Goal: Information Seeking & Learning: Learn about a topic

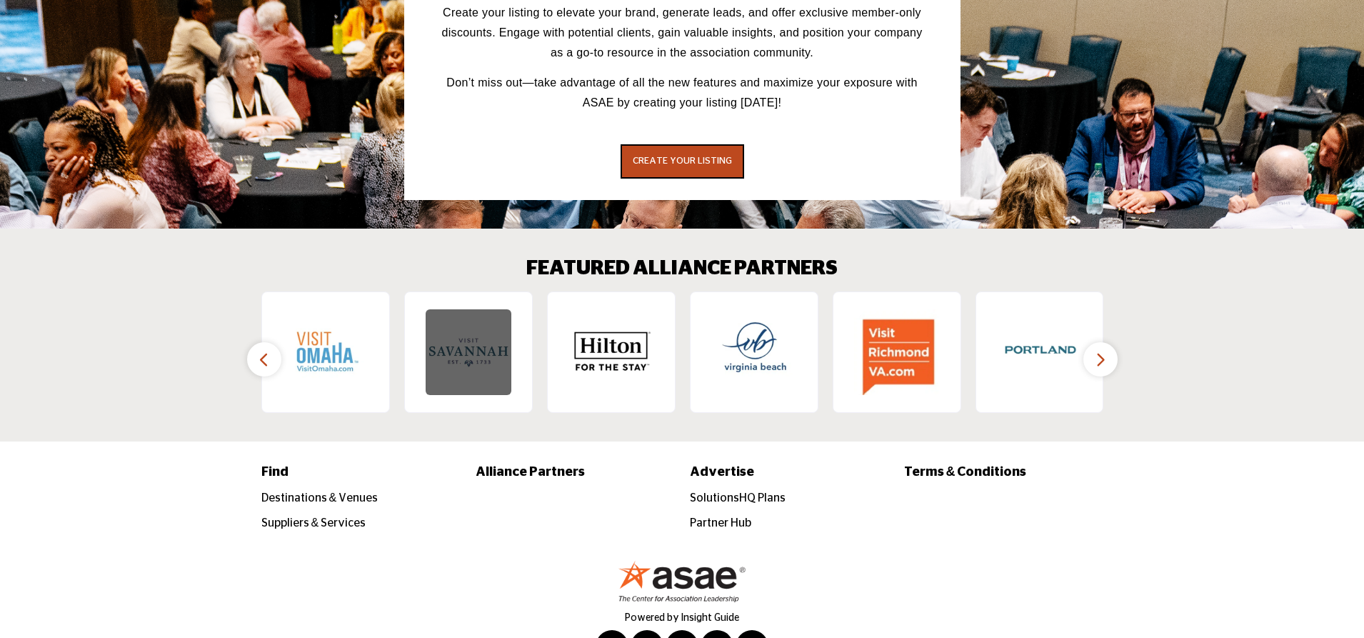
scroll to position [2162, 0]
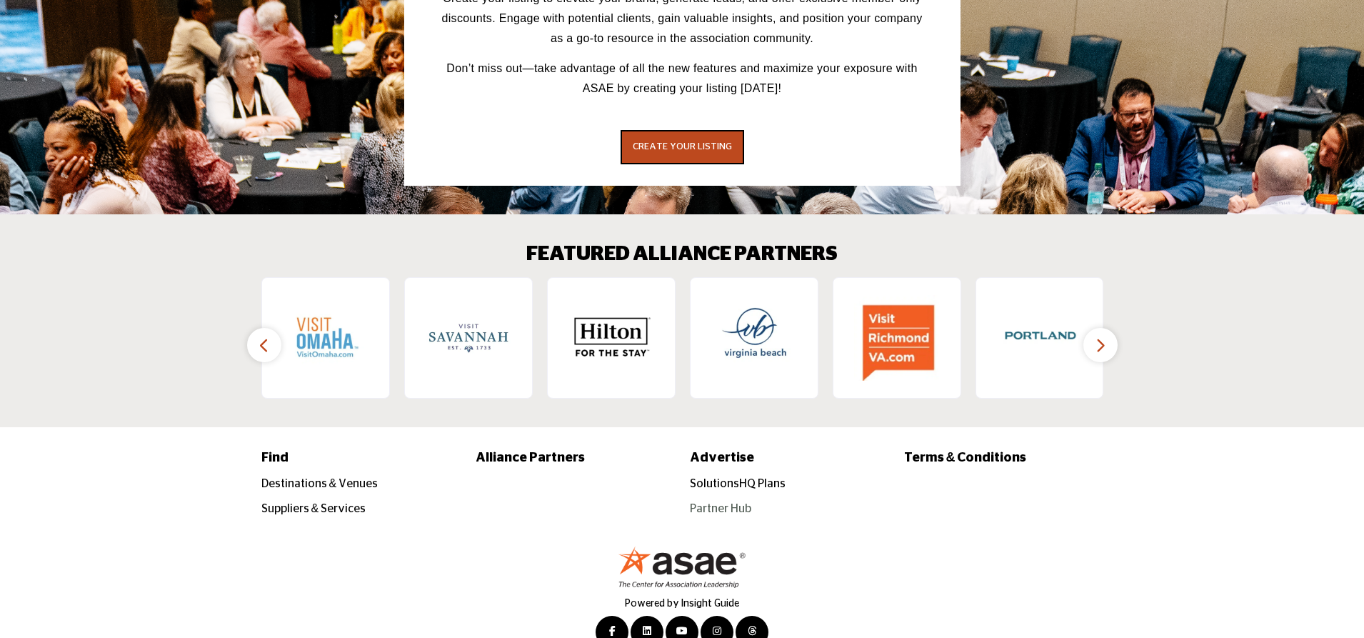
click at [738, 503] on link "Partner Hub" at bounding box center [720, 508] width 61 height 11
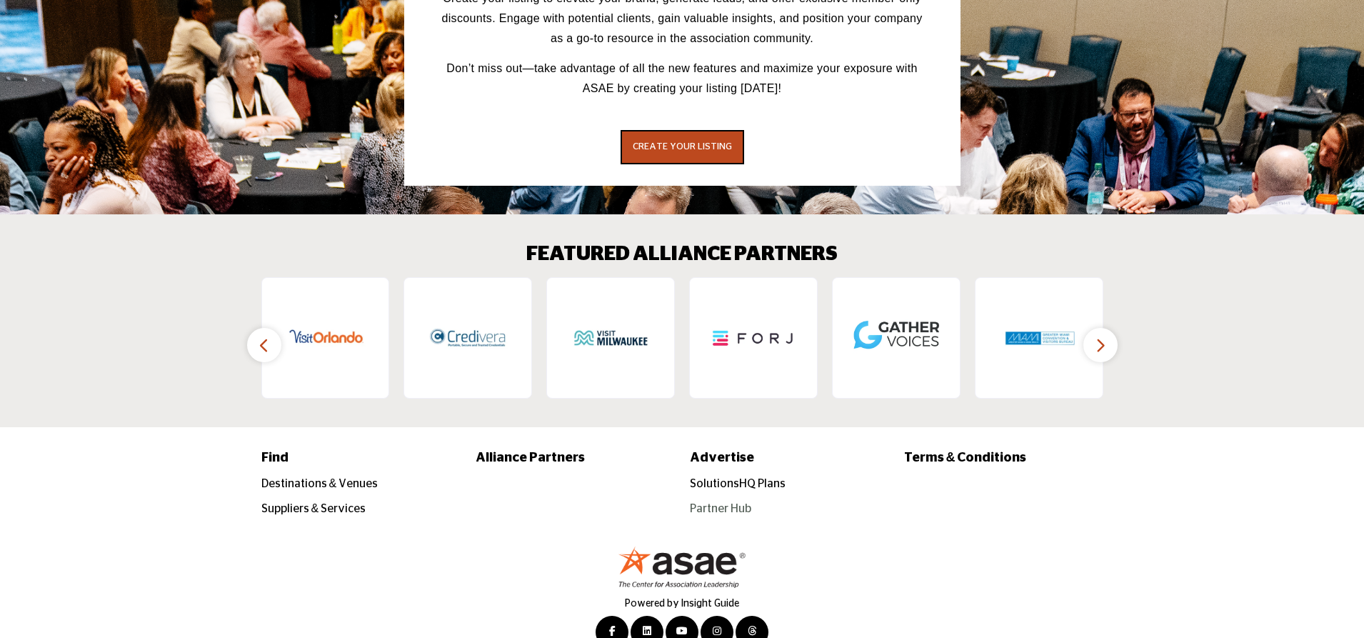
click at [728, 503] on link "Partner Hub" at bounding box center [720, 508] width 61 height 11
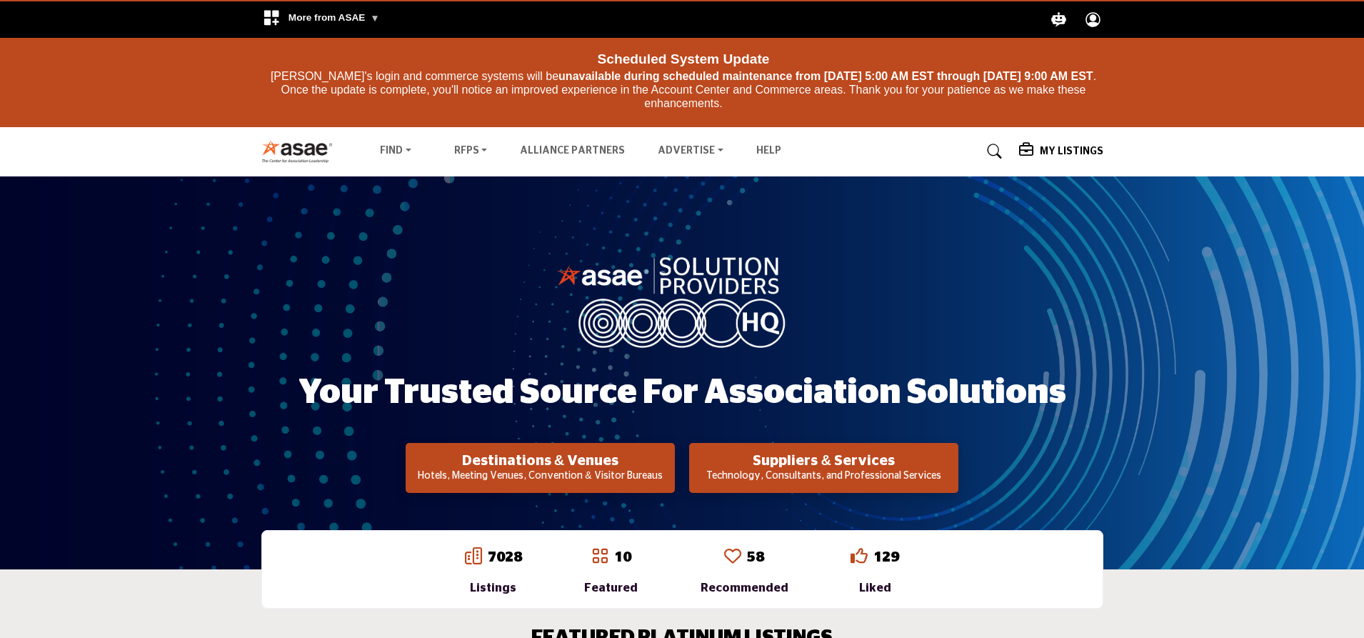
scroll to position [0, 0]
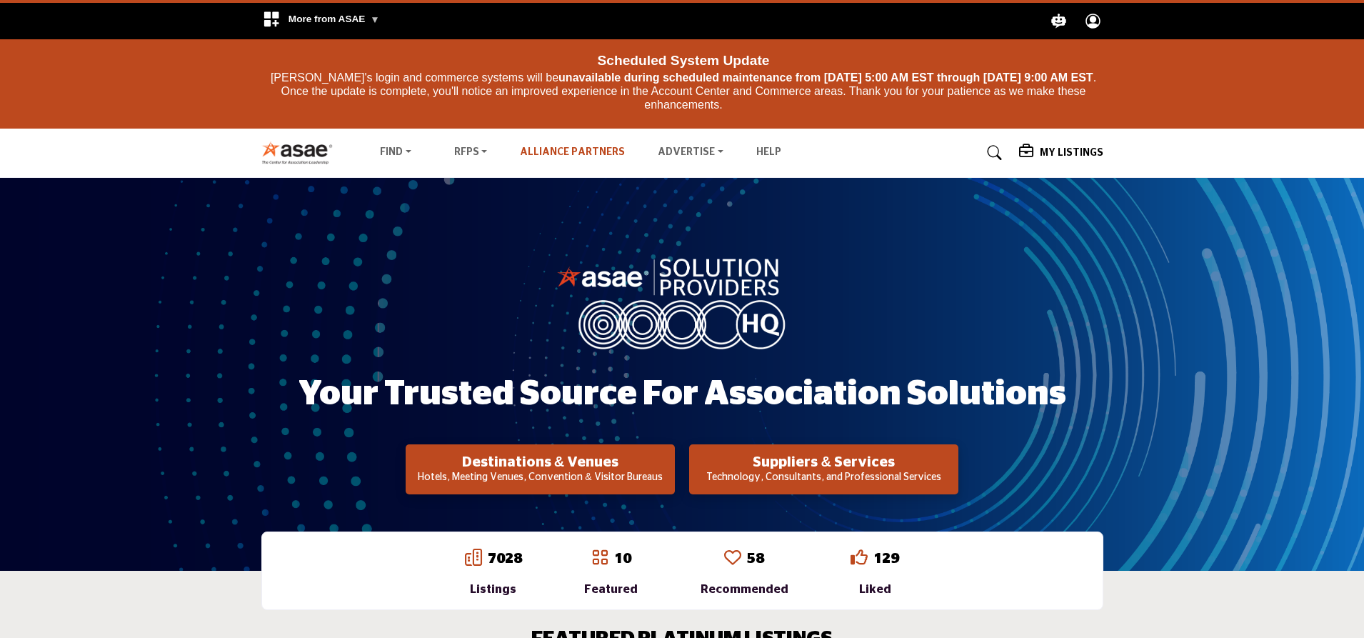
click at [598, 149] on link "Alliance Partners" at bounding box center [572, 152] width 105 height 10
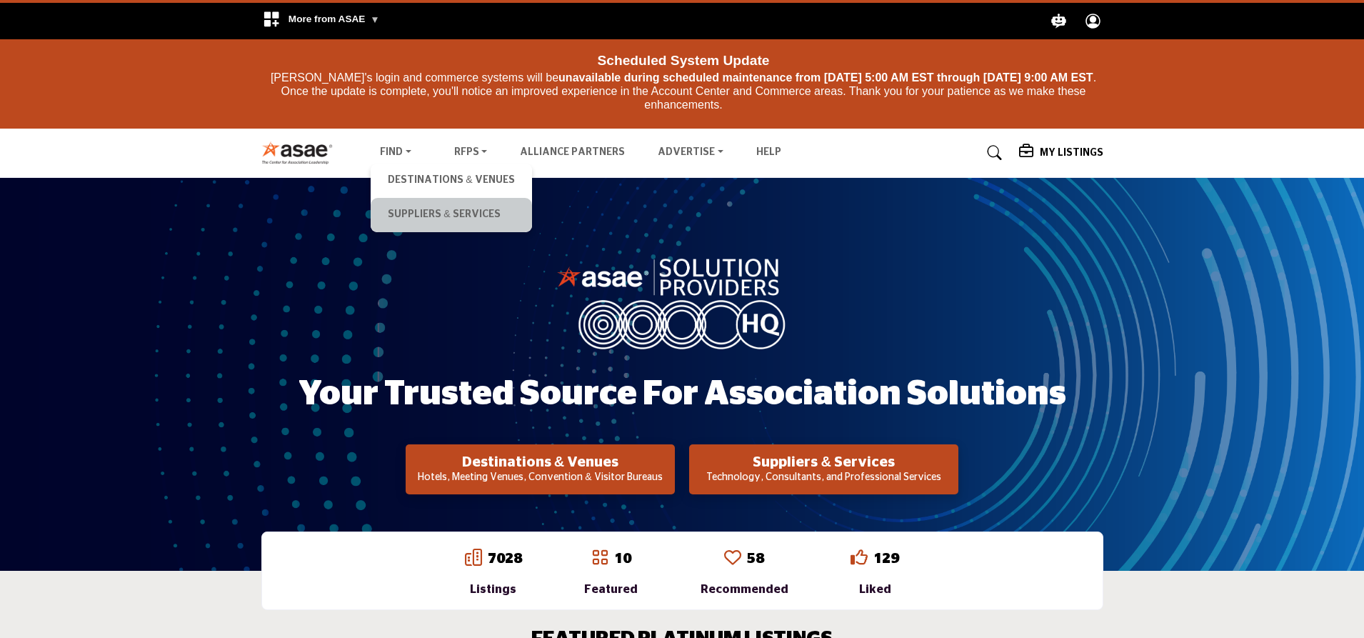
click at [406, 203] on li "Suppliers & Services" at bounding box center [451, 215] width 161 height 34
click at [406, 211] on link "Suppliers & Services" at bounding box center [451, 215] width 146 height 20
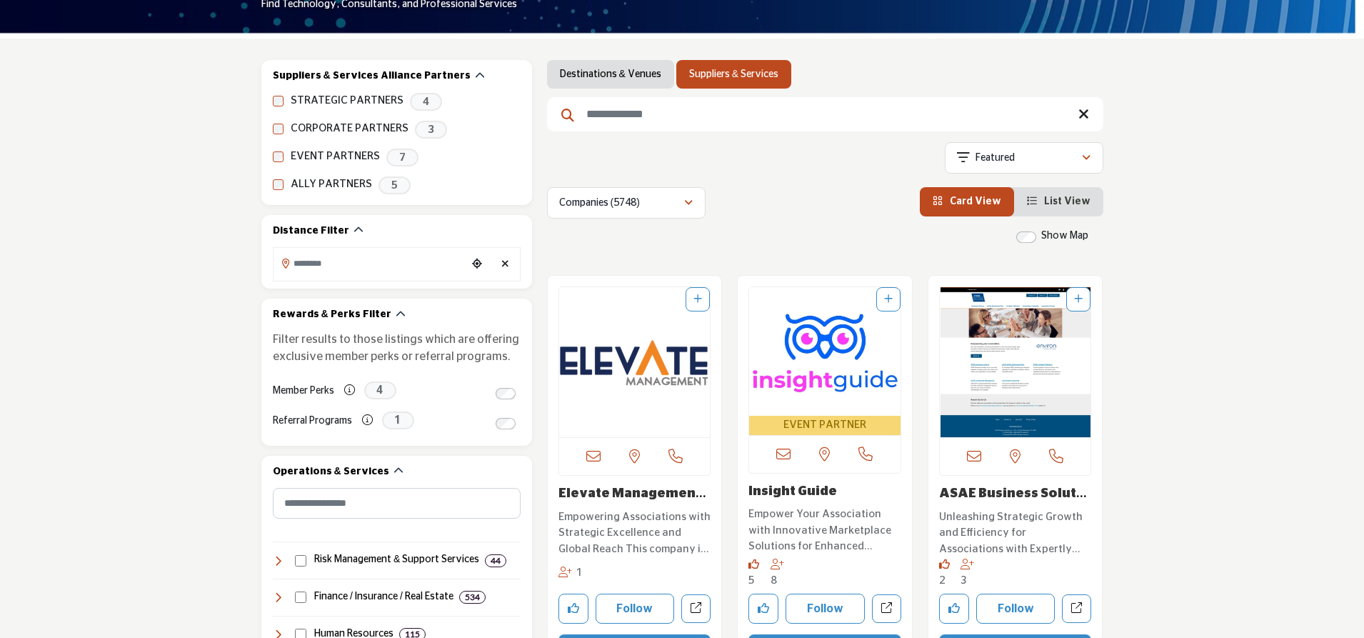
scroll to position [322, 0]
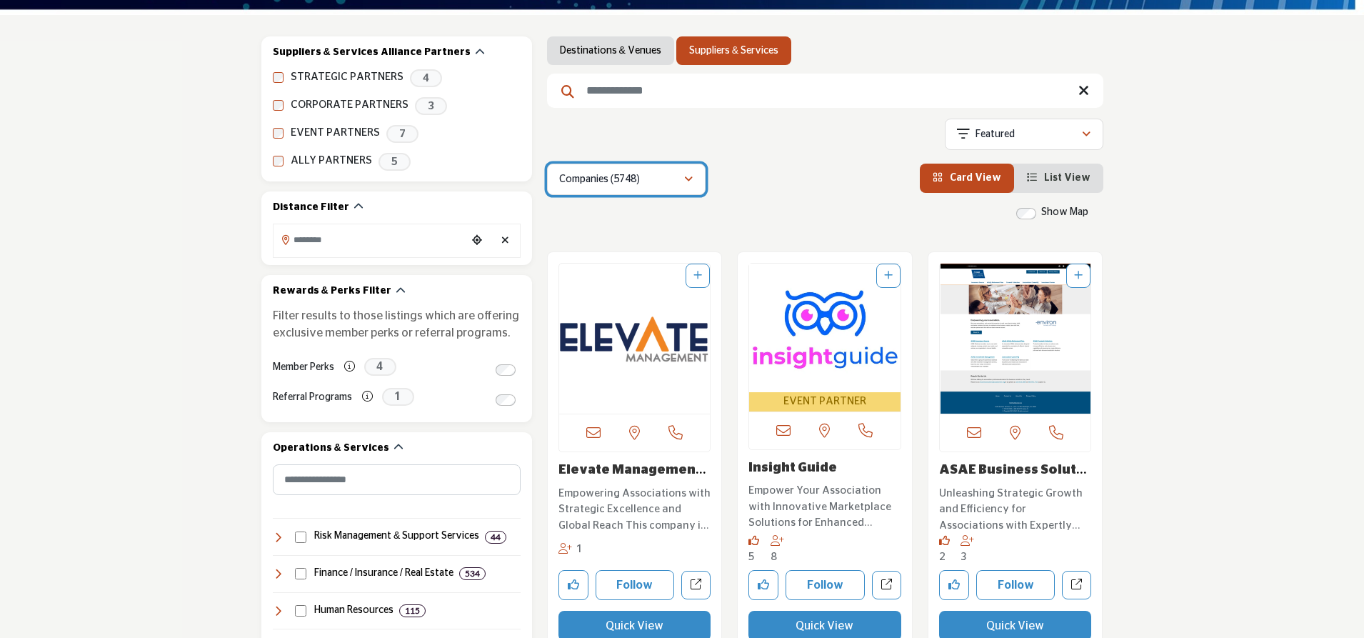
click at [665, 182] on div "Companies (5748)" at bounding box center [621, 179] width 124 height 17
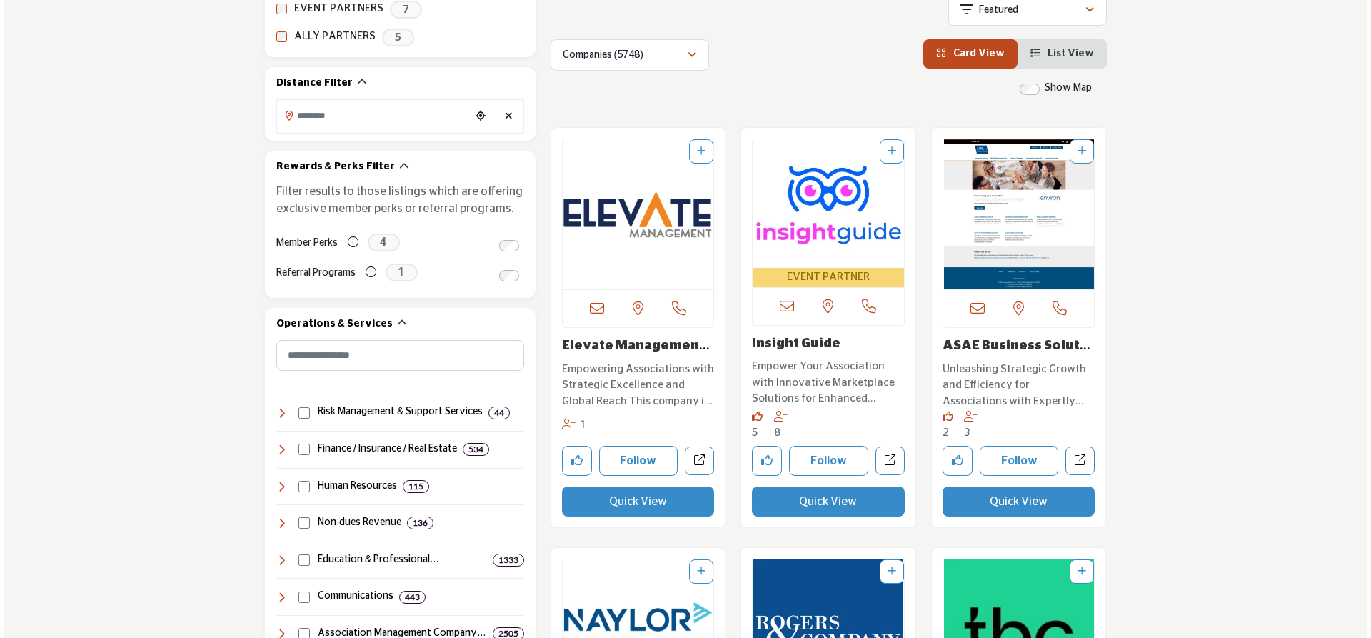
scroll to position [500, 0]
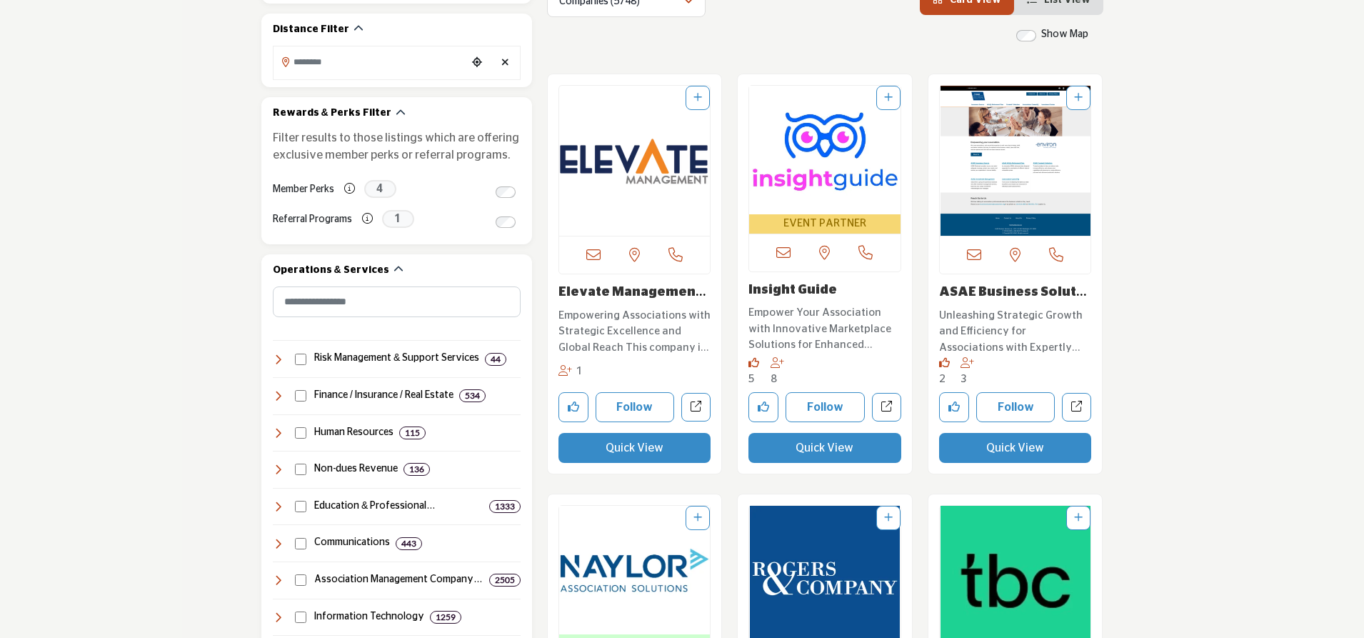
click at [673, 453] on button "Quick View" at bounding box center [634, 448] width 153 height 30
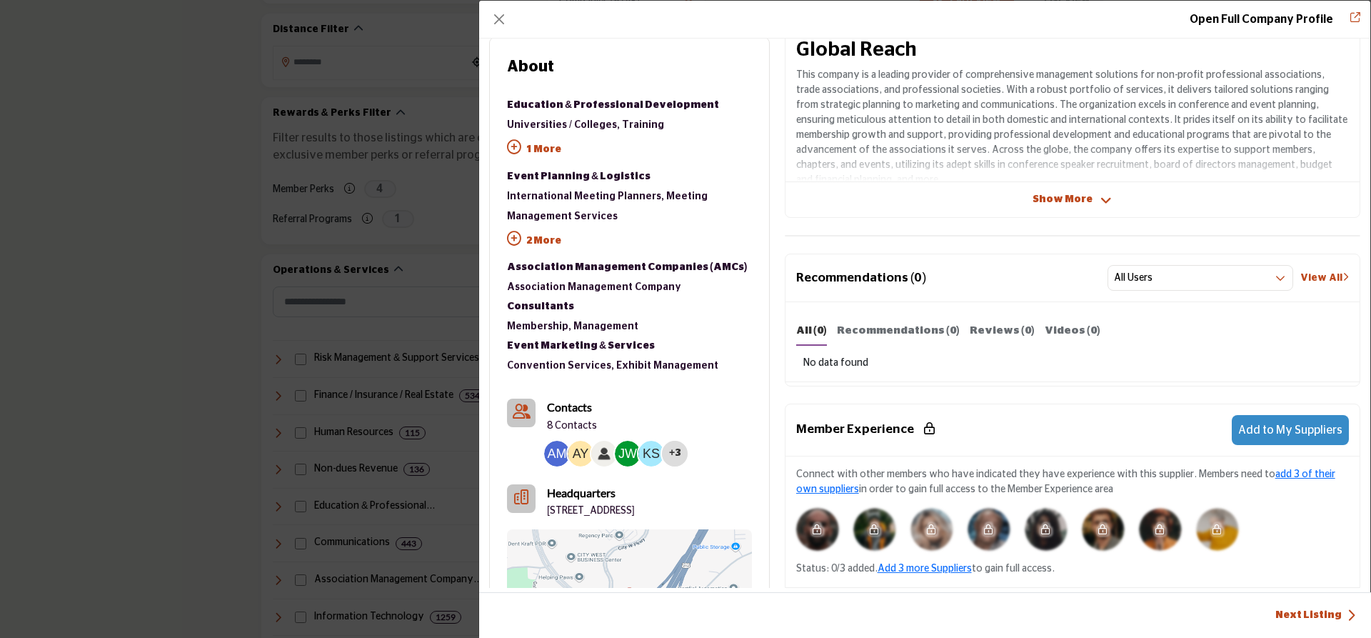
scroll to position [343, 0]
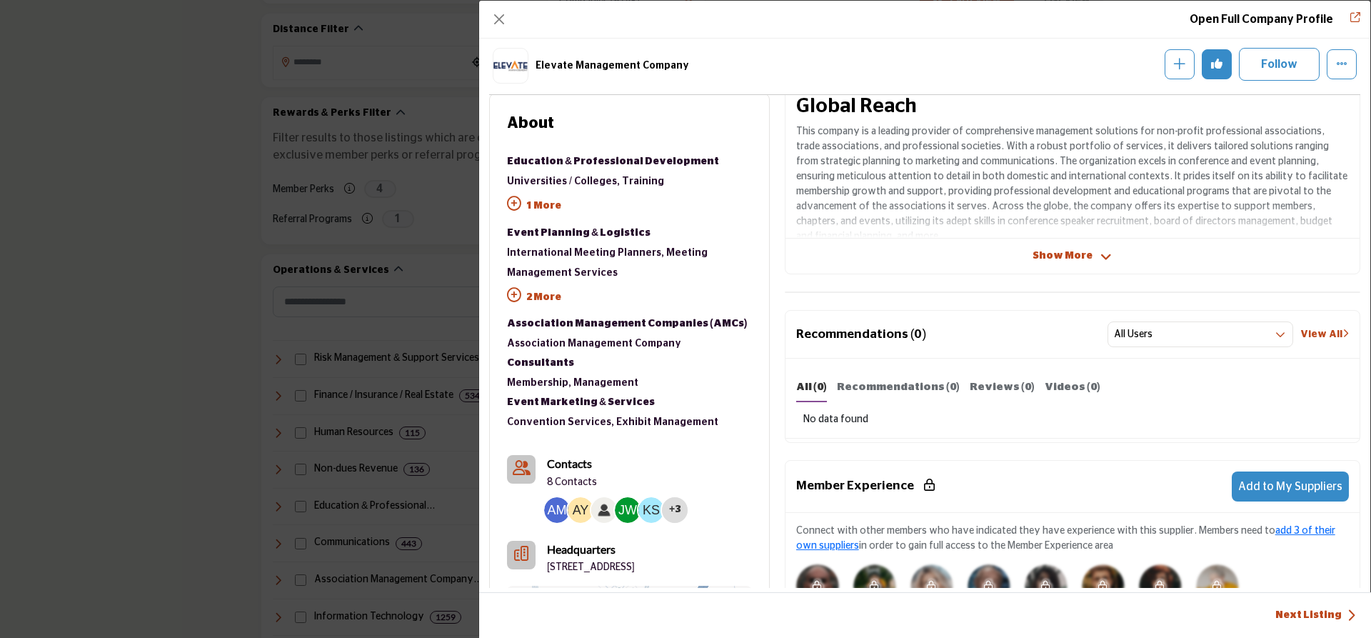
click at [1061, 258] on span "Show More" at bounding box center [1063, 255] width 60 height 15
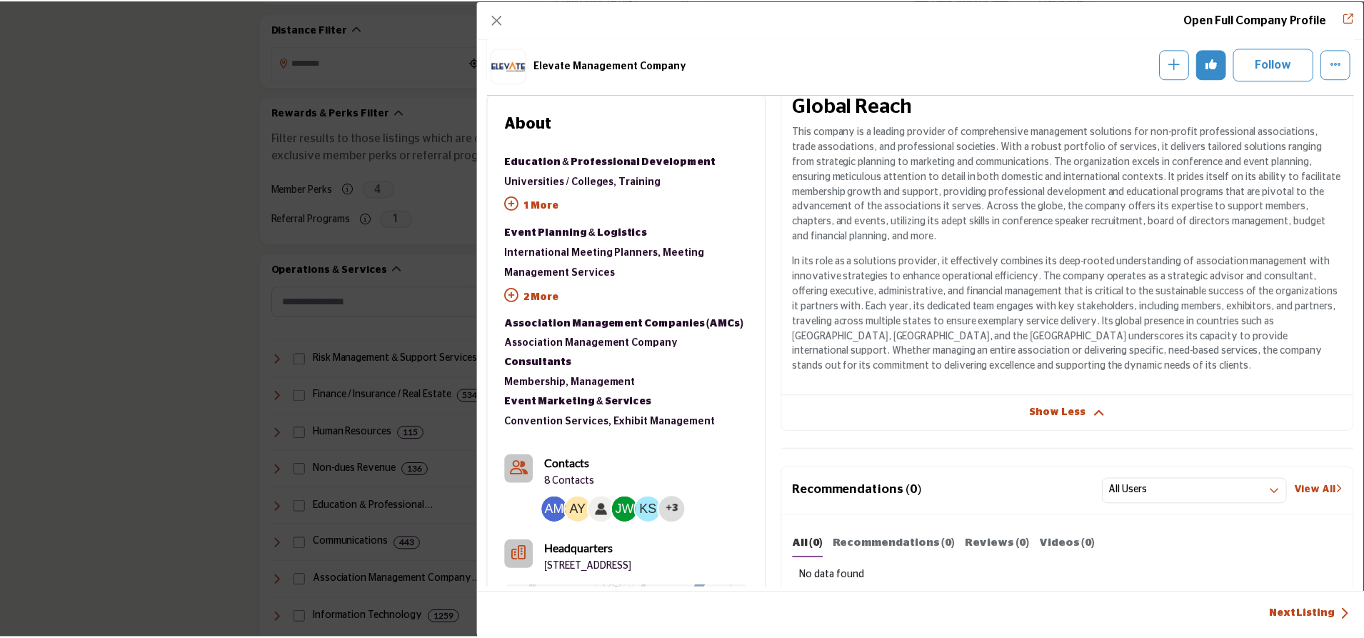
scroll to position [143, 0]
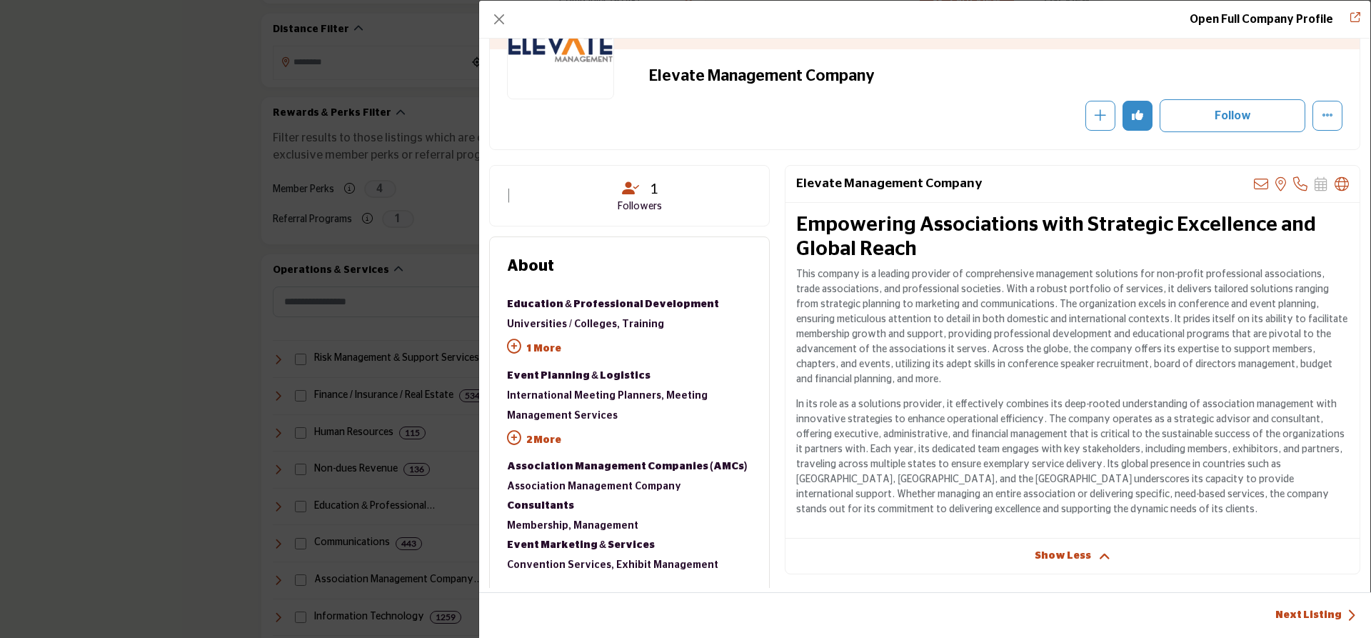
click at [510, 16] on div "Open Full Company Profile" at bounding box center [924, 20] width 891 height 38
click at [493, 11] on button "Close" at bounding box center [499, 19] width 20 height 20
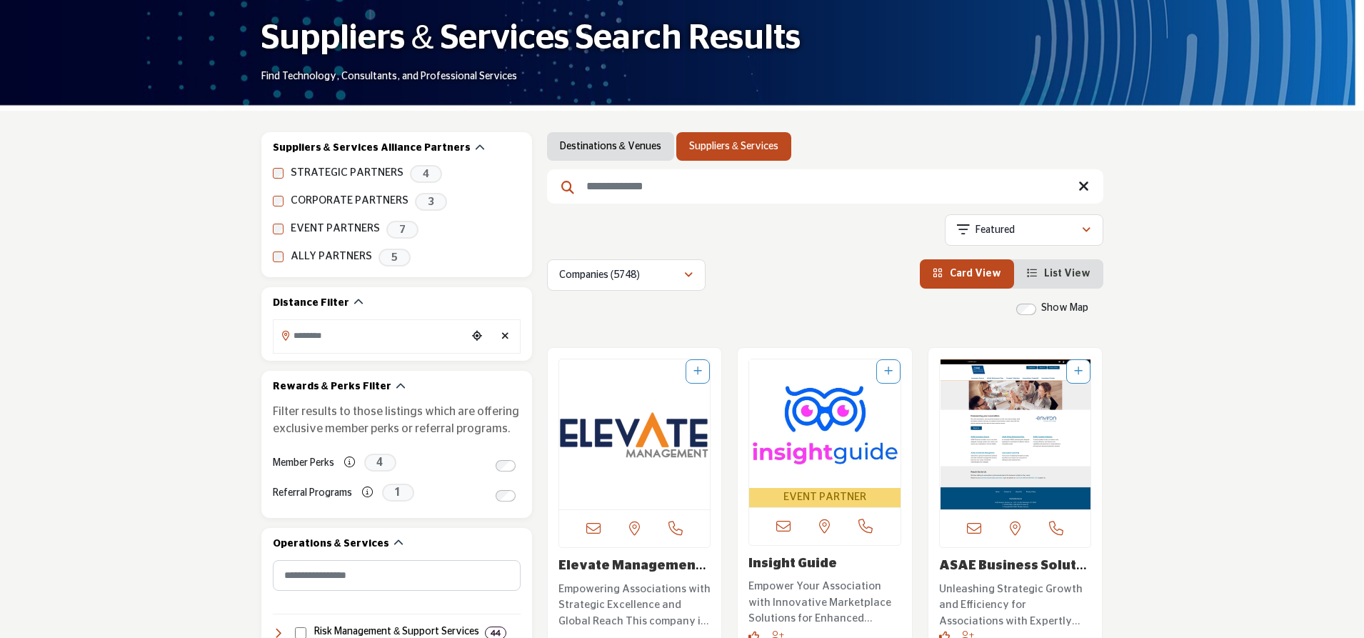
scroll to position [381, 0]
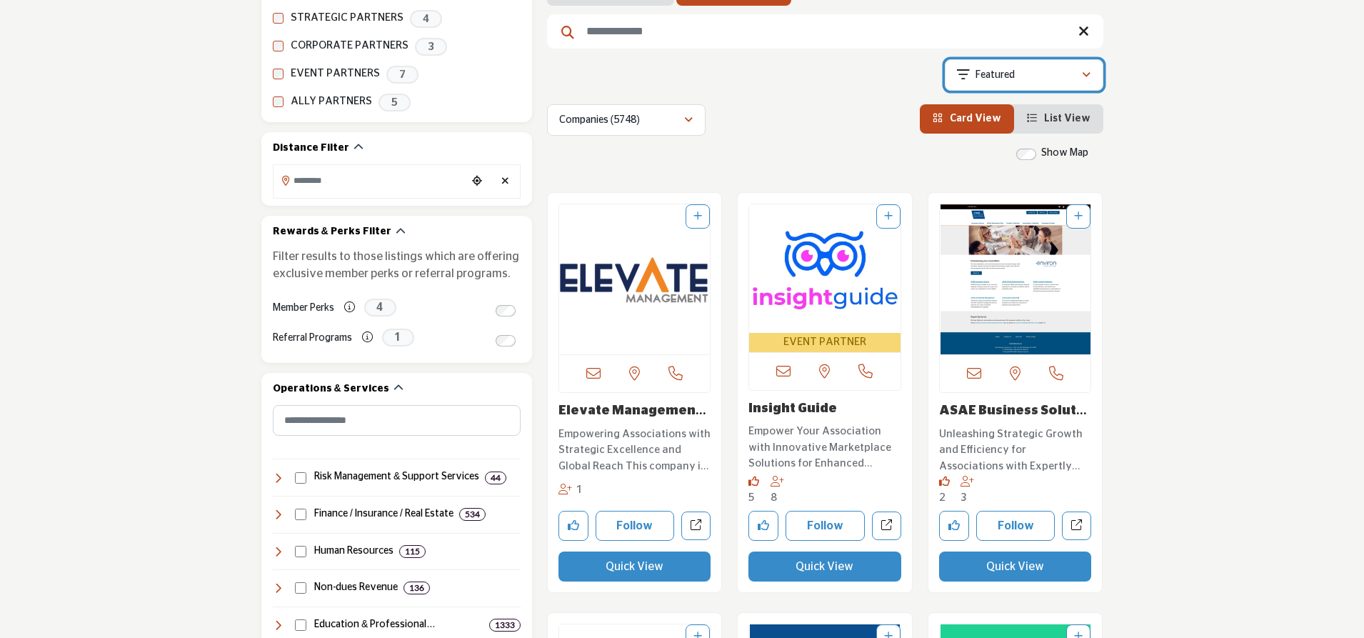
click at [1077, 83] on div "Featured" at bounding box center [1019, 74] width 124 height 17
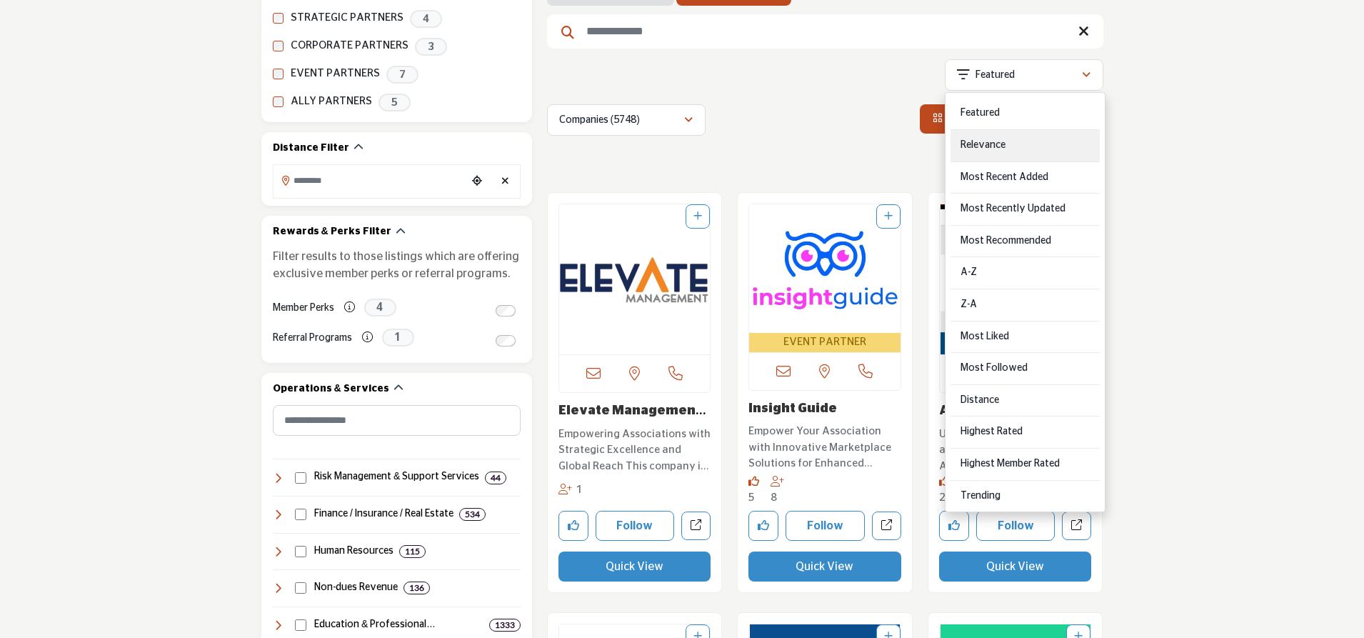
click at [1033, 146] on div "Relevance" at bounding box center [1024, 146] width 149 height 32
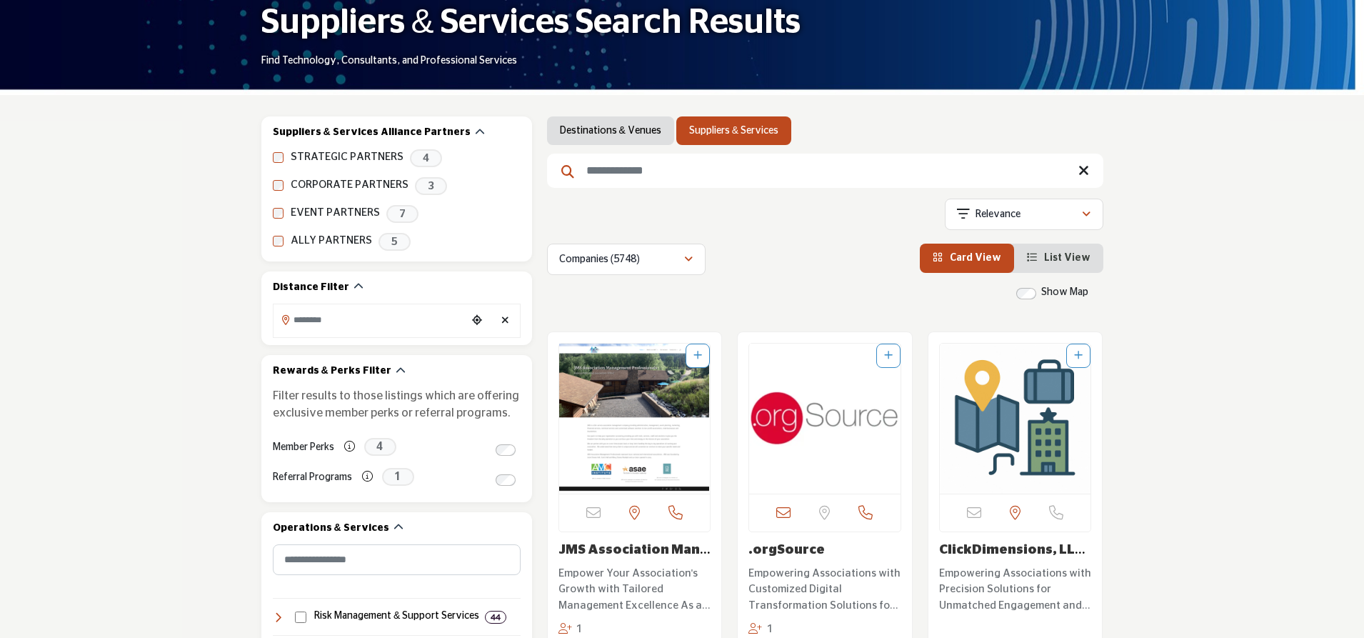
scroll to position [214, 0]
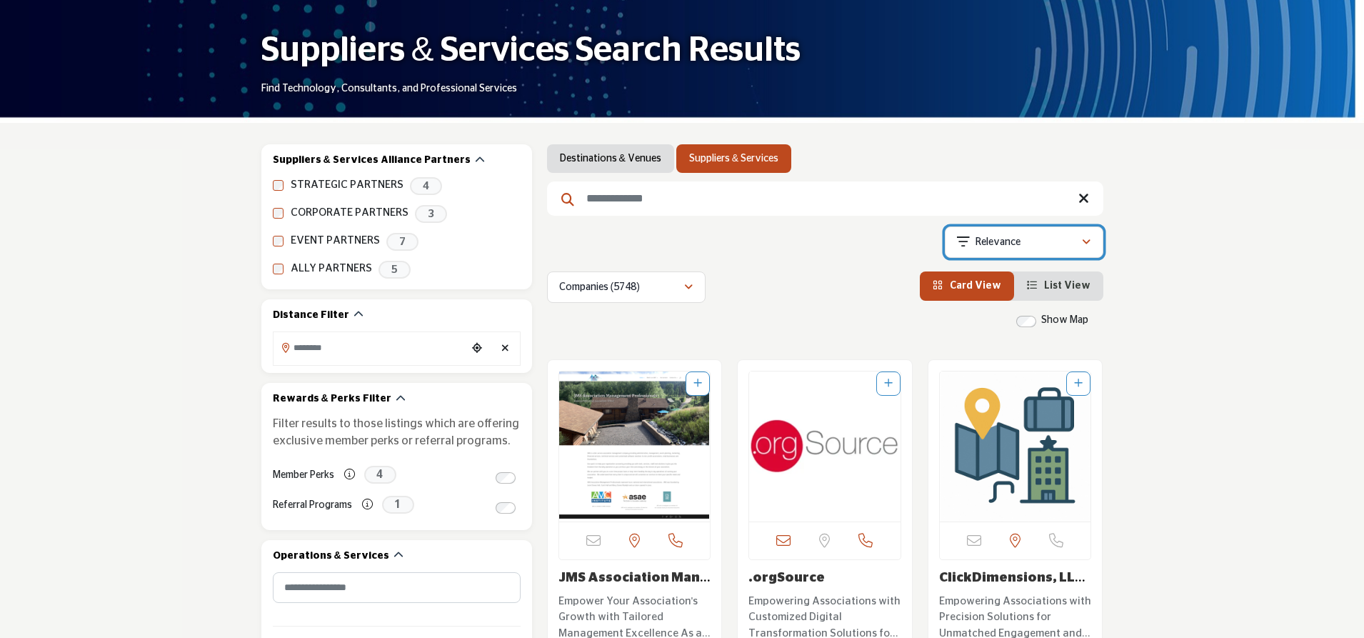
click at [1053, 236] on div "Relevance" at bounding box center [1019, 242] width 124 height 17
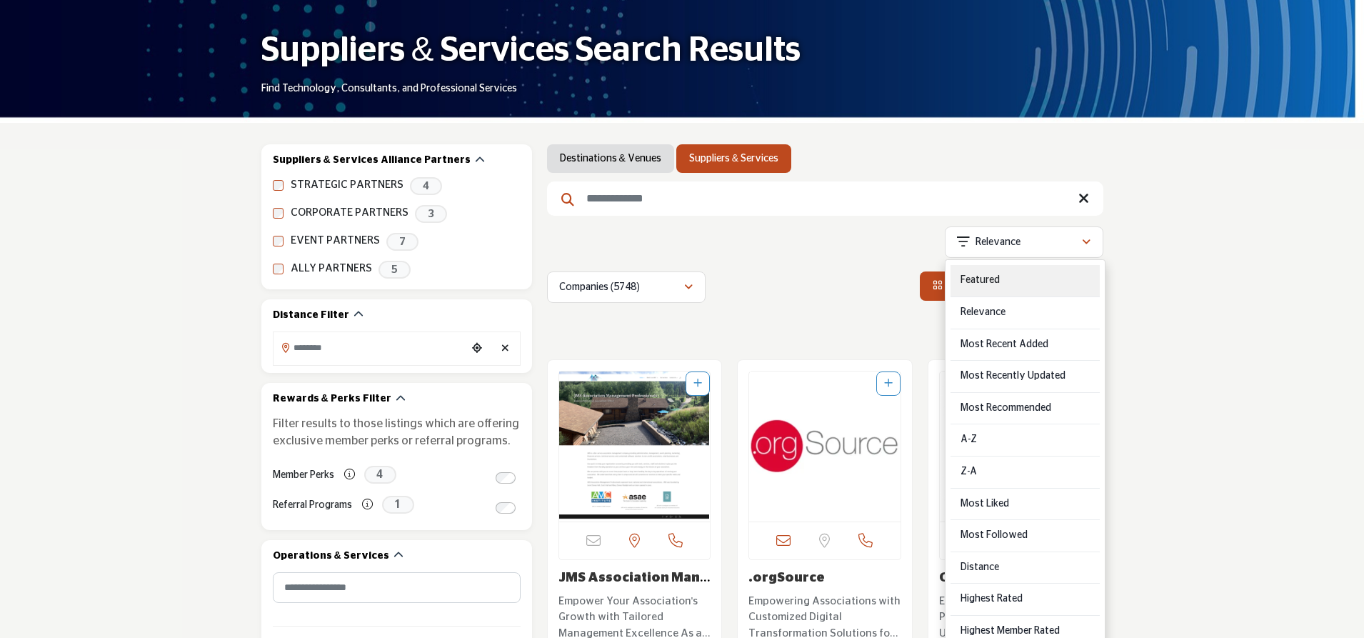
click at [1027, 283] on div "Featured" at bounding box center [1024, 281] width 149 height 32
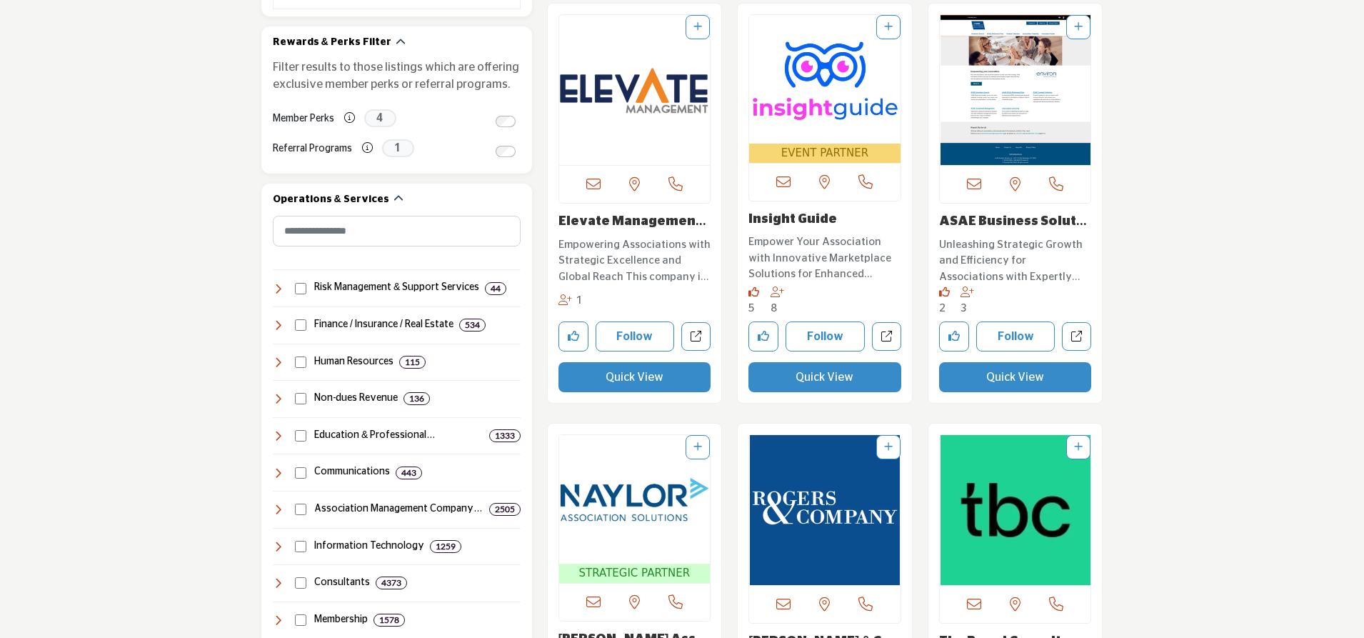
scroll to position [571, 0]
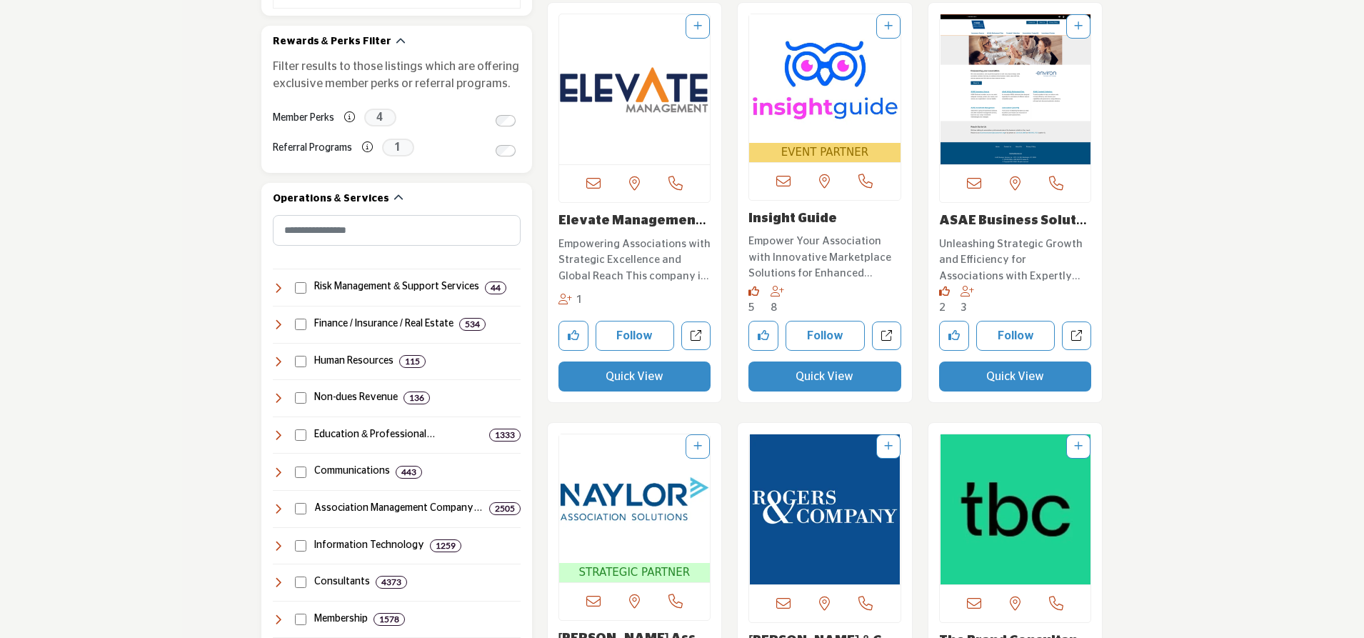
click at [784, 222] on link "Insight Guide" at bounding box center [792, 218] width 89 height 13
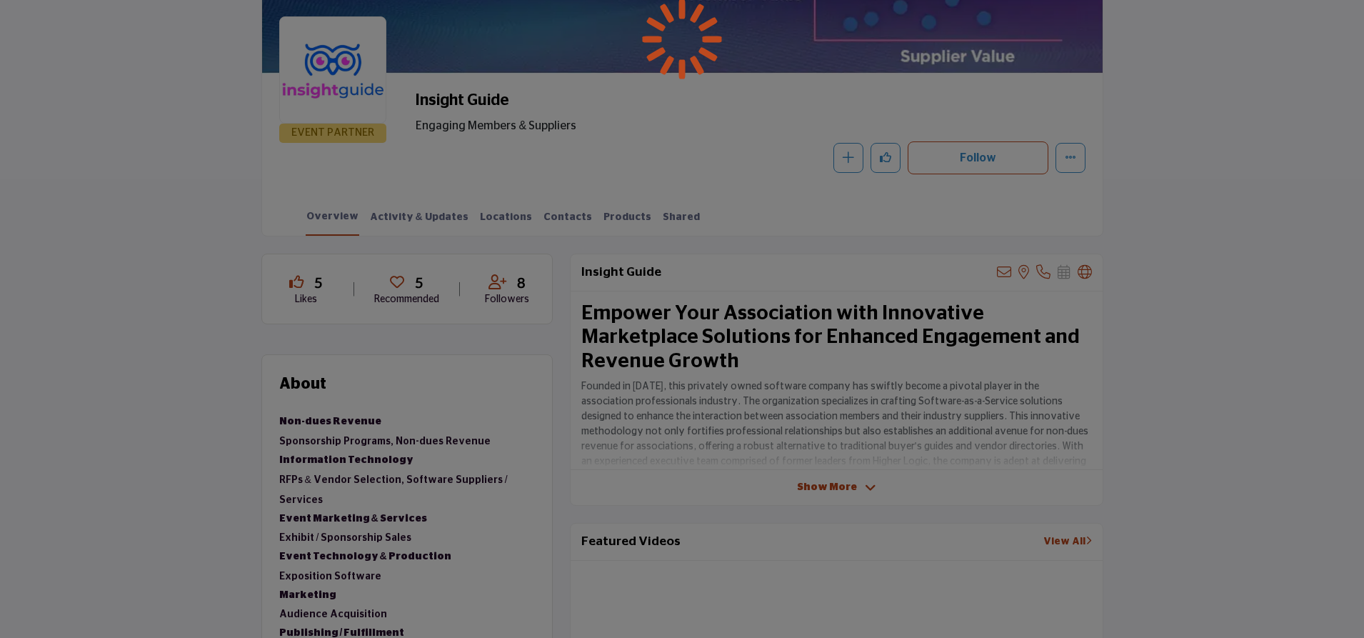
scroll to position [500, 0]
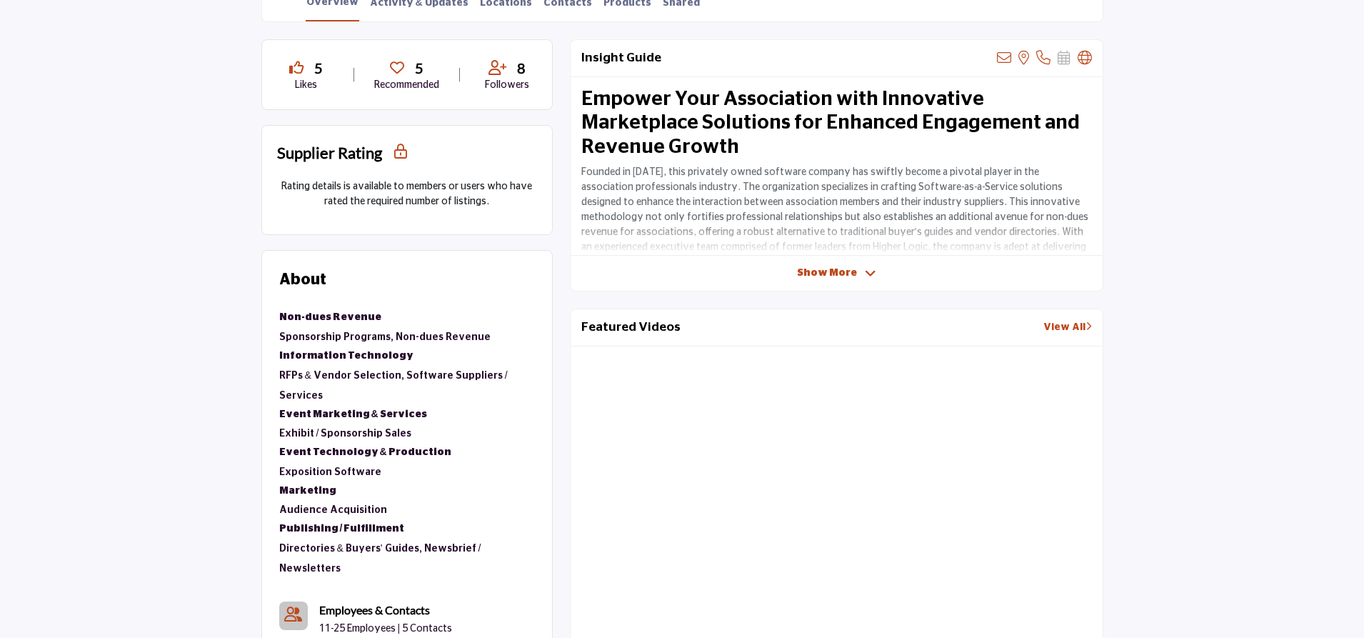
click at [818, 269] on span "Show More" at bounding box center [827, 273] width 60 height 15
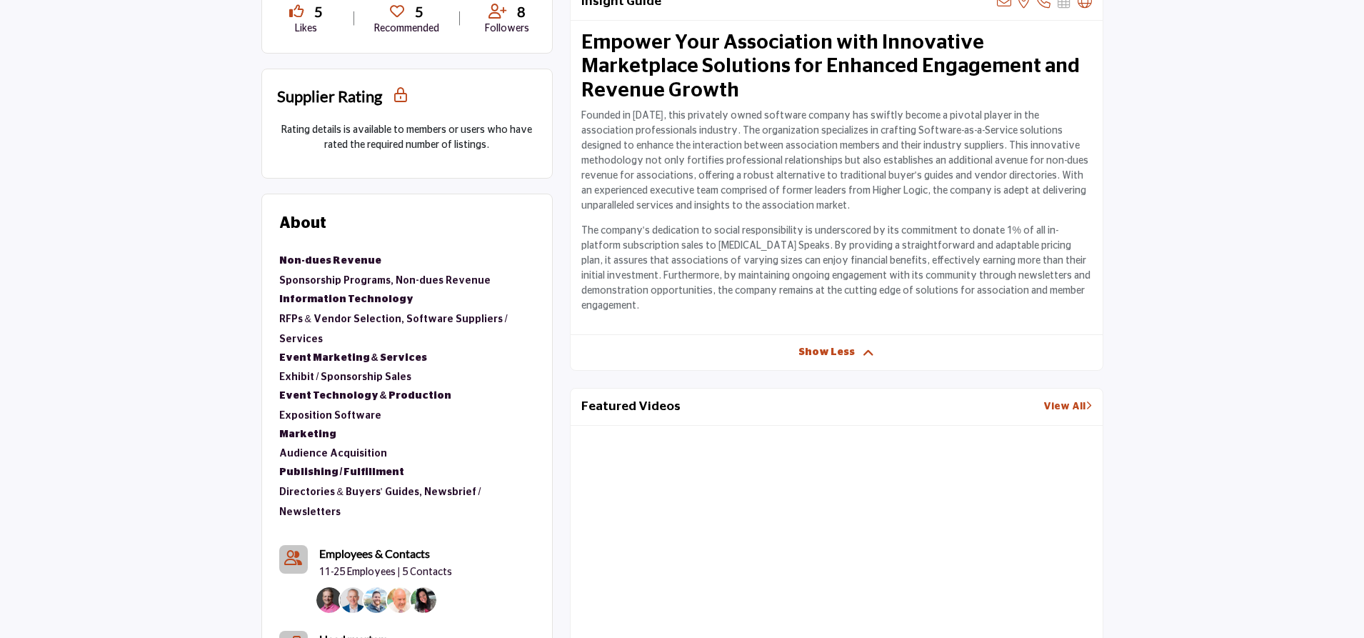
scroll to position [581, 0]
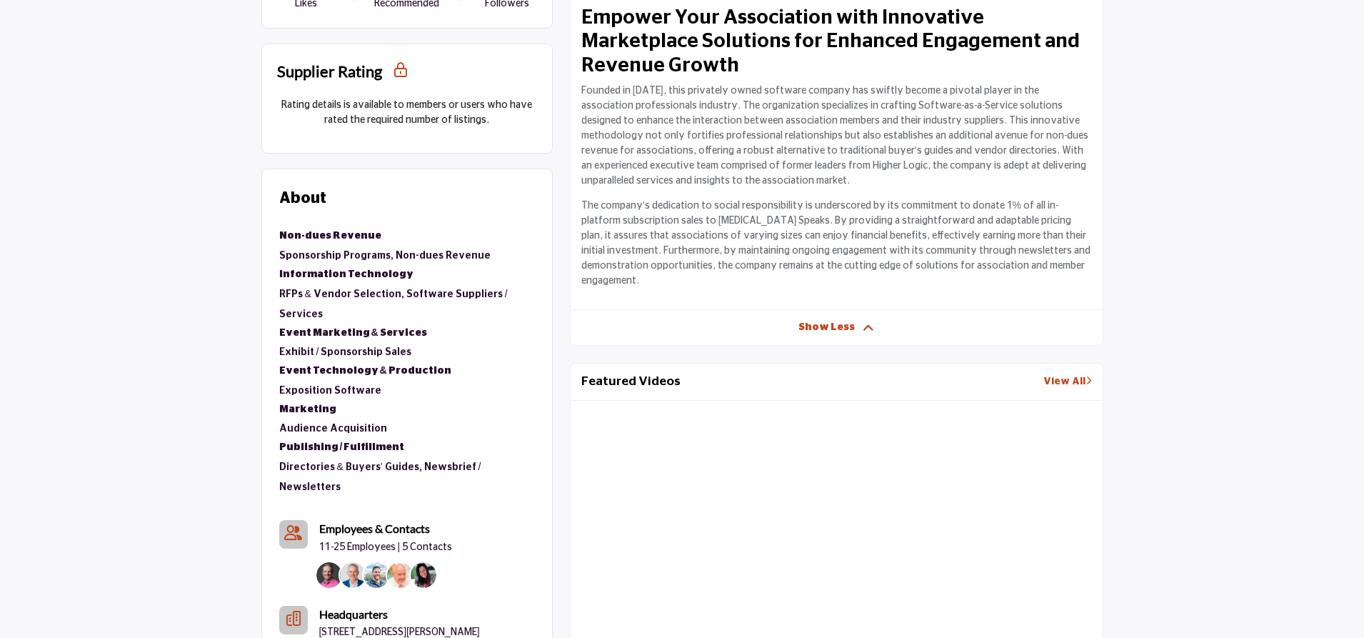
click at [795, 320] on div "Show Less" at bounding box center [837, 327] width 532 height 15
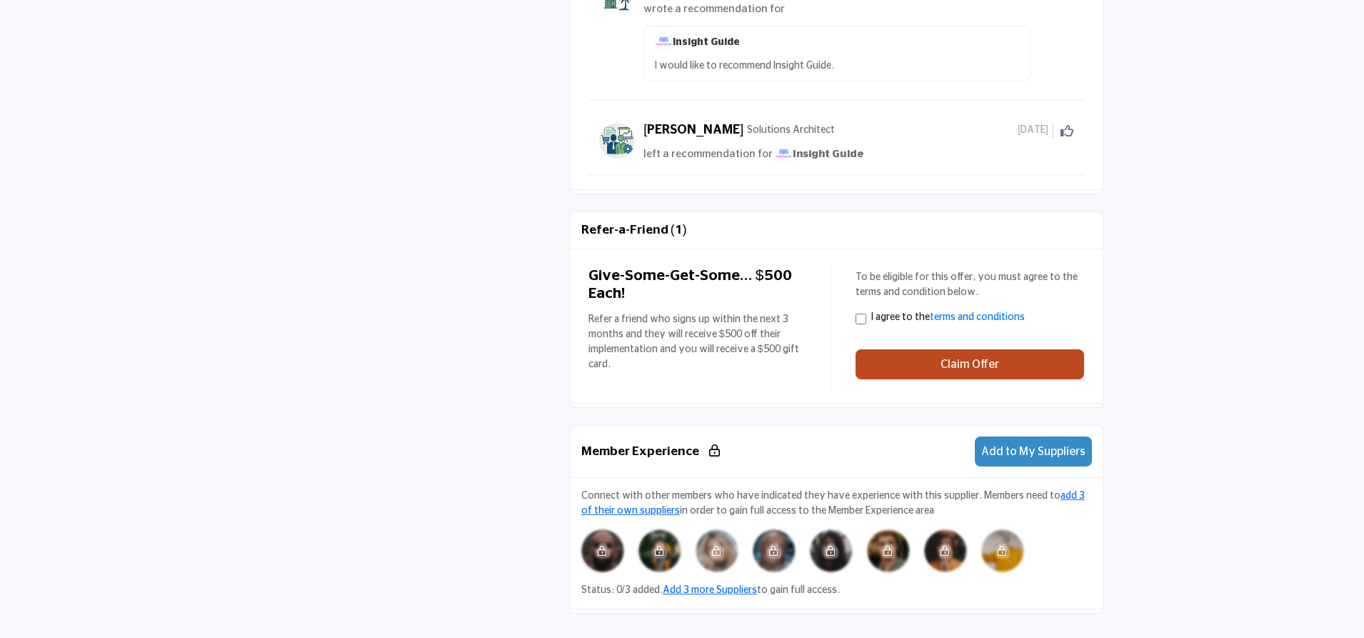
scroll to position [2509, 0]
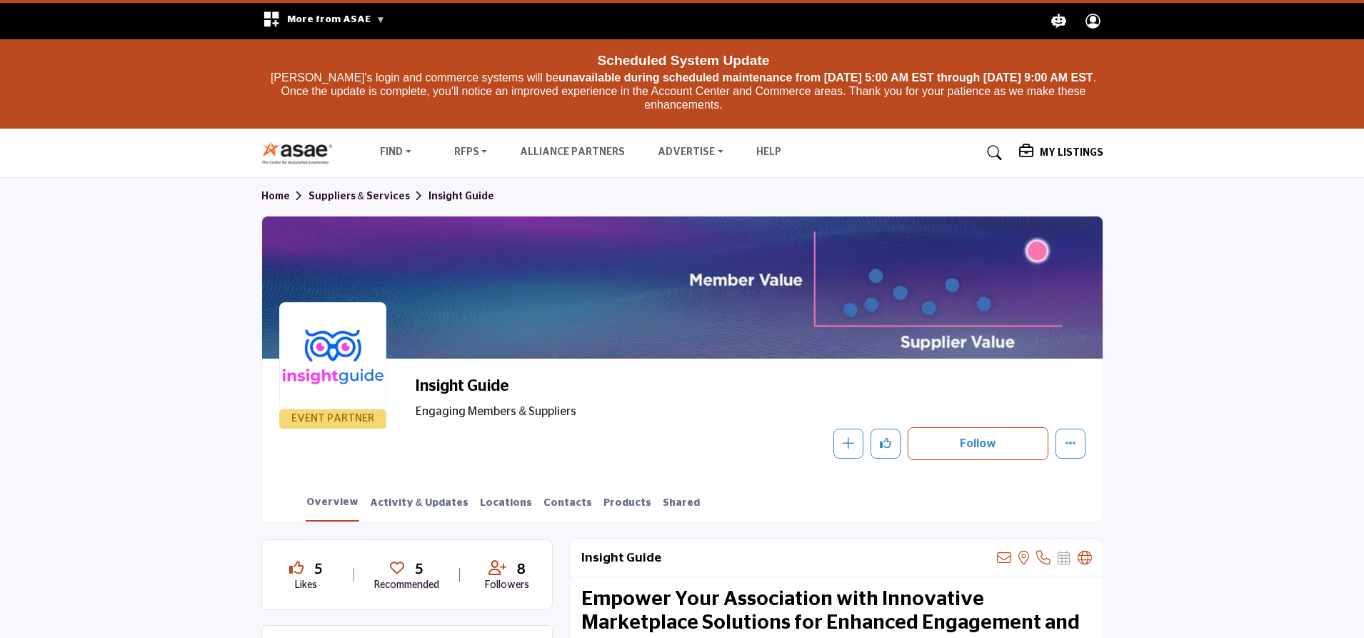
scroll to position [36, 0]
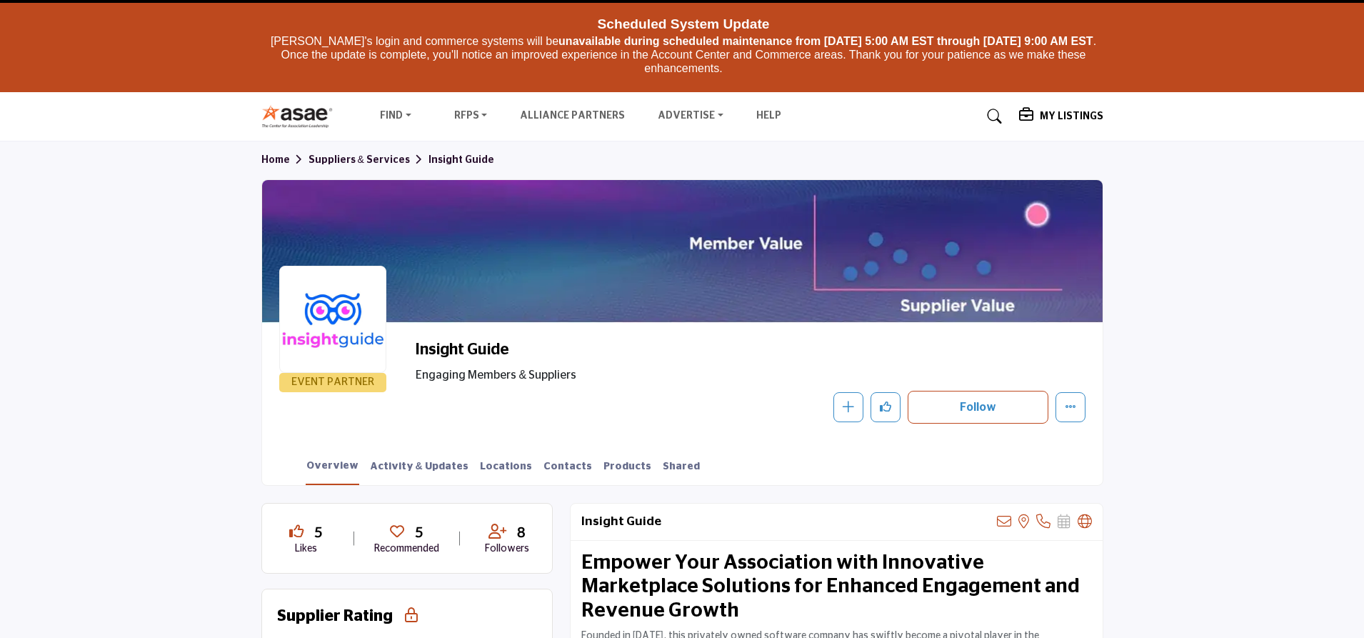
click at [693, 551] on h2 "Empower Your Association with Innovative Marketplace Solutions for Enhanced Eng…" at bounding box center [836, 587] width 511 height 72
click at [826, 503] on div "Insight Guide View email address of this listing View the location of this list…" at bounding box center [836, 629] width 533 height 252
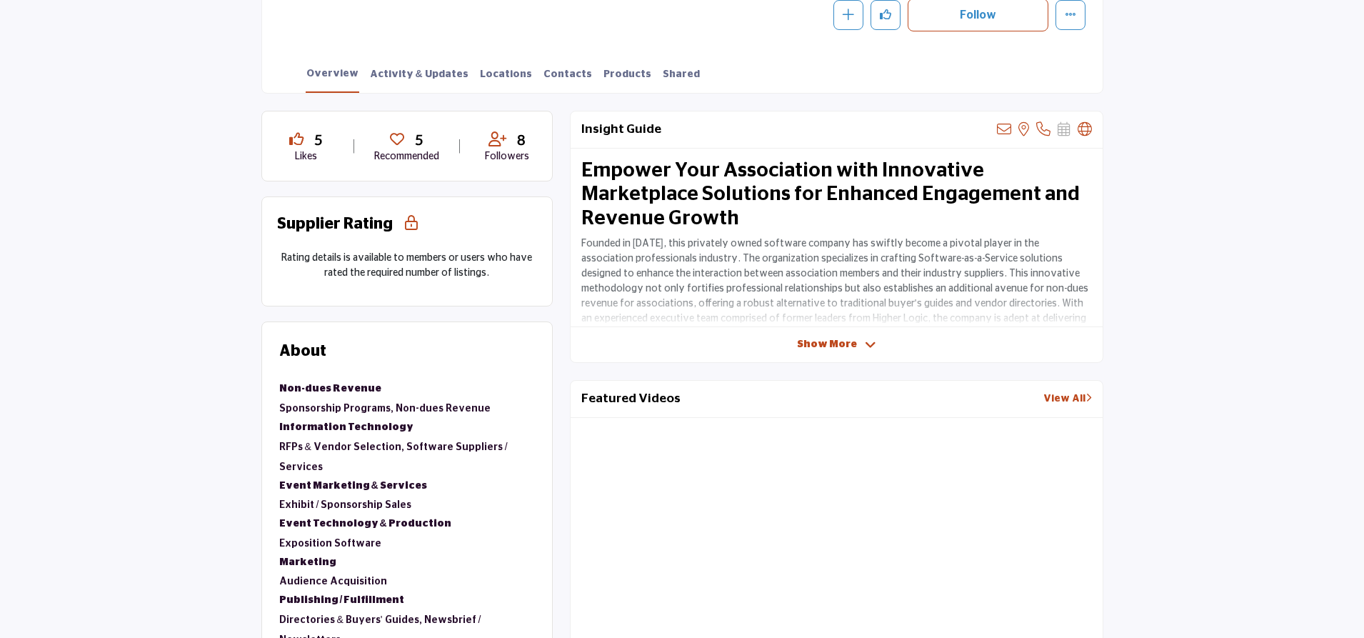
click at [845, 335] on div "Insight Guide View email address of this listing View the location of this list…" at bounding box center [836, 237] width 533 height 252
click at [851, 342] on span "Show More" at bounding box center [827, 344] width 60 height 15
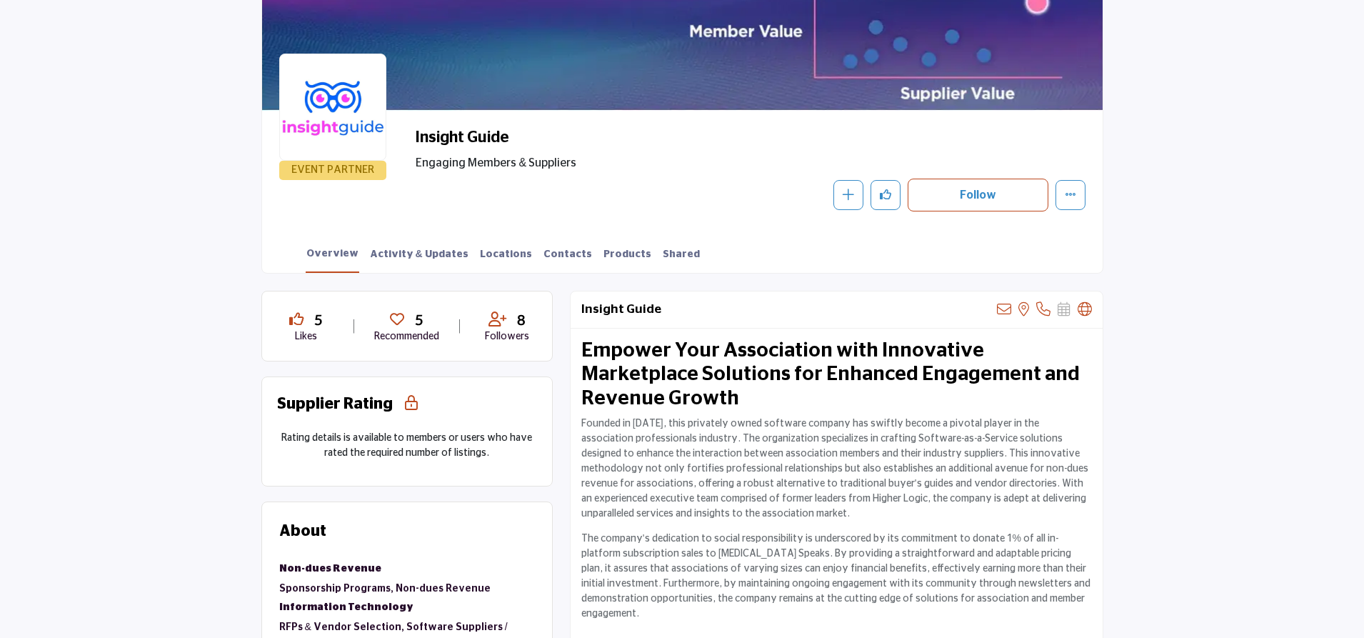
scroll to position [143, 0]
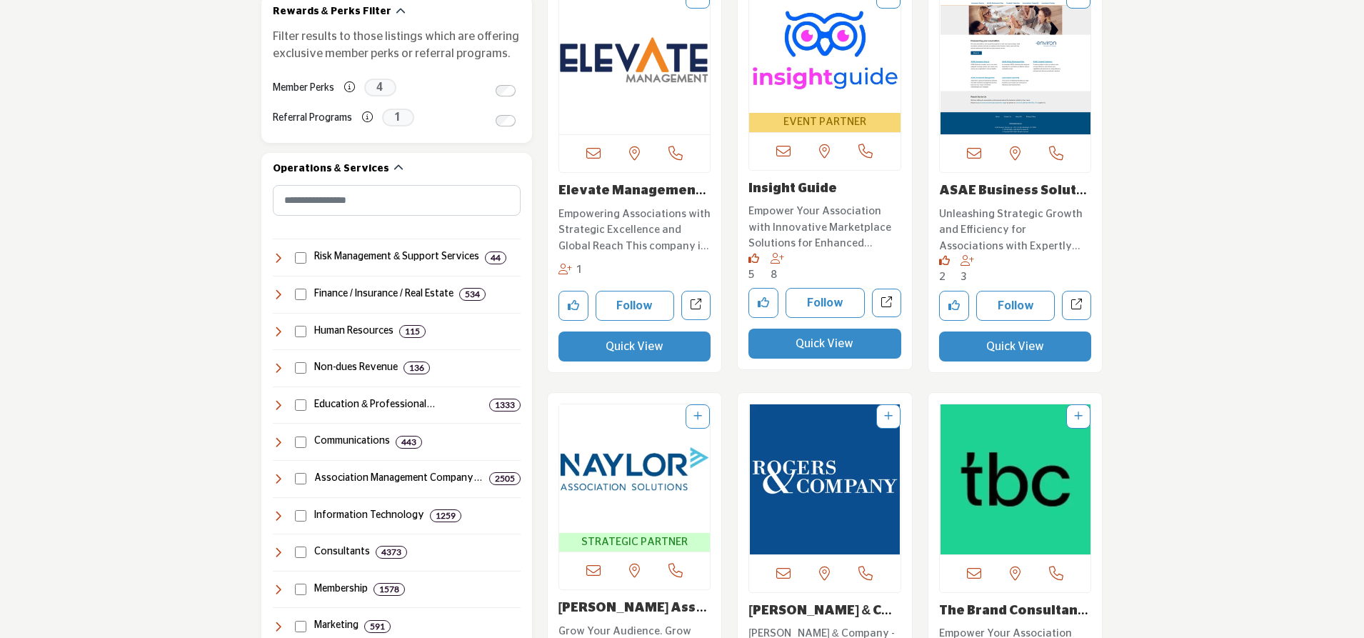
scroll to position [857, 0]
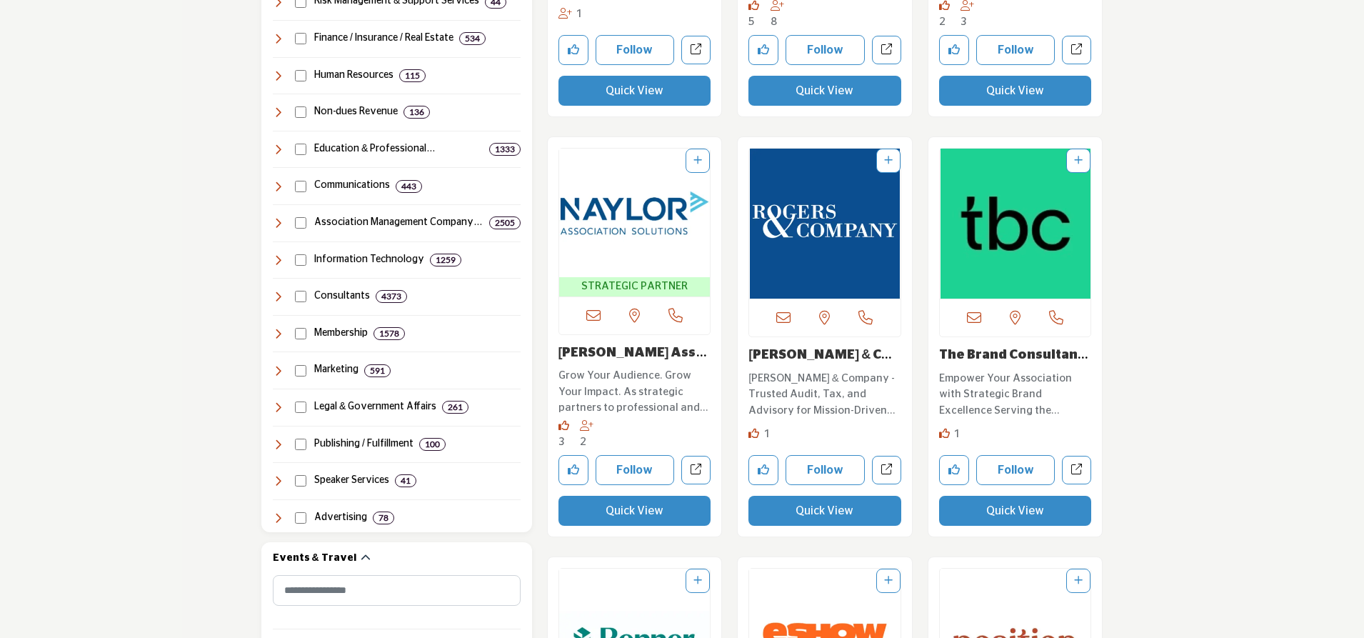
click at [622, 359] on link "[PERSON_NAME] Association S..." at bounding box center [632, 360] width 149 height 29
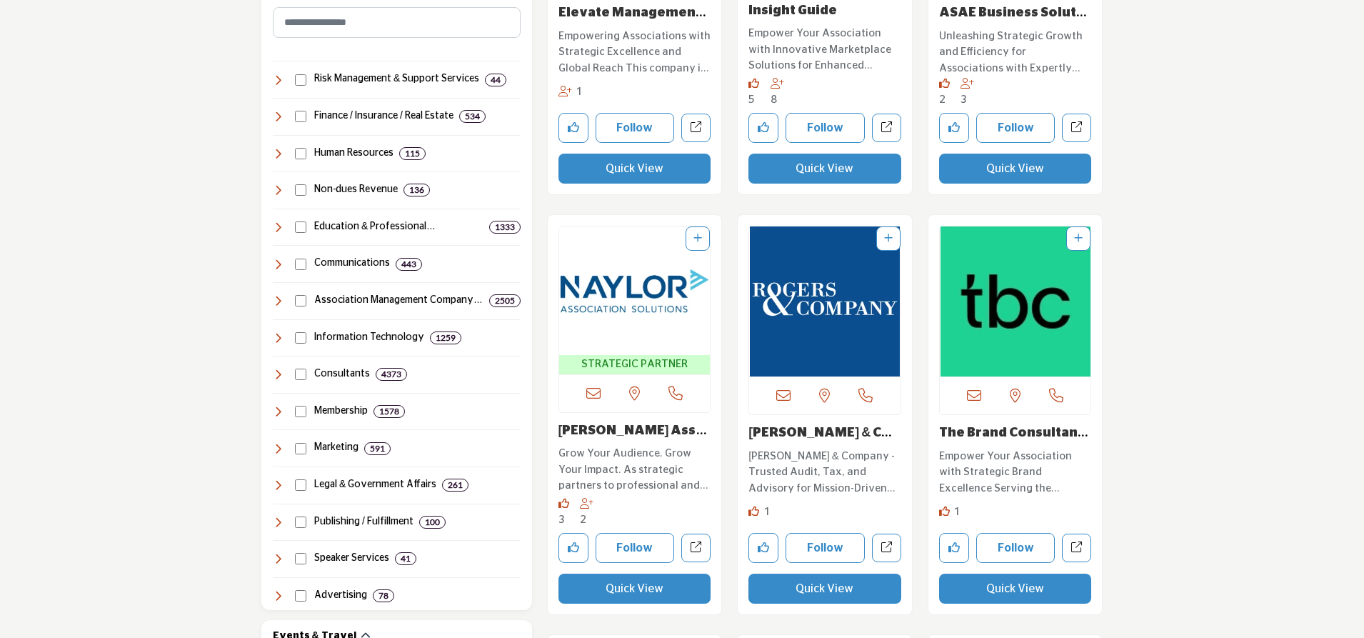
scroll to position [857, 0]
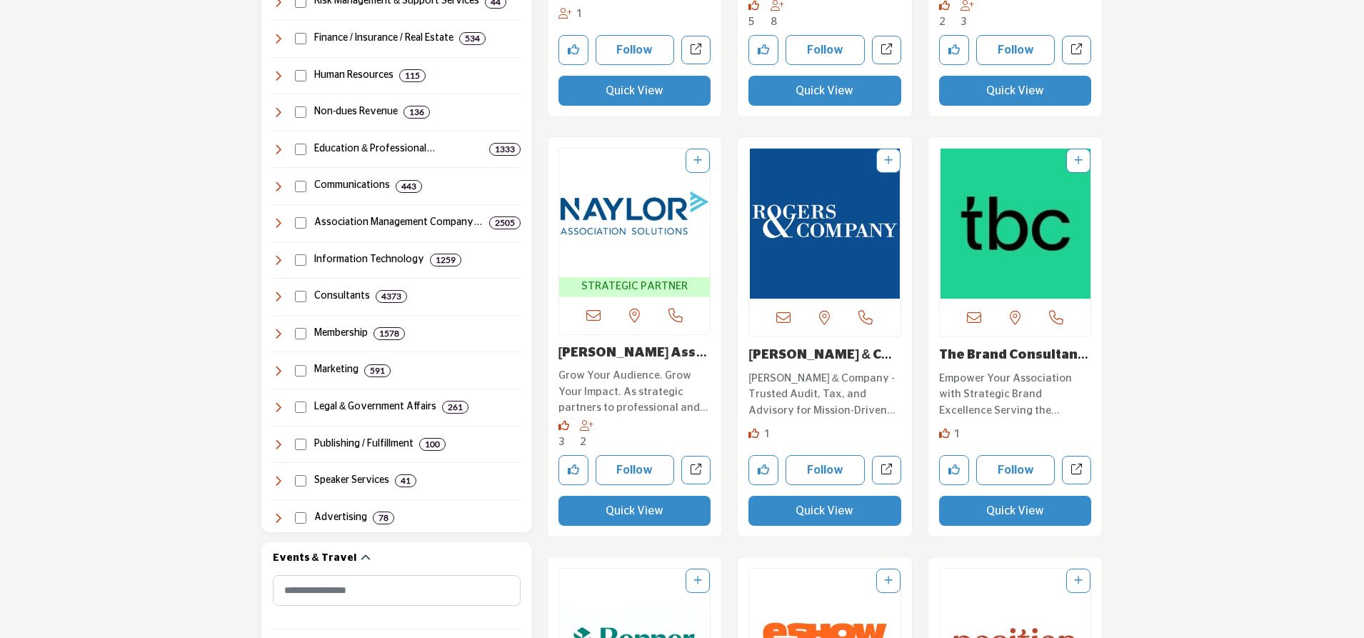
click at [620, 350] on link "Naylor Association S..." at bounding box center [632, 360] width 149 height 29
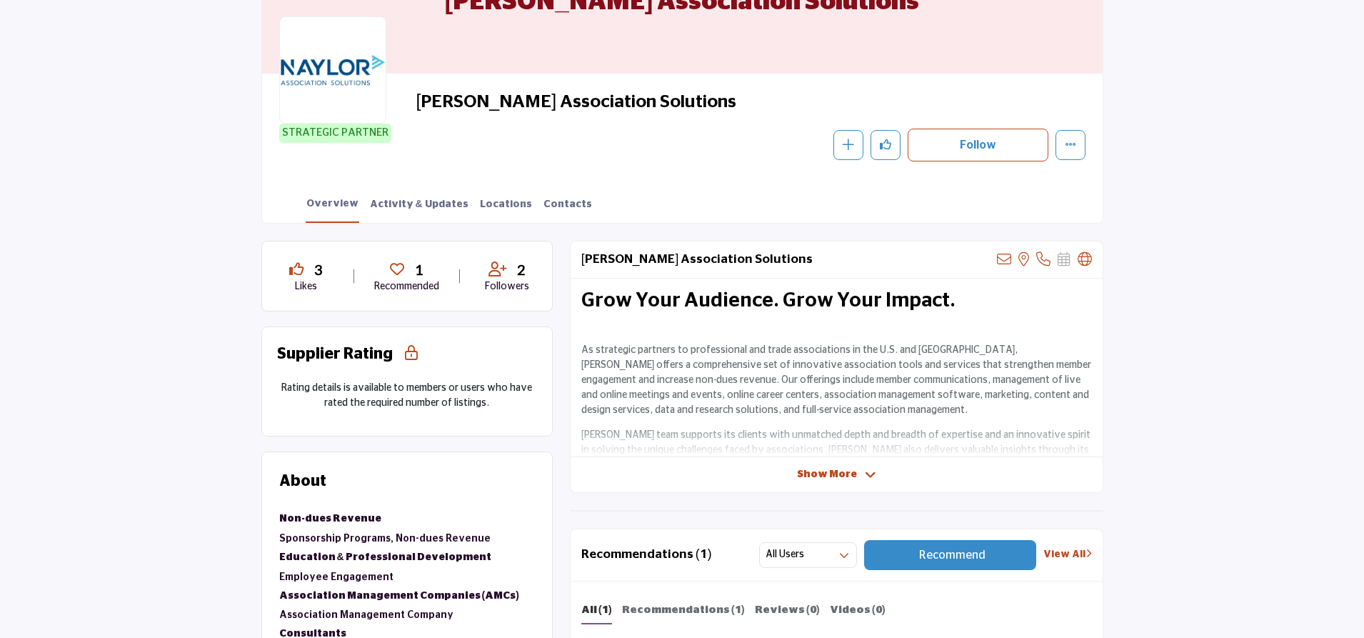
scroll to position [357, 0]
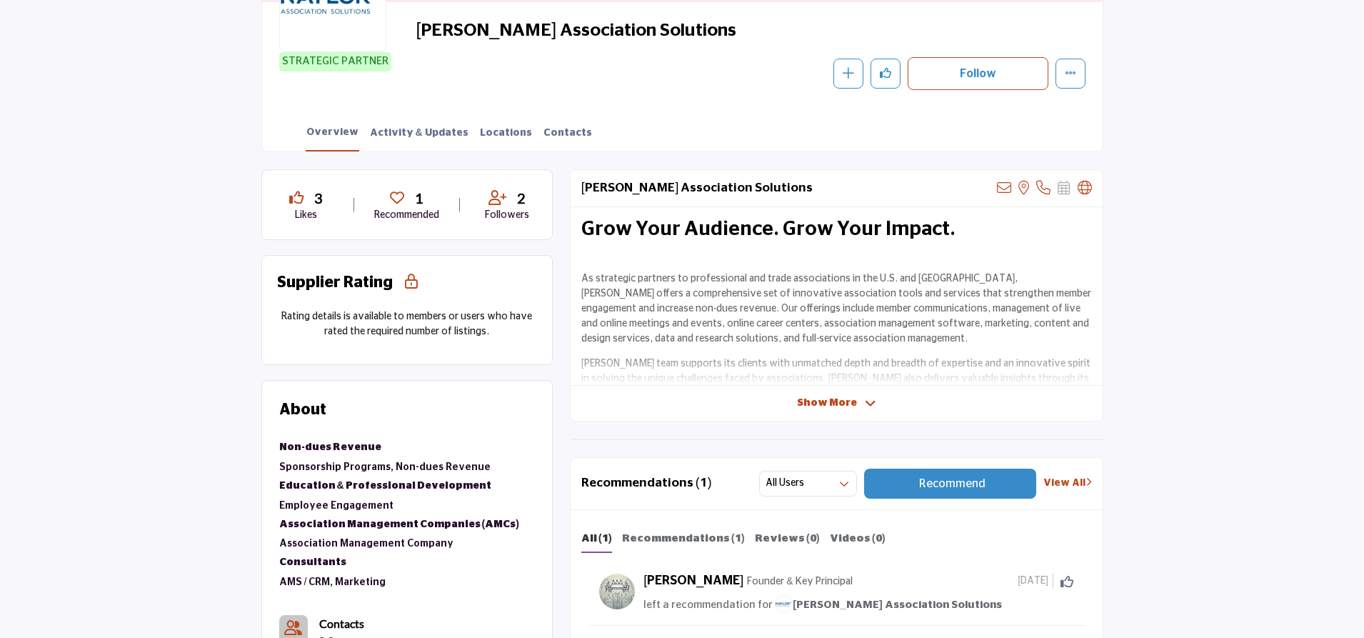
click at [797, 399] on div "Show More" at bounding box center [837, 403] width 532 height 15
click at [815, 398] on span "Show More" at bounding box center [827, 403] width 60 height 15
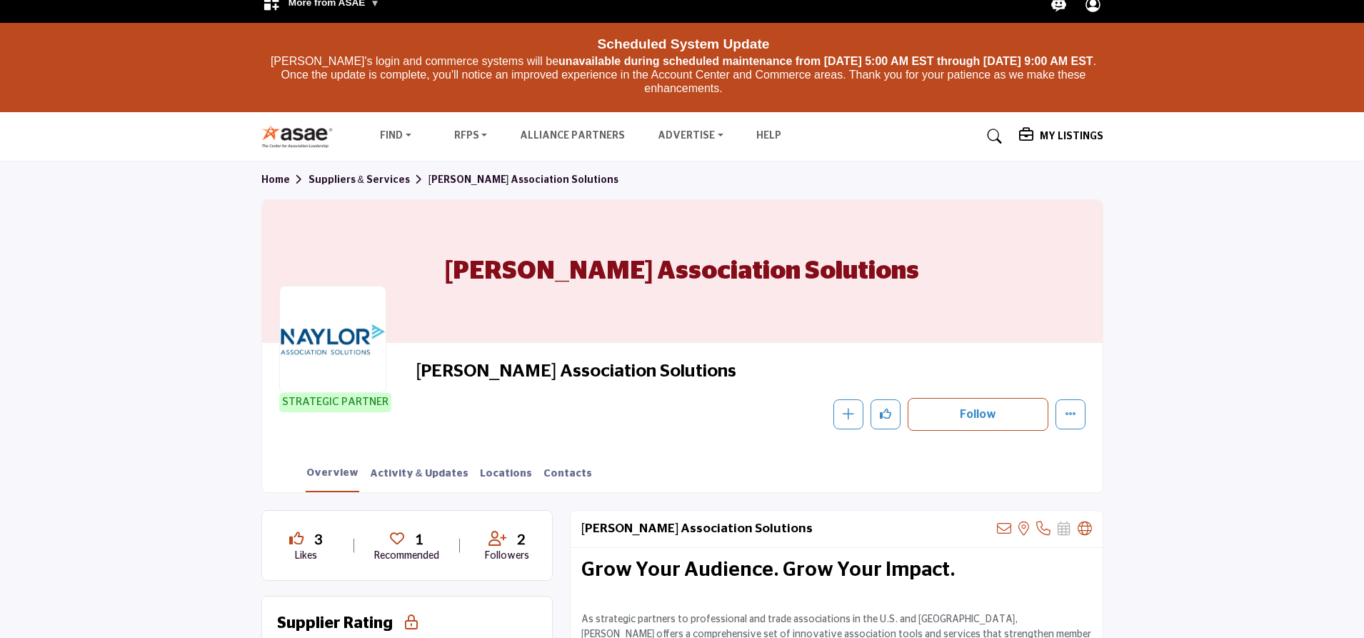
scroll to position [0, 0]
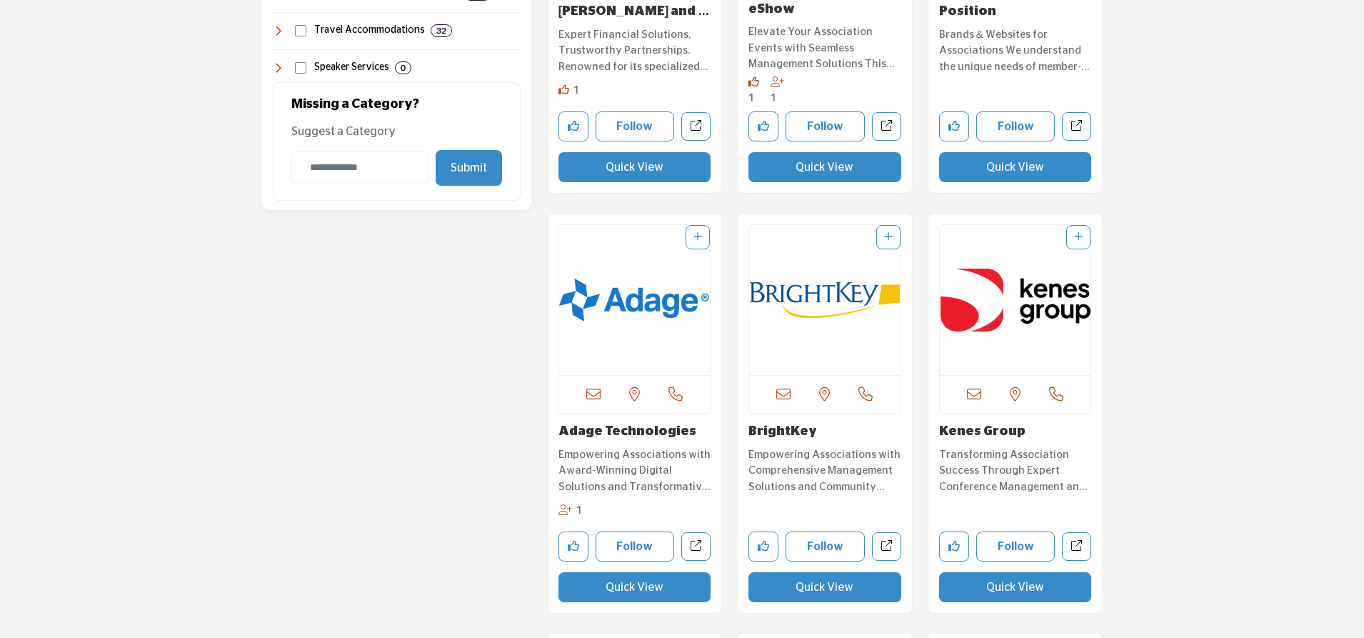
scroll to position [1714, 0]
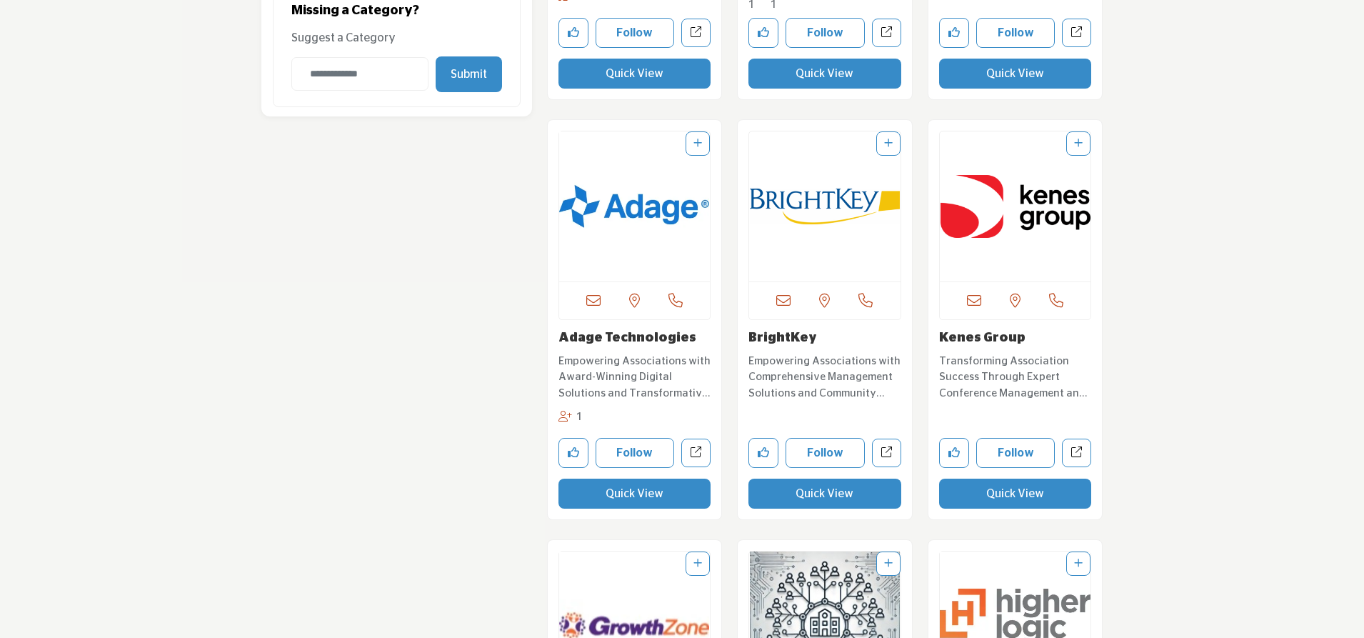
click at [1011, 332] on link "Kenes Group" at bounding box center [982, 337] width 86 height 13
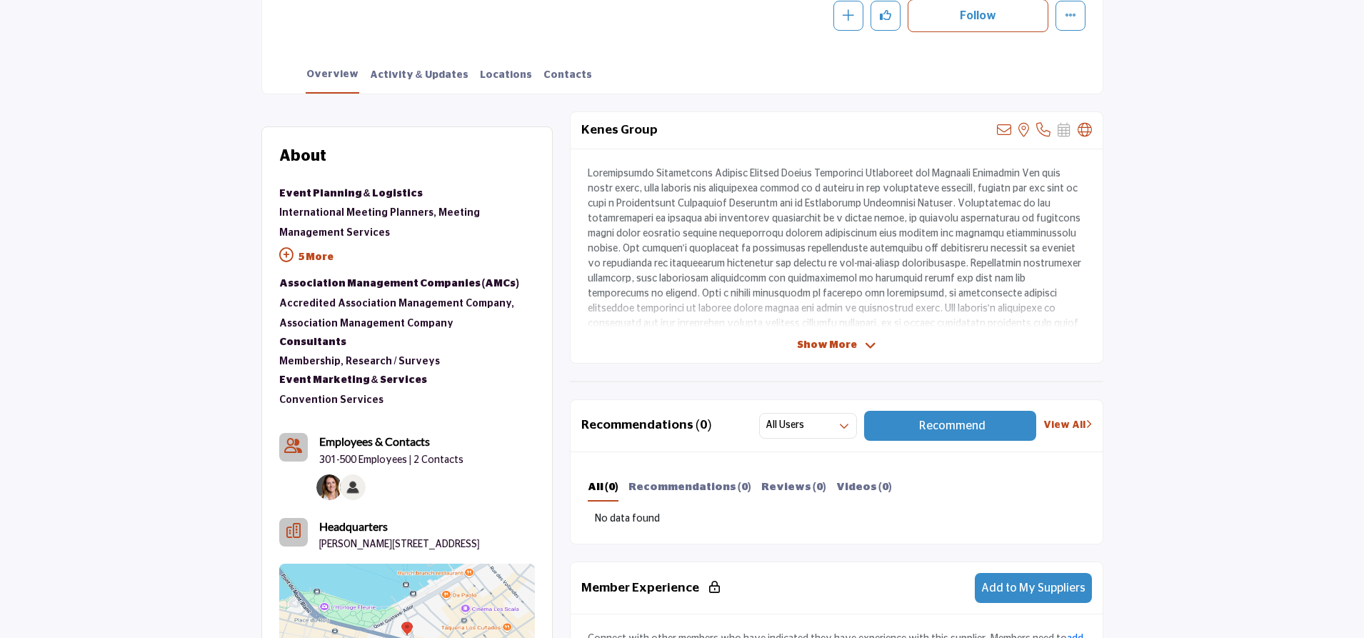
scroll to position [428, 0]
click at [808, 341] on span "Show More" at bounding box center [827, 344] width 60 height 15
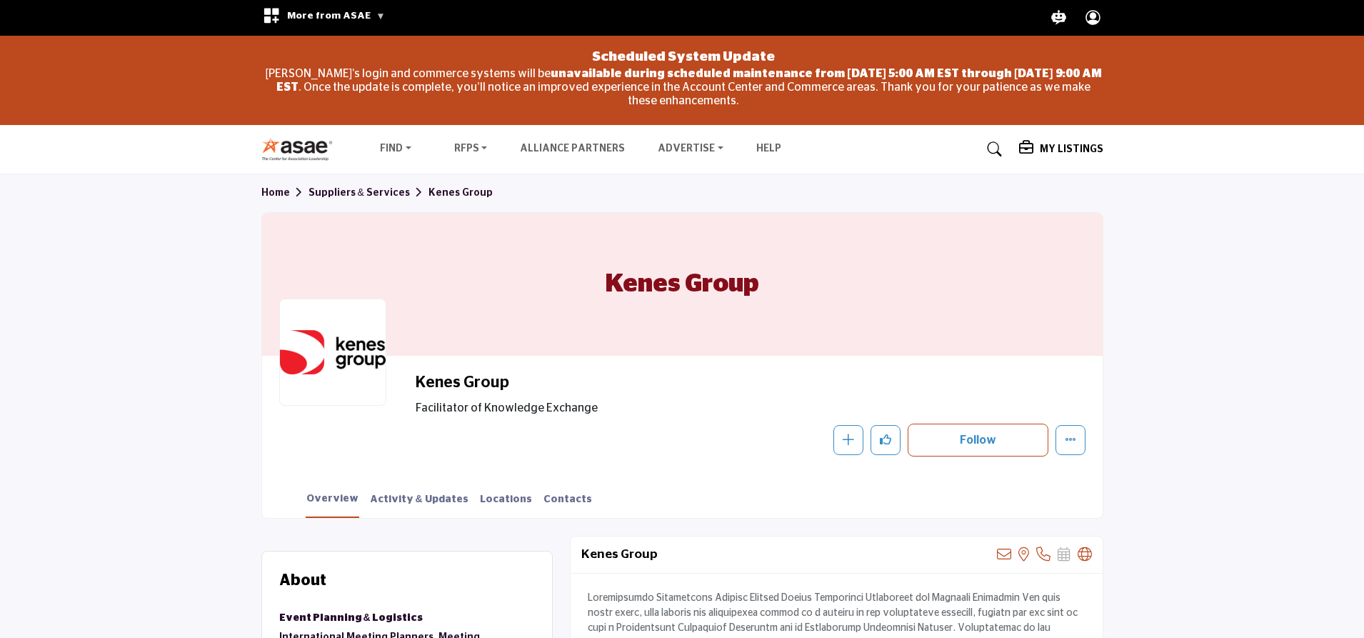
scroll to position [0, 0]
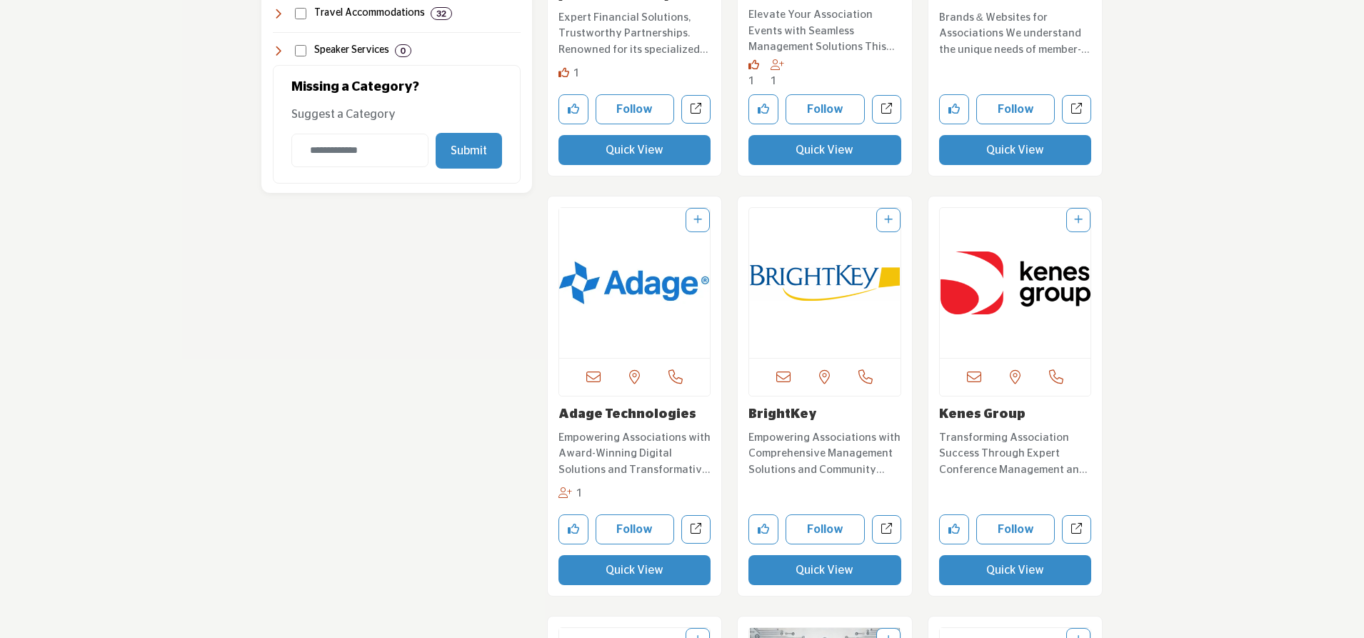
scroll to position [1642, 0]
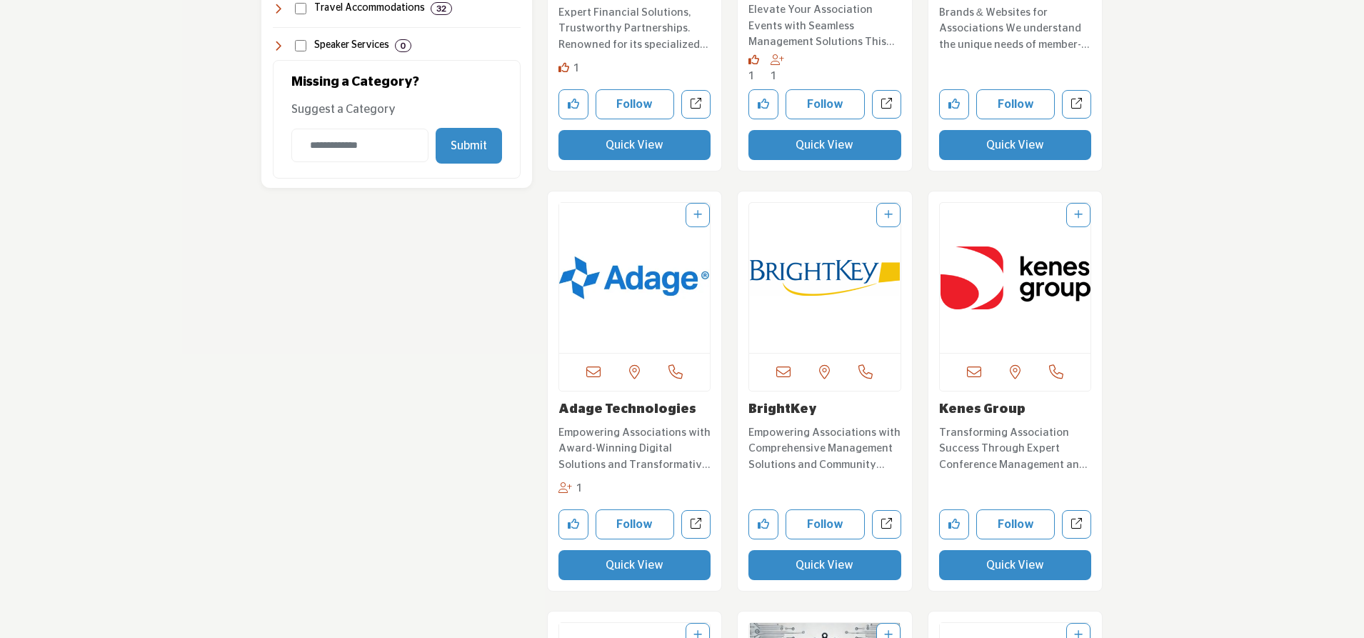
click at [1005, 567] on button "Quick View" at bounding box center [1015, 565] width 153 height 30
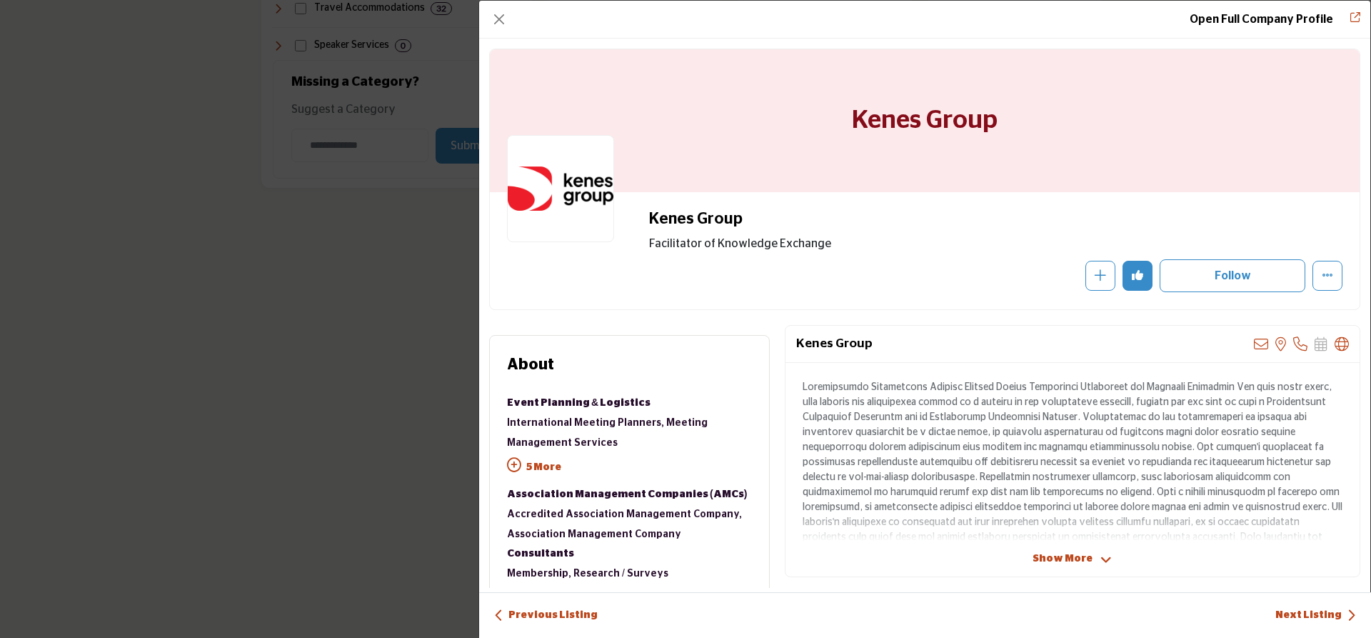
click at [229, 333] on div "Open Full Company Profile Kenes Group Follow Following" at bounding box center [685, 319] width 1371 height 638
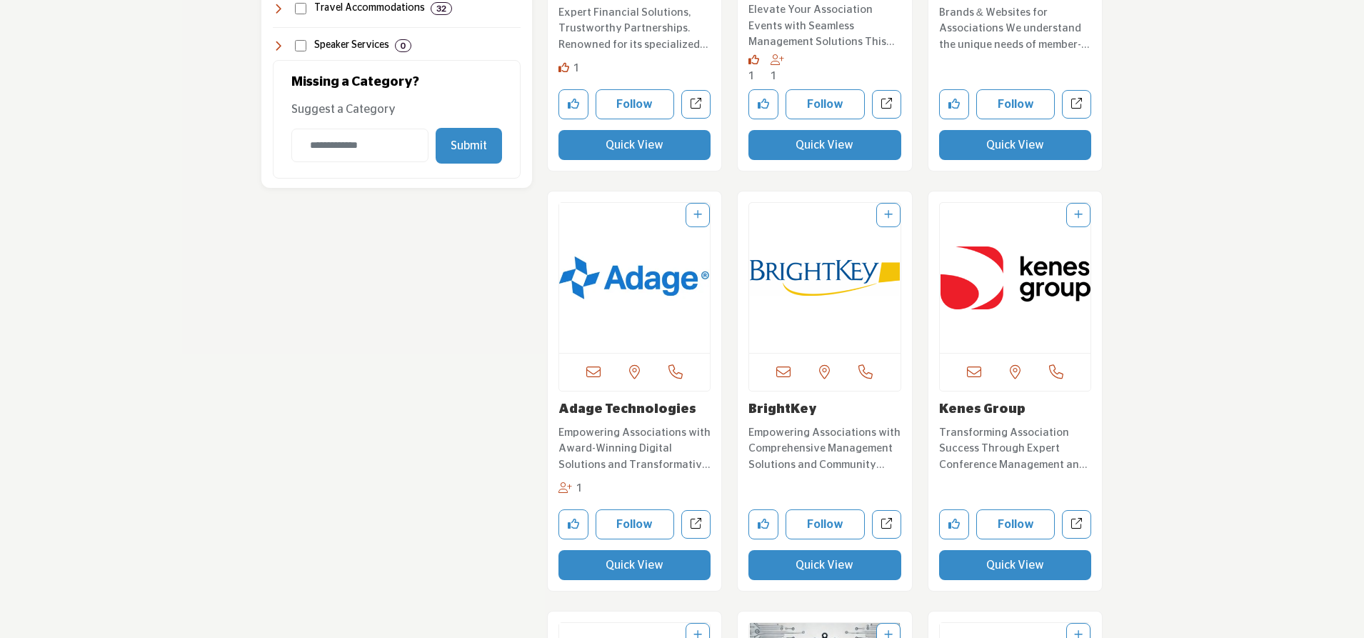
click at [970, 411] on link "Kenes Group" at bounding box center [982, 409] width 86 height 13
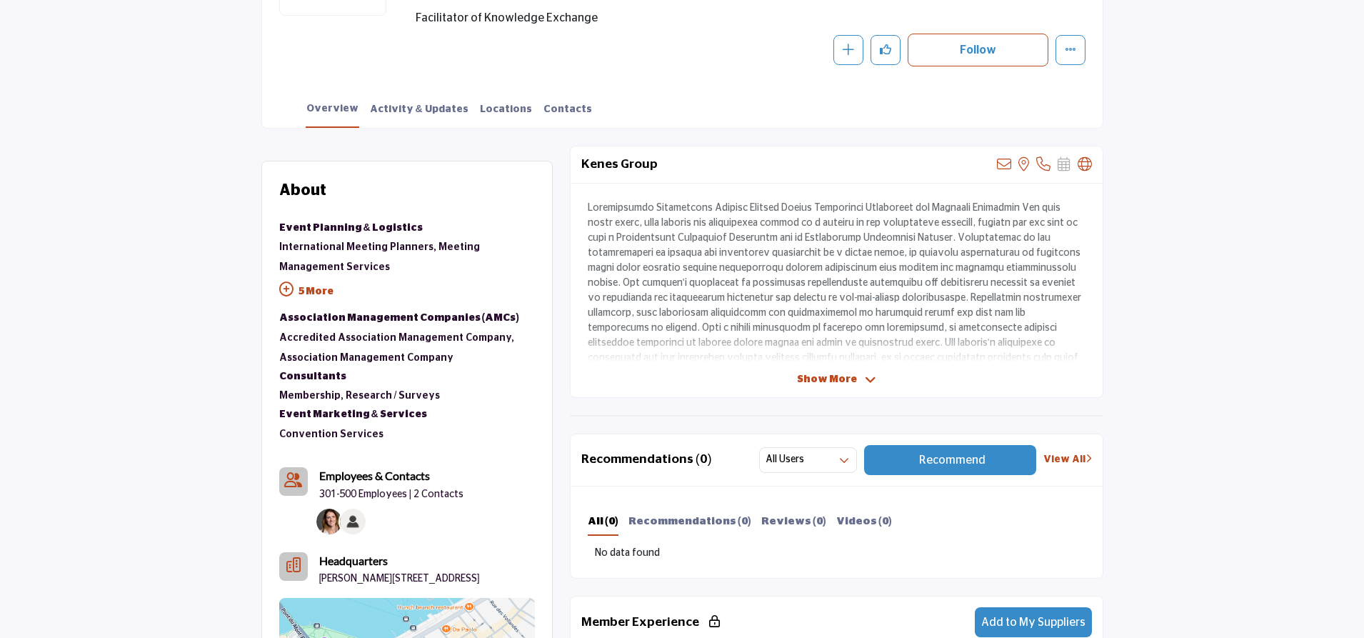
scroll to position [428, 0]
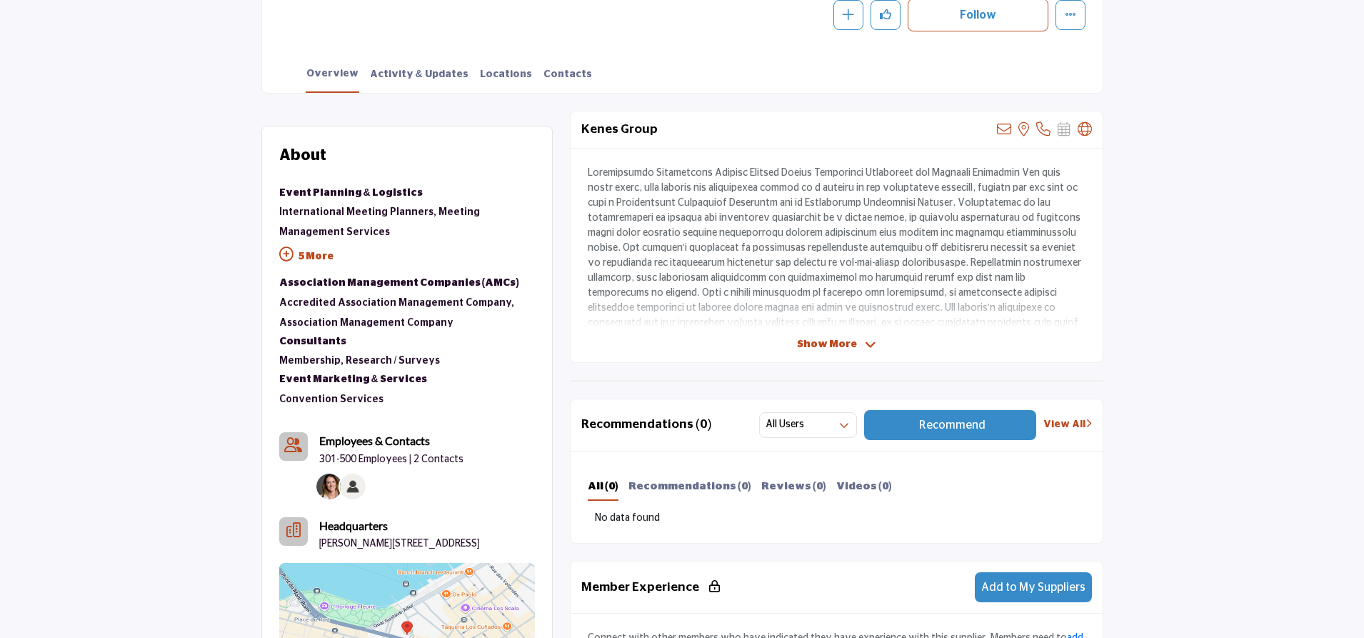
click at [967, 342] on div "Show More" at bounding box center [837, 344] width 532 height 15
click at [846, 345] on span "Show More" at bounding box center [827, 344] width 60 height 15
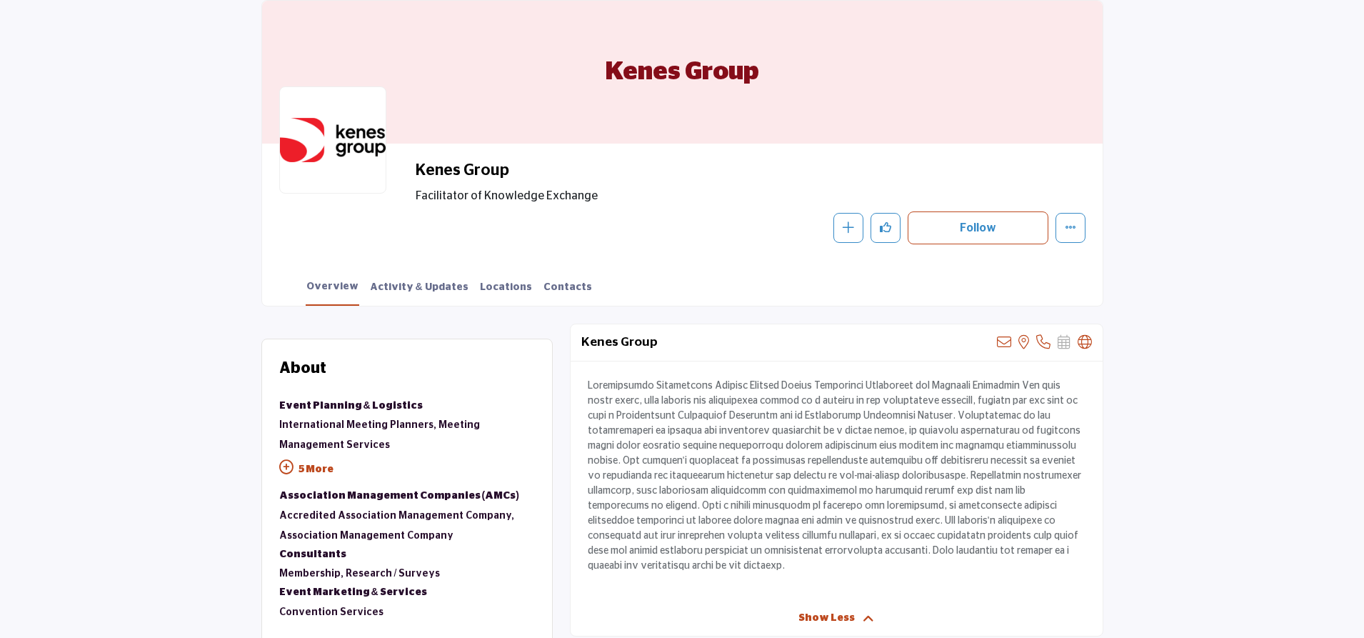
scroll to position [214, 0]
click at [316, 468] on p "5 More" at bounding box center [407, 472] width 256 height 32
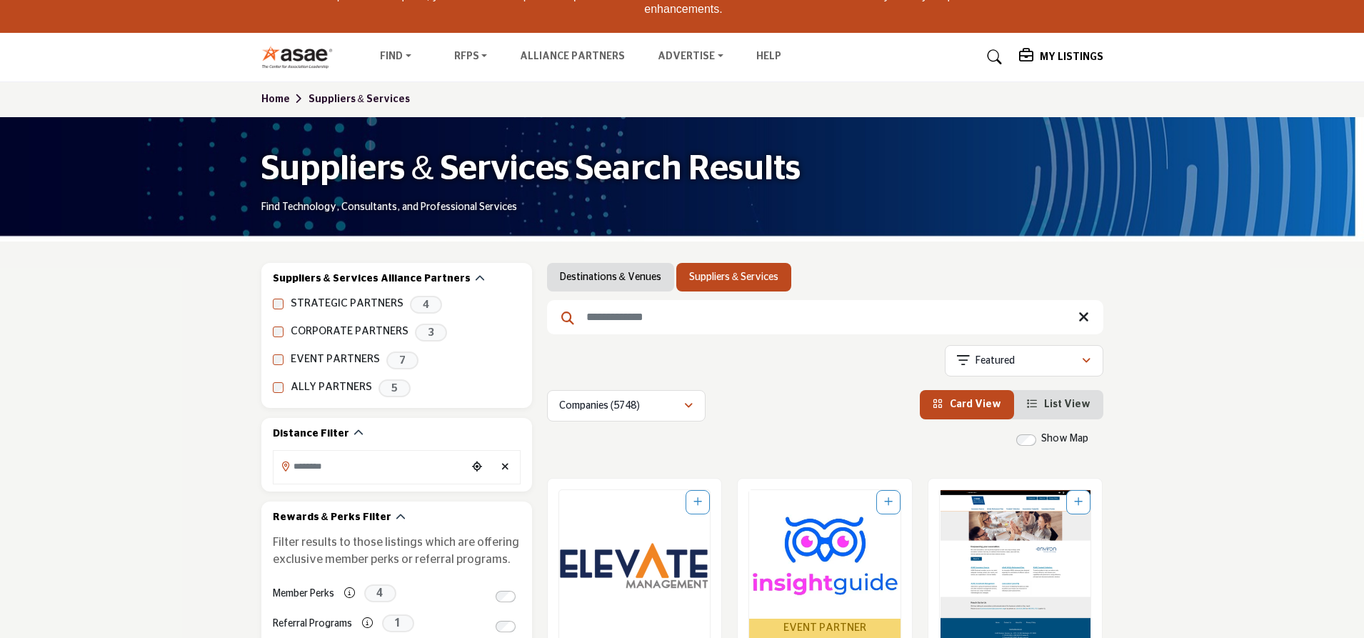
scroll to position [170, 0]
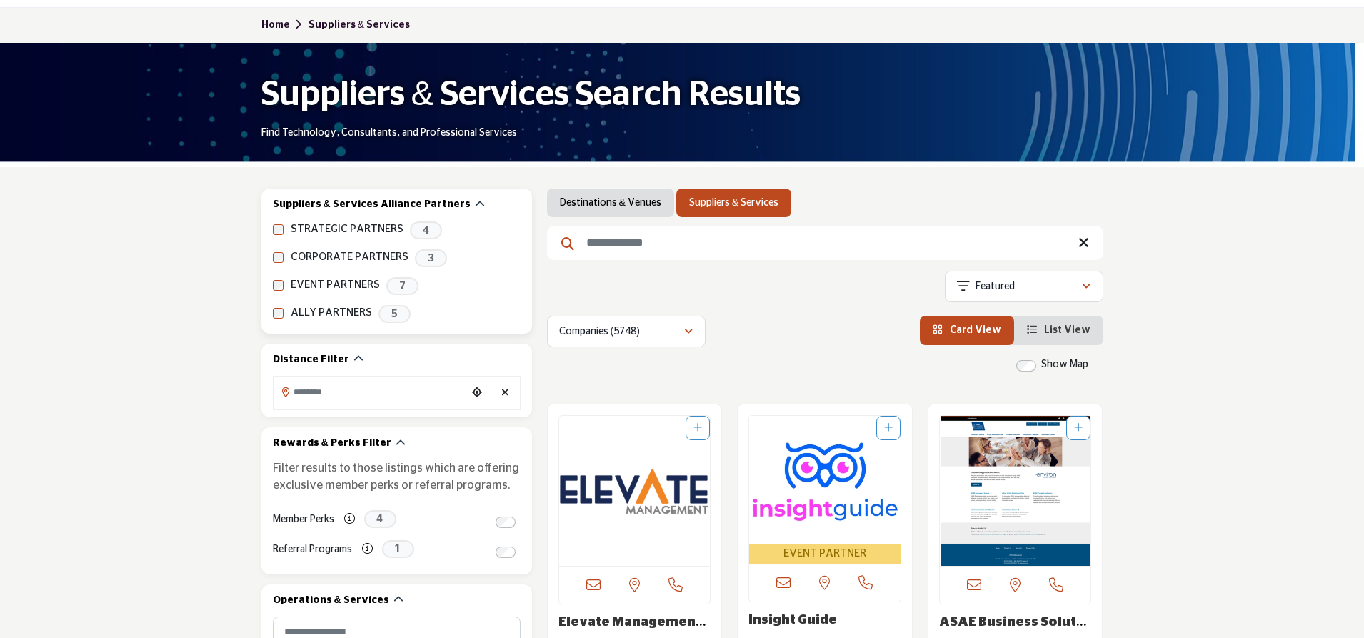
click at [321, 227] on label "STRATEGIC PARTNERS" at bounding box center [347, 229] width 113 height 16
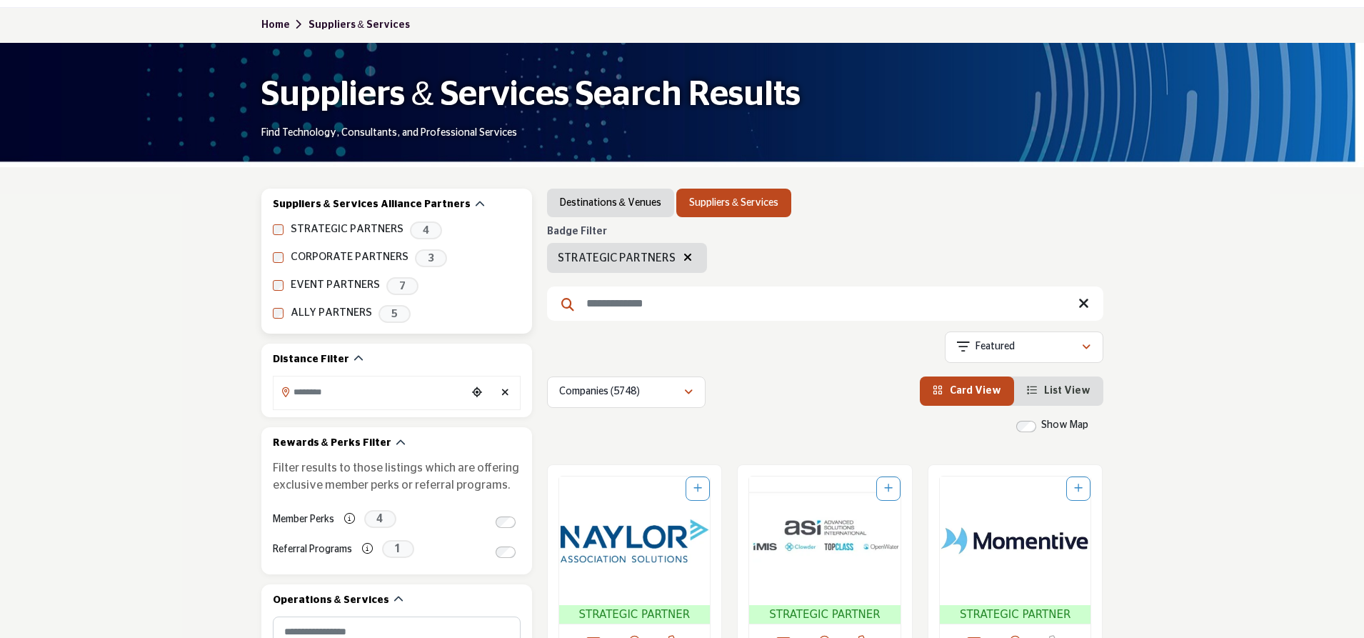
scroll to position [6, 0]
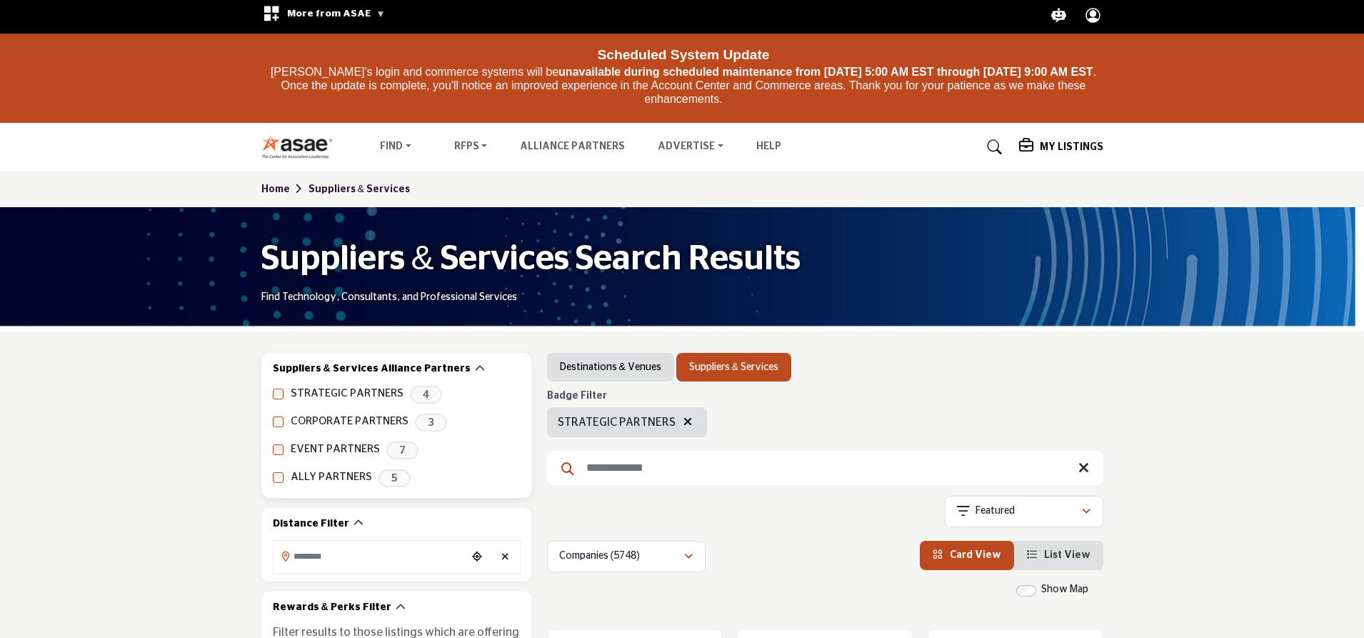
click at [279, 229] on div "Suppliers & Services Search Results Find Technology, Consultants, and Professio…" at bounding box center [682, 269] width 1364 height 124
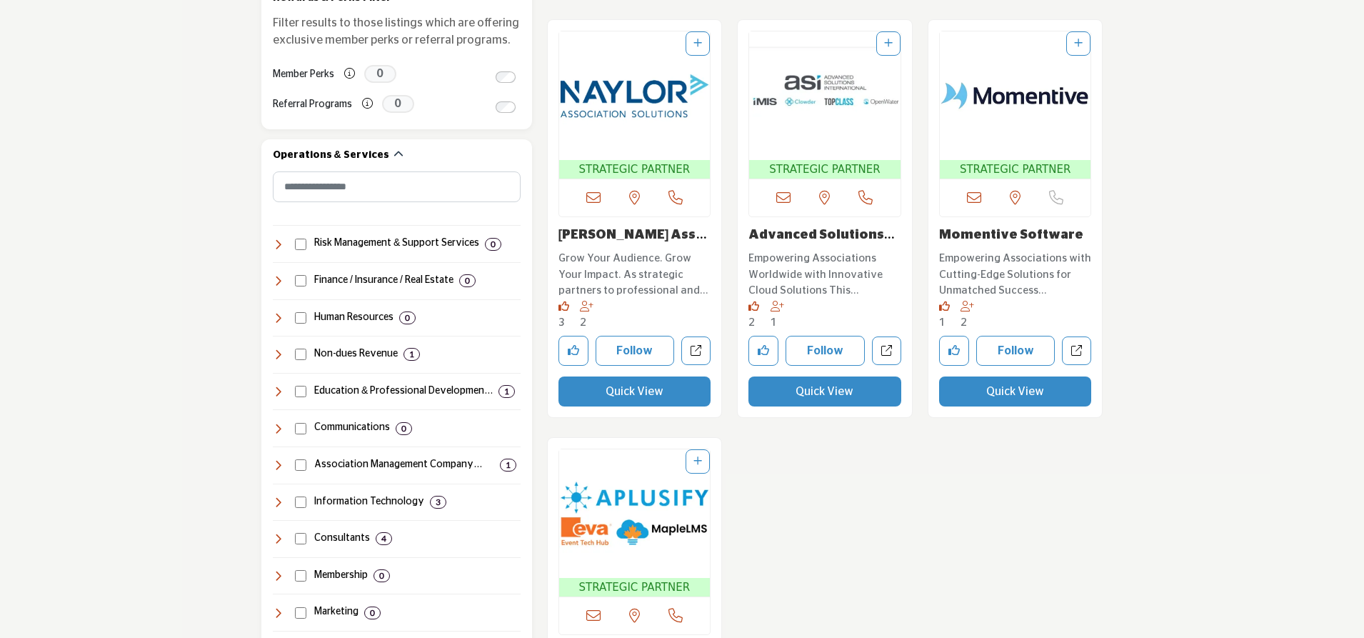
scroll to position [500, 0]
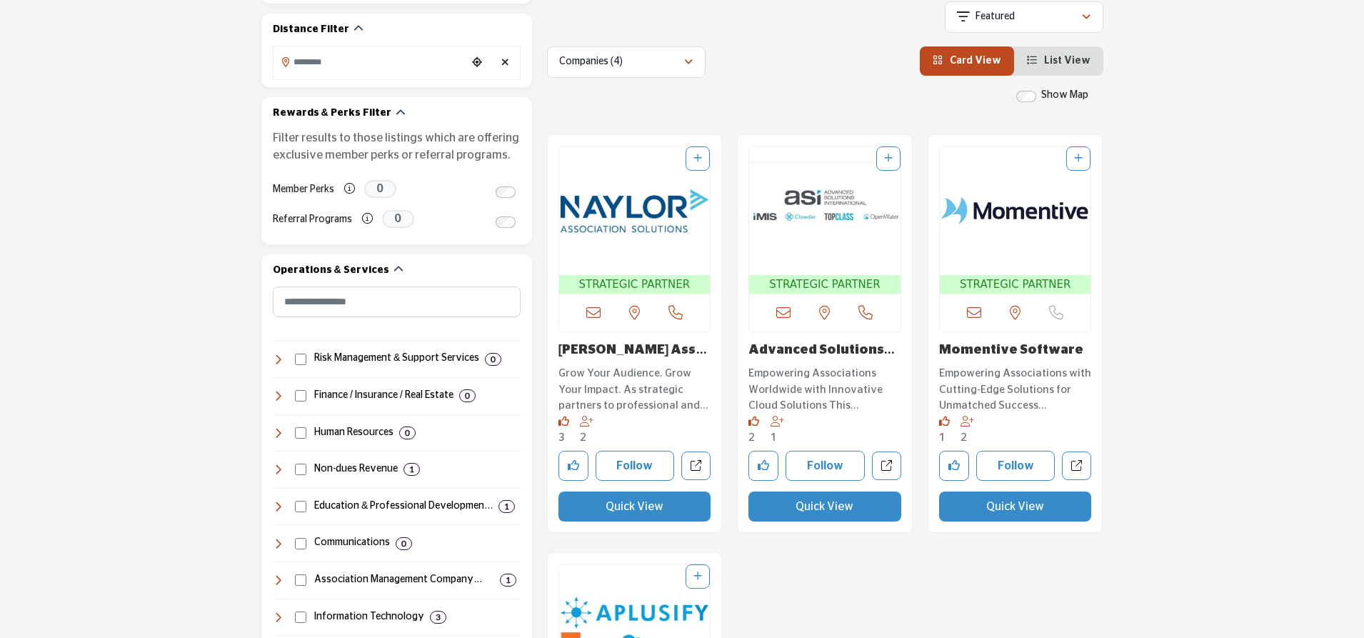
click at [785, 354] on link "Advanced Solutions I..." at bounding box center [821, 357] width 146 height 29
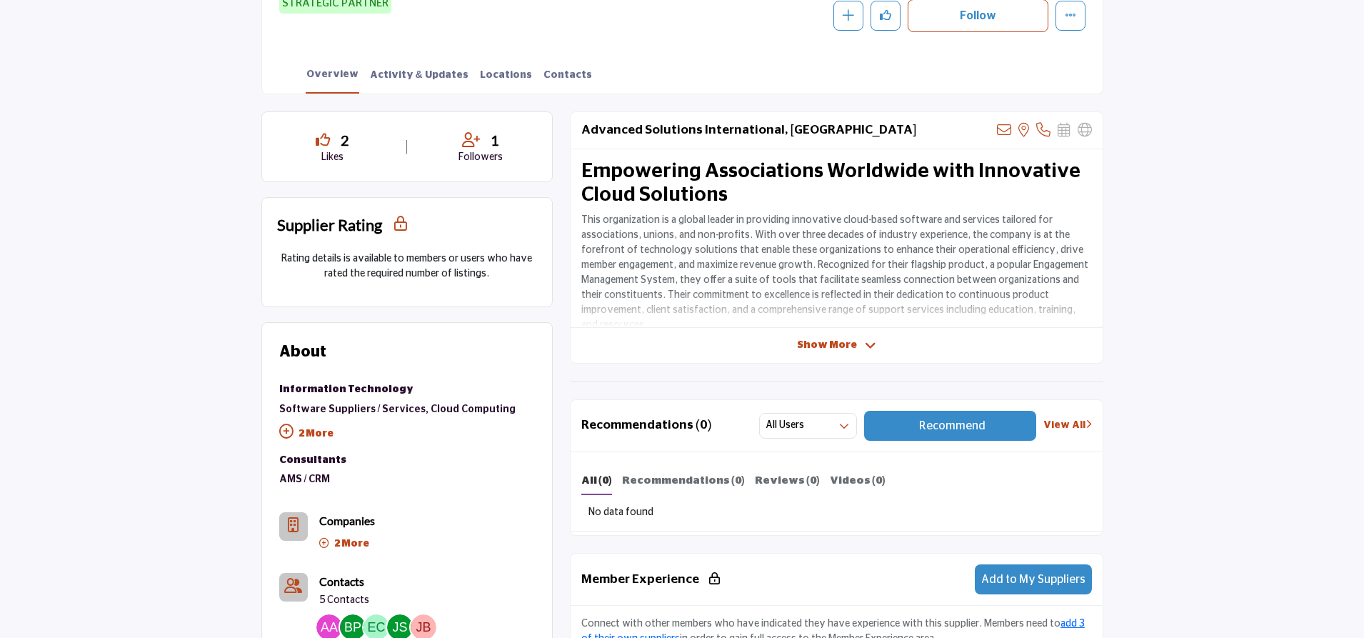
scroll to position [416, 0]
click at [785, 354] on div "Advanced Solutions International, ASI View email address of this listing View t…" at bounding box center [836, 237] width 533 height 252
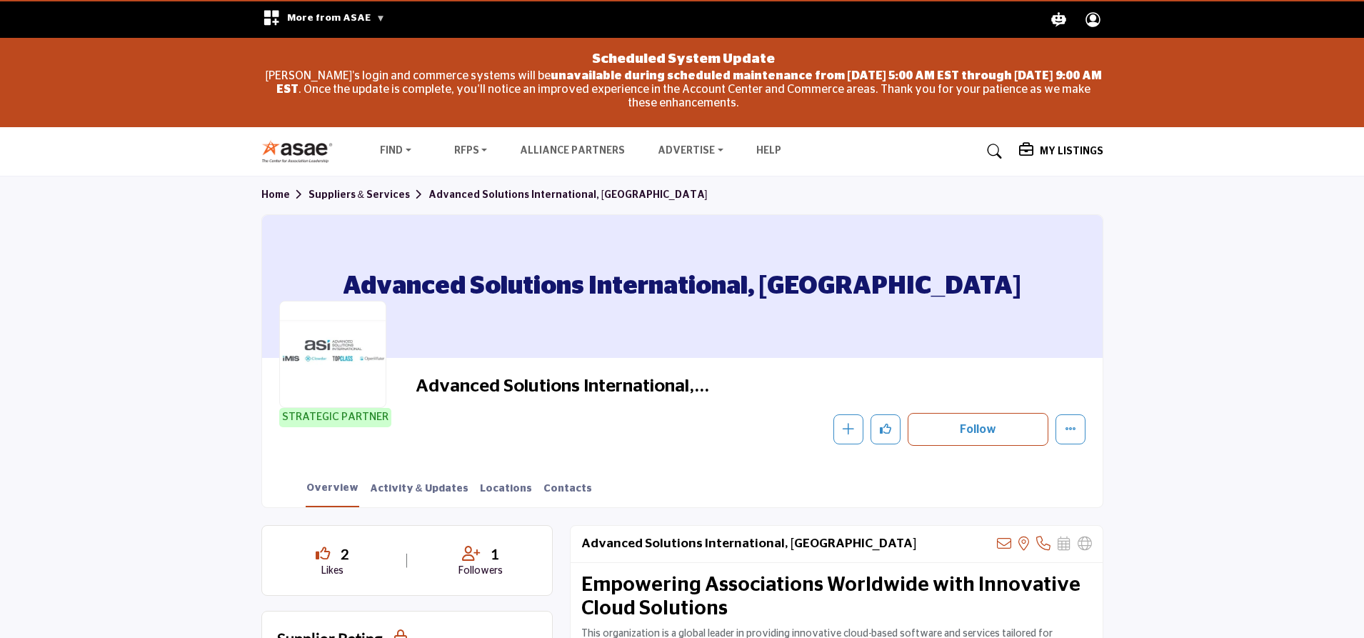
scroll to position [0, 0]
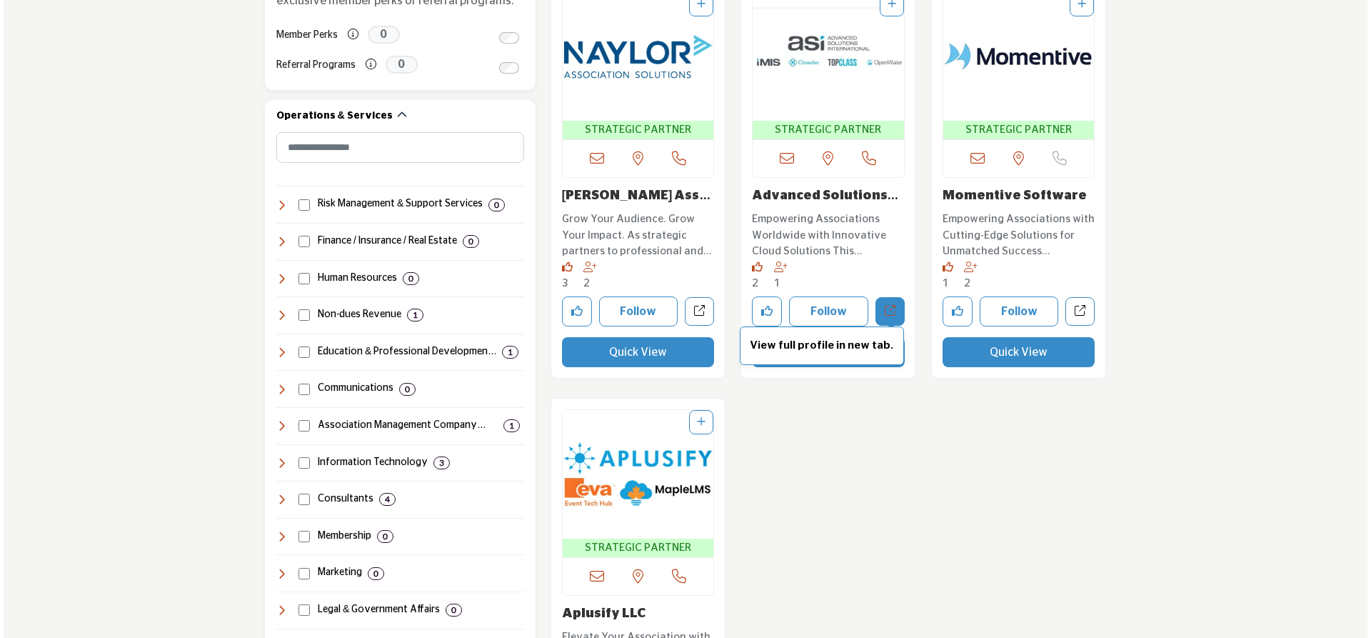
scroll to position [571, 0]
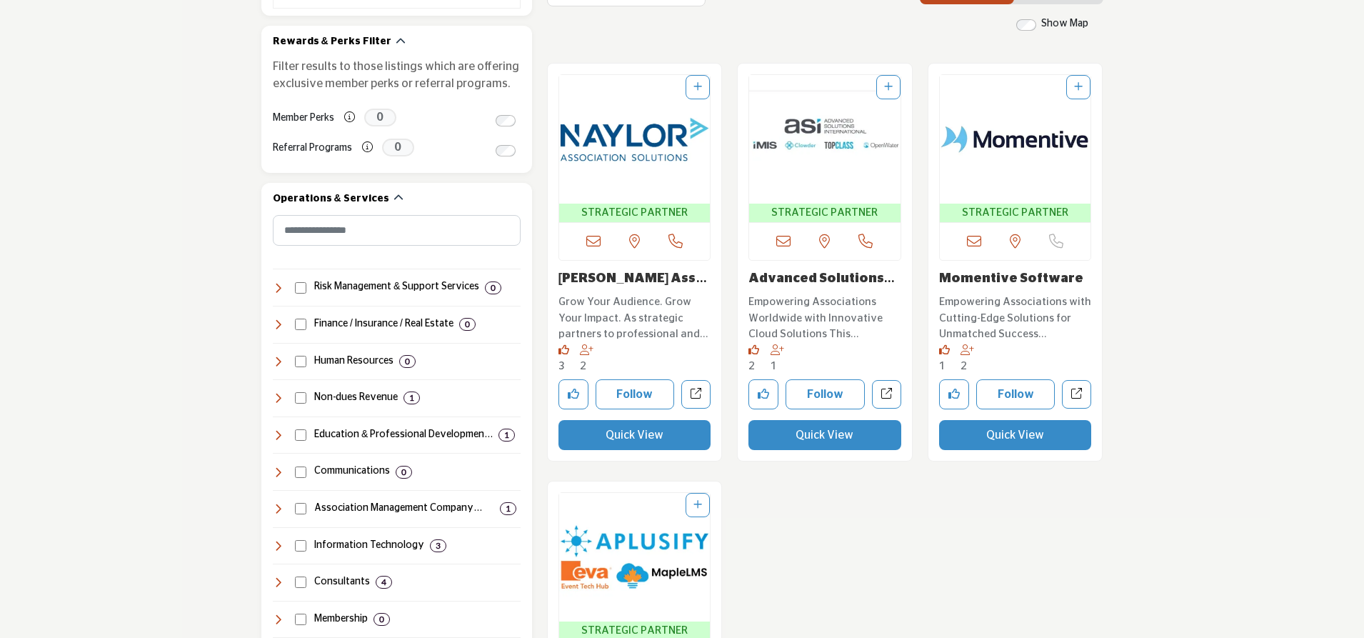
click at [979, 438] on button "Quick View" at bounding box center [1015, 435] width 153 height 30
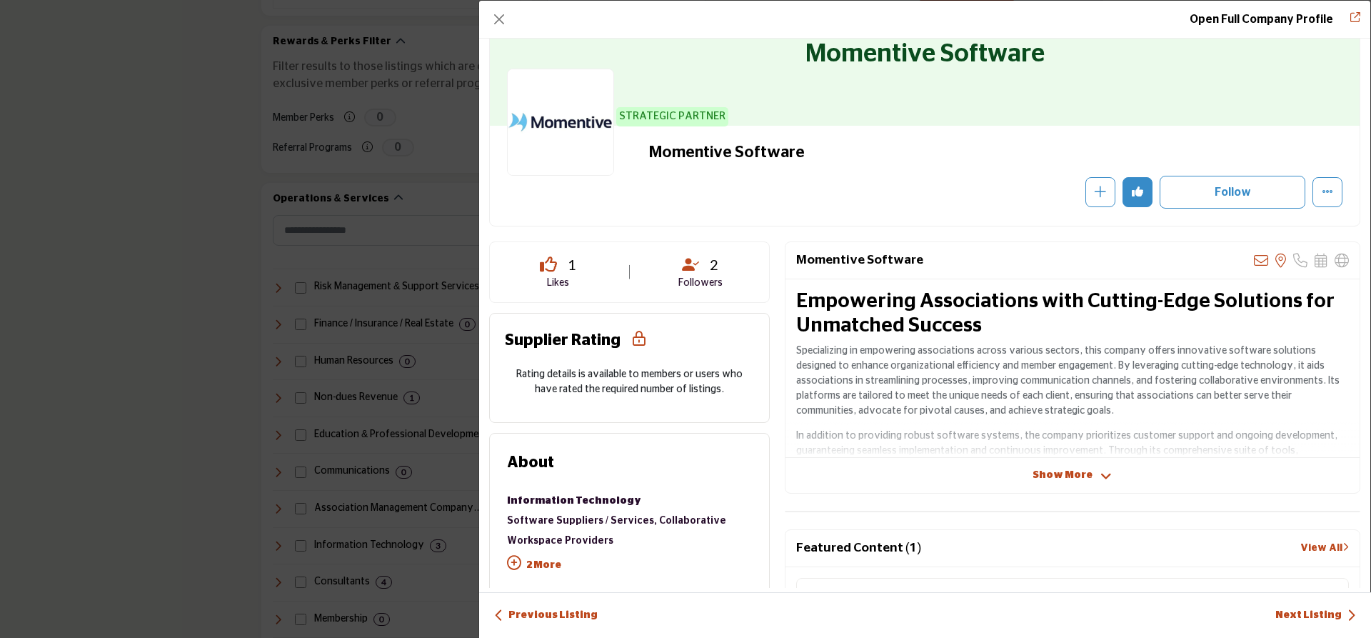
scroll to position [143, 0]
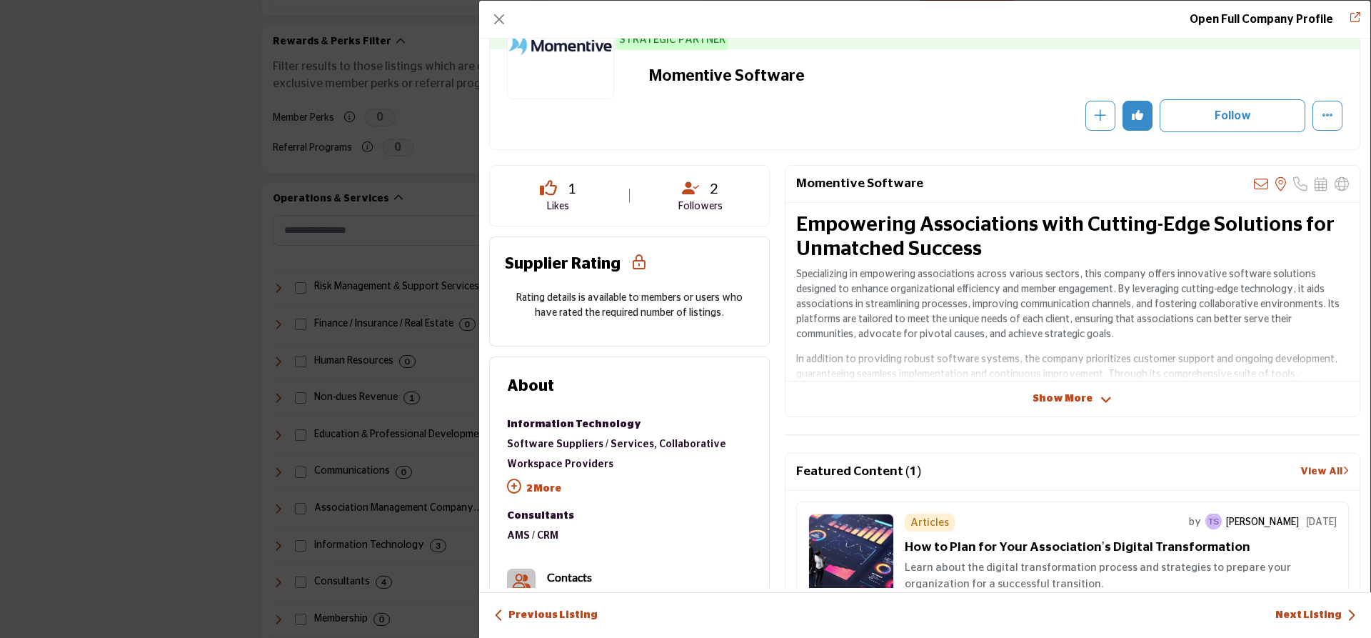
click at [988, 408] on div "Momentive Software View email address of this listing View the location of this…" at bounding box center [1073, 291] width 576 height 252
click at [1028, 400] on div "Show More" at bounding box center [1072, 398] width 574 height 15
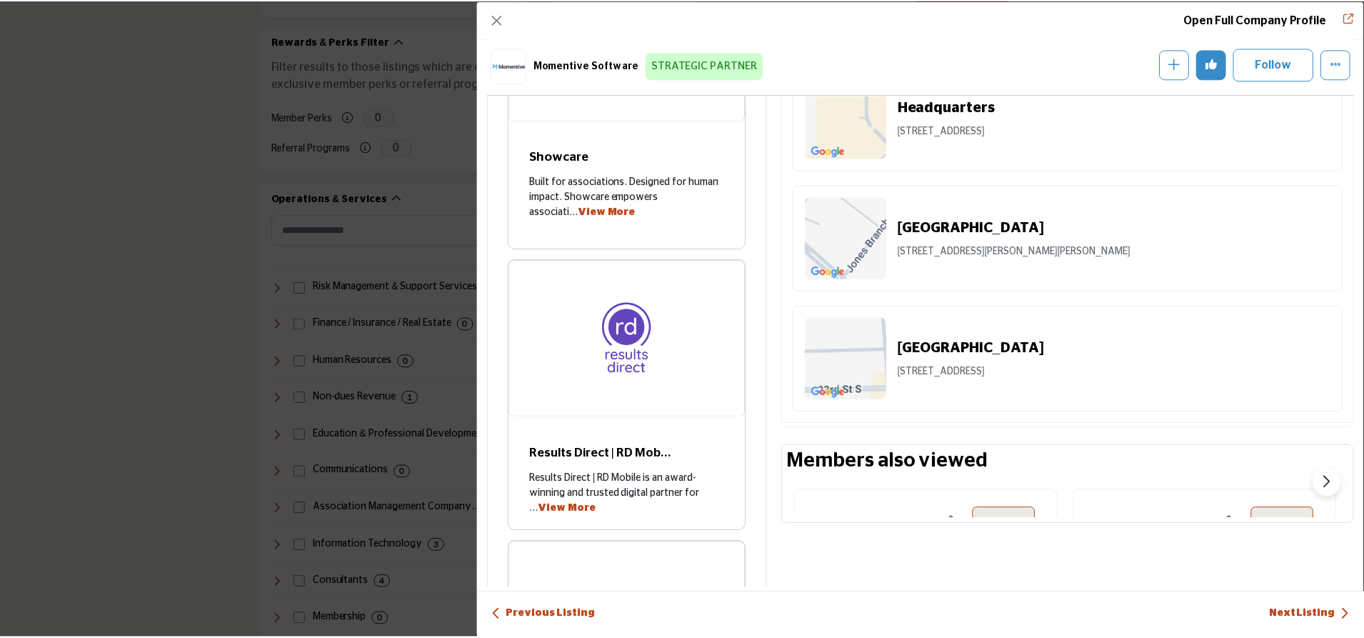
scroll to position [2057, 0]
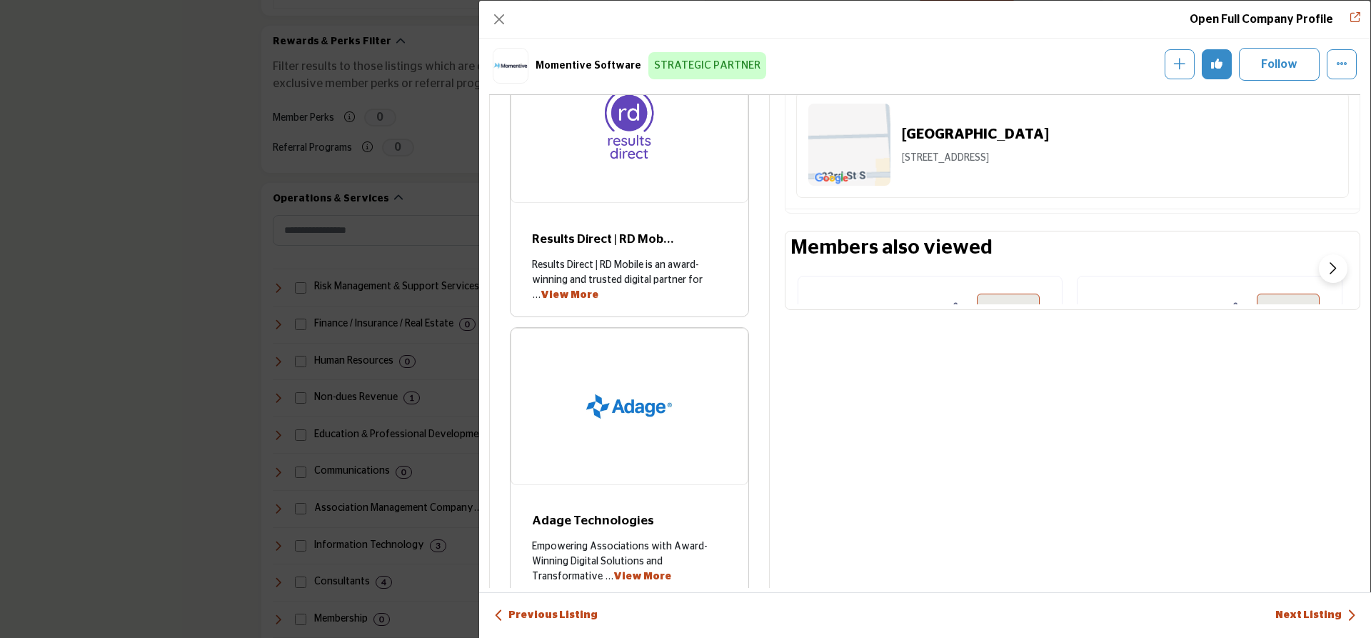
click at [242, 288] on div "Open Full Company Profile Momentive Software STRATEGIC PARTNER Follow Following" at bounding box center [685, 319] width 1371 height 638
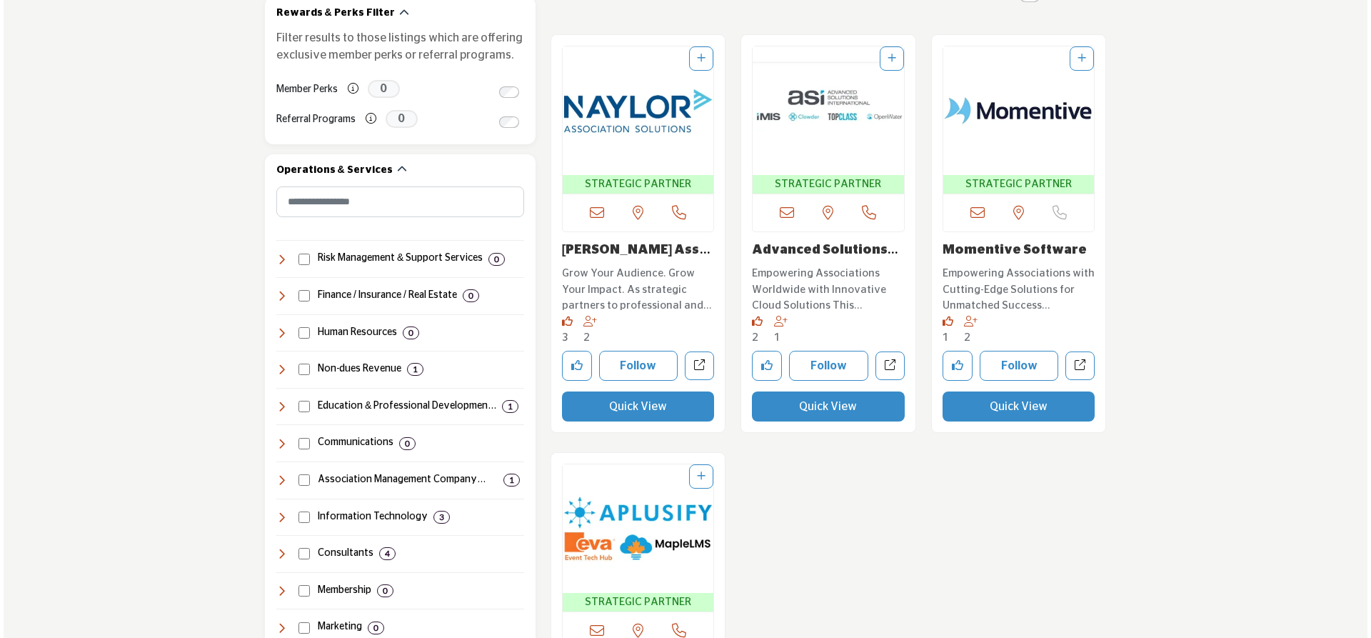
scroll to position [643, 0]
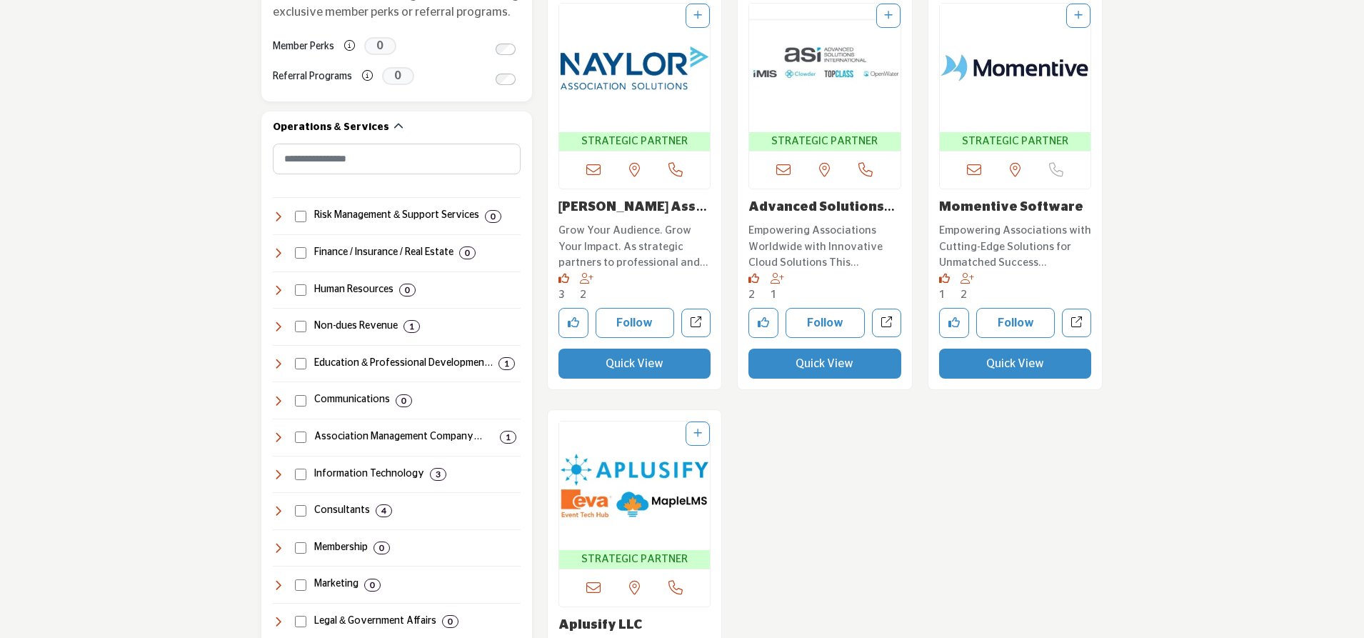
click at [1011, 358] on button "Quick View" at bounding box center [1015, 363] width 153 height 30
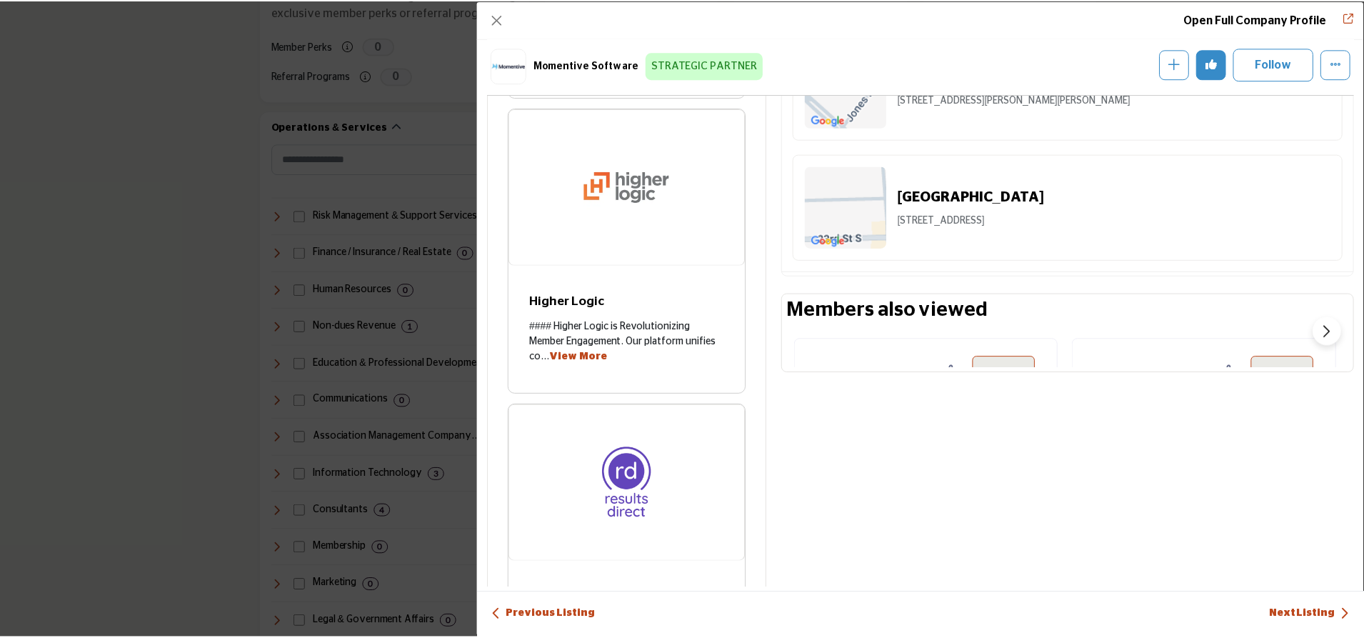
scroll to position [1988, 0]
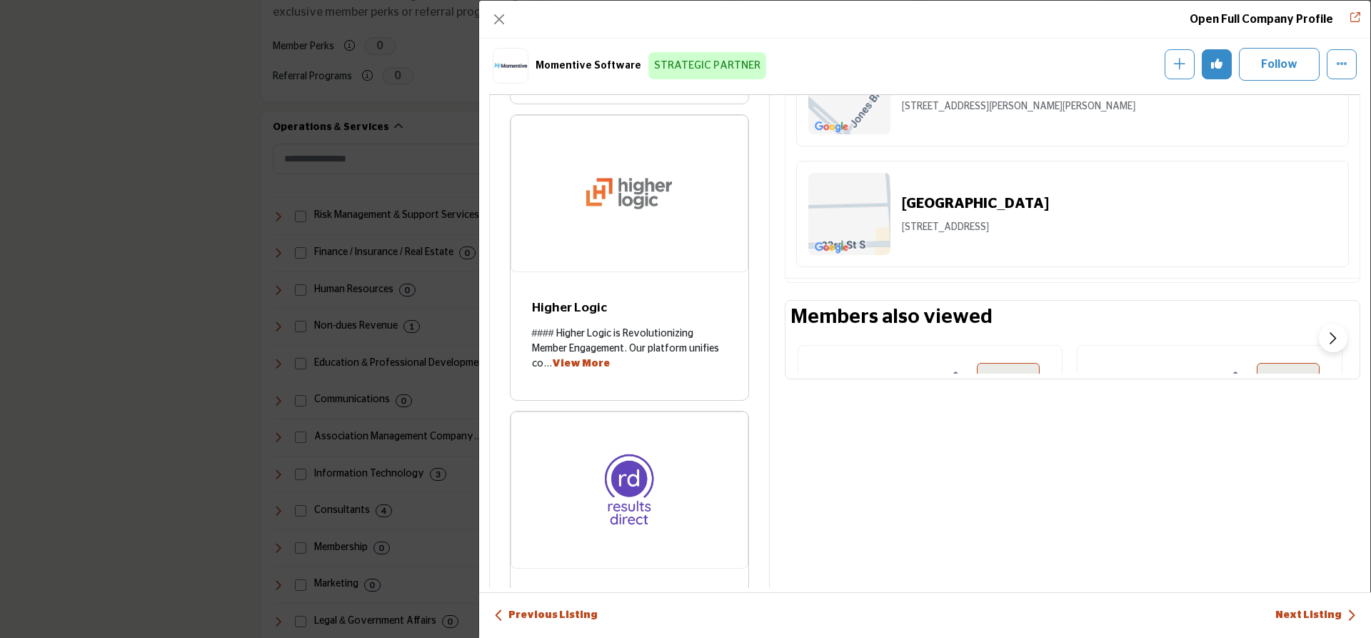
click at [325, 254] on div "Open Full Company Profile Momentive Software STRATEGIC PARTNER Follow Following" at bounding box center [685, 319] width 1371 height 638
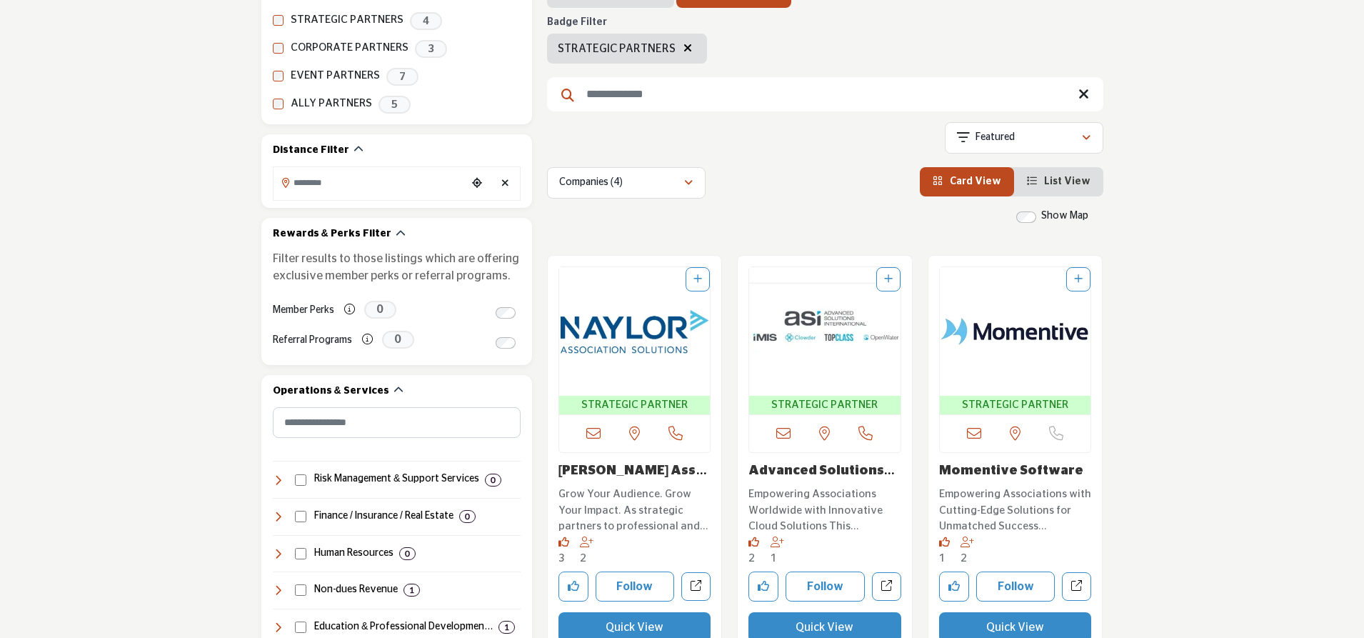
scroll to position [357, 0]
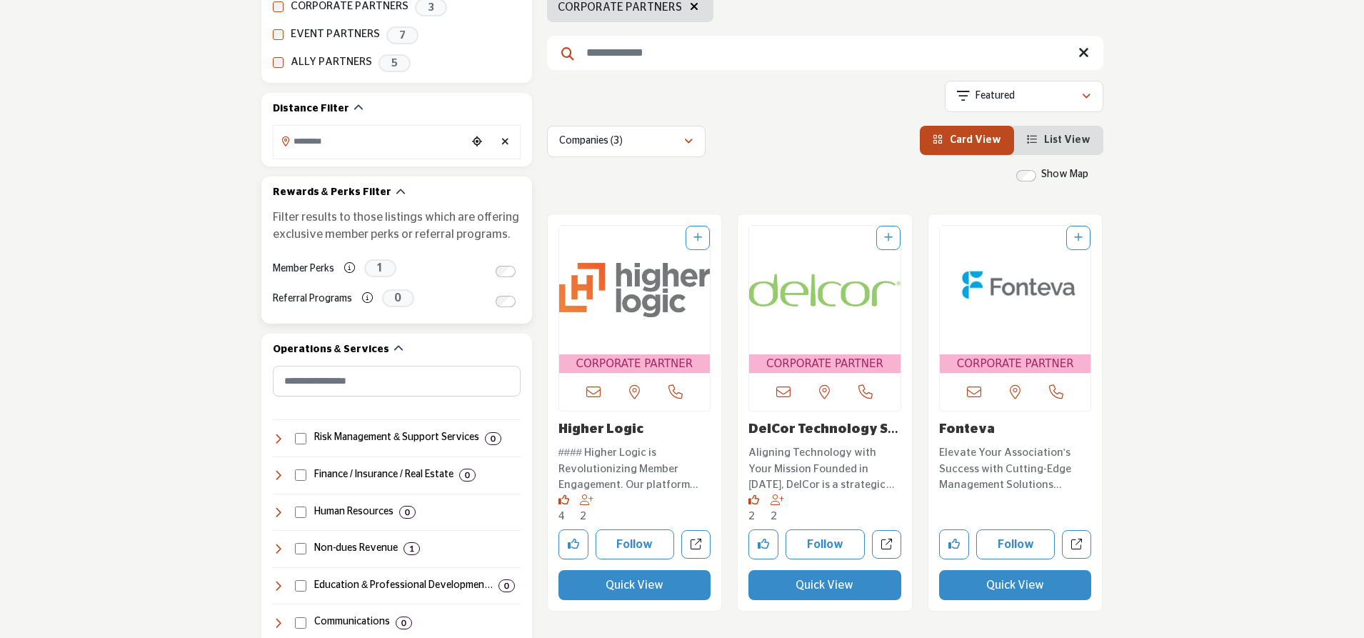
scroll to position [206, 0]
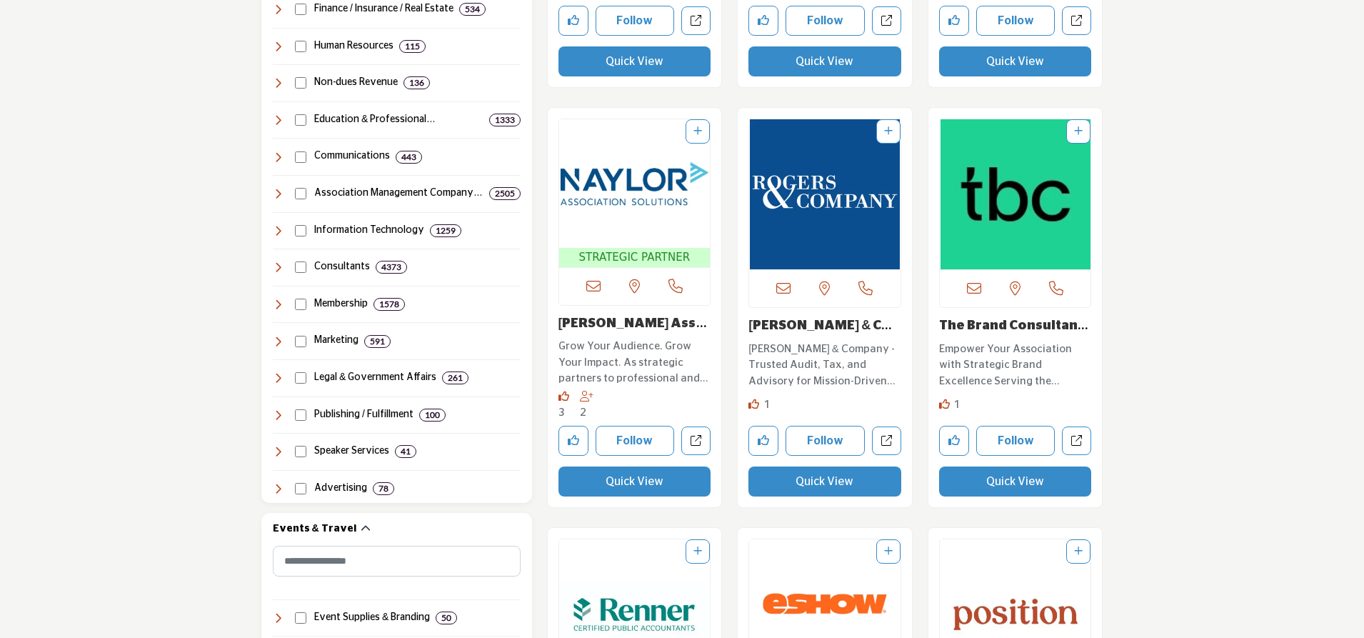
scroll to position [928, 0]
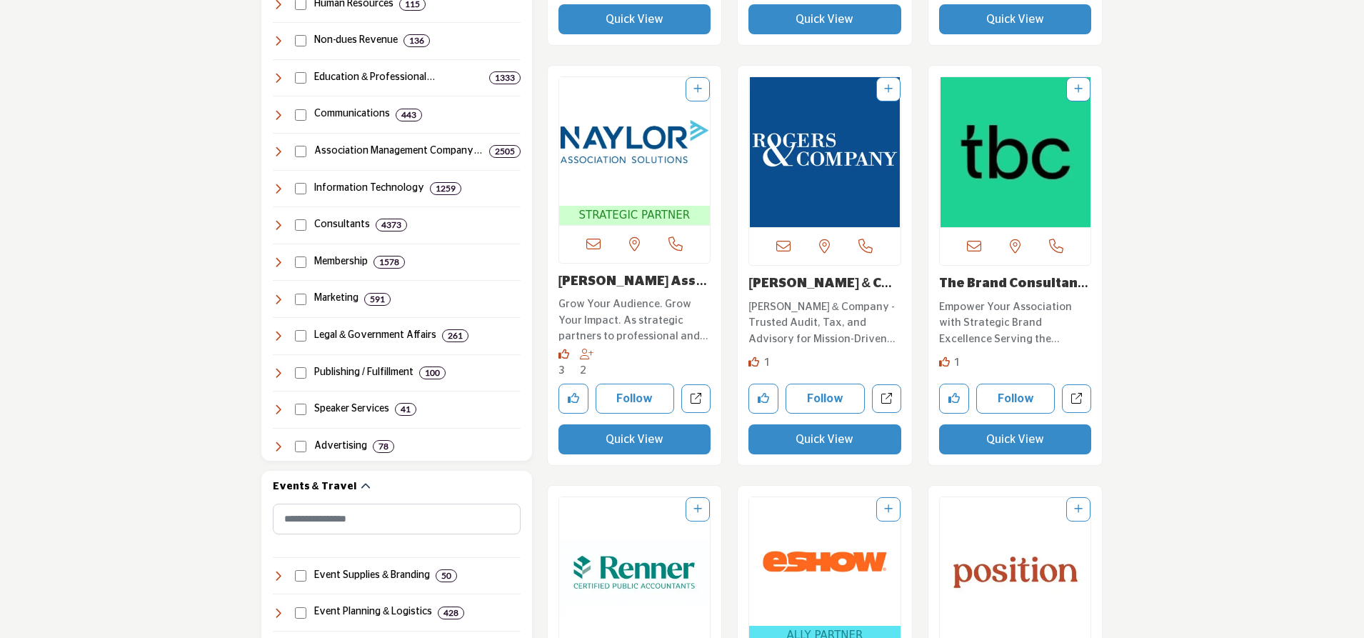
click at [793, 285] on link "Rogers & Company PLL..." at bounding box center [820, 291] width 144 height 29
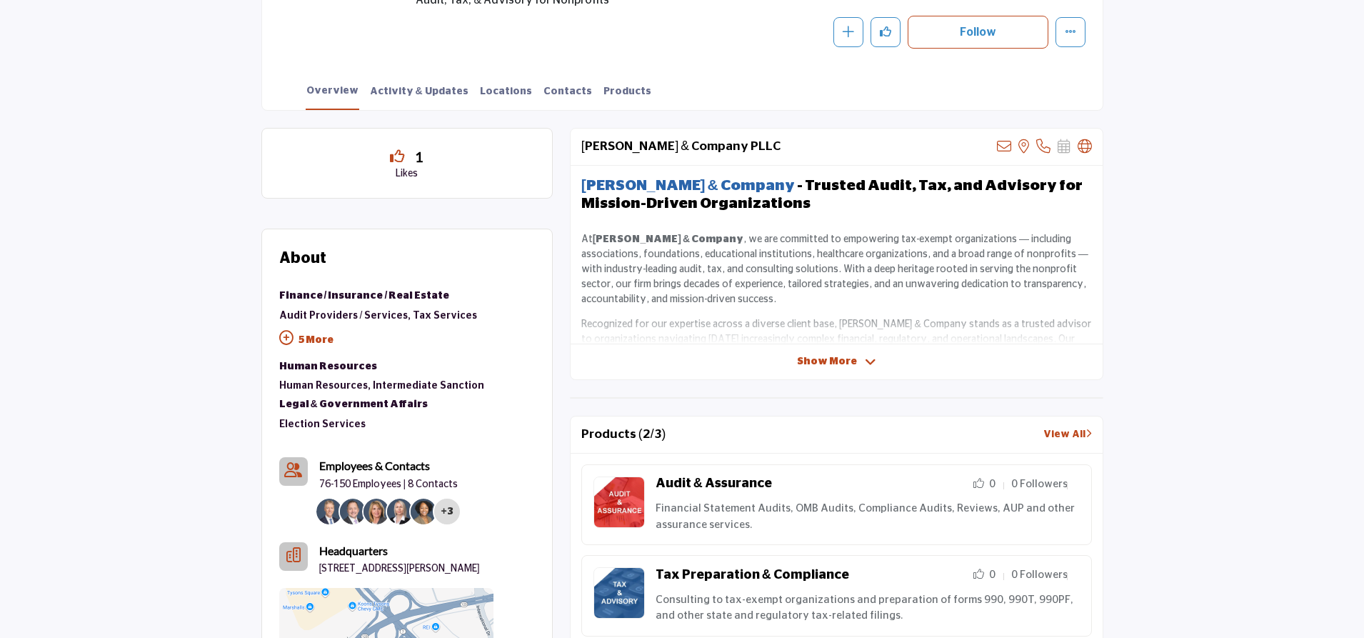
click at [686, 184] on strong "Rogers & Company" at bounding box center [688, 185] width 214 height 15
click at [678, 188] on strong "Rogers & Company" at bounding box center [688, 185] width 214 height 15
click at [676, 188] on strong "Rogers & Company" at bounding box center [688, 185] width 214 height 15
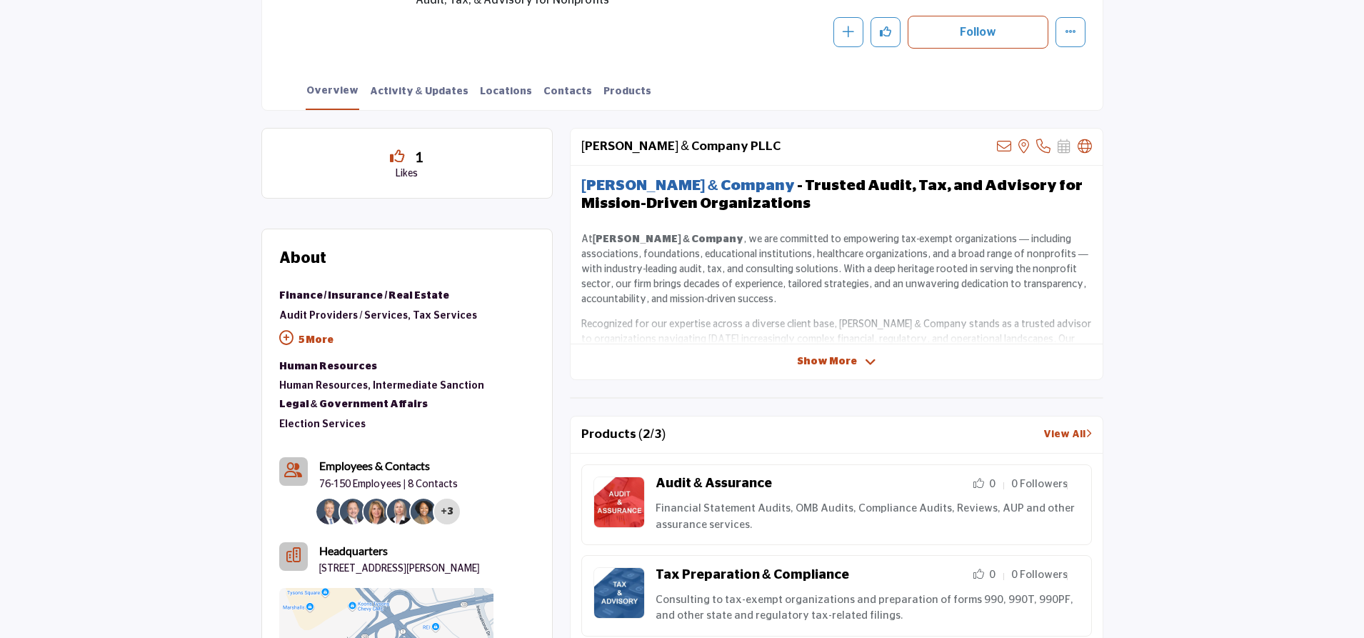
click at [686, 195] on strong "- Trusted Audit, Tax, and Advisory for Mission-Driven Organizations" at bounding box center [831, 194] width 501 height 33
click at [682, 186] on strong "Rogers & Company" at bounding box center [688, 185] width 214 height 15
click at [804, 352] on div "Rogers & Company PLLC View email address of this listing View the location of t…" at bounding box center [836, 254] width 533 height 252
click at [805, 370] on div "Rogers & Company PLLC View email address of this listing View the location of t…" at bounding box center [836, 254] width 533 height 252
click at [843, 365] on span "Show More" at bounding box center [827, 361] width 60 height 15
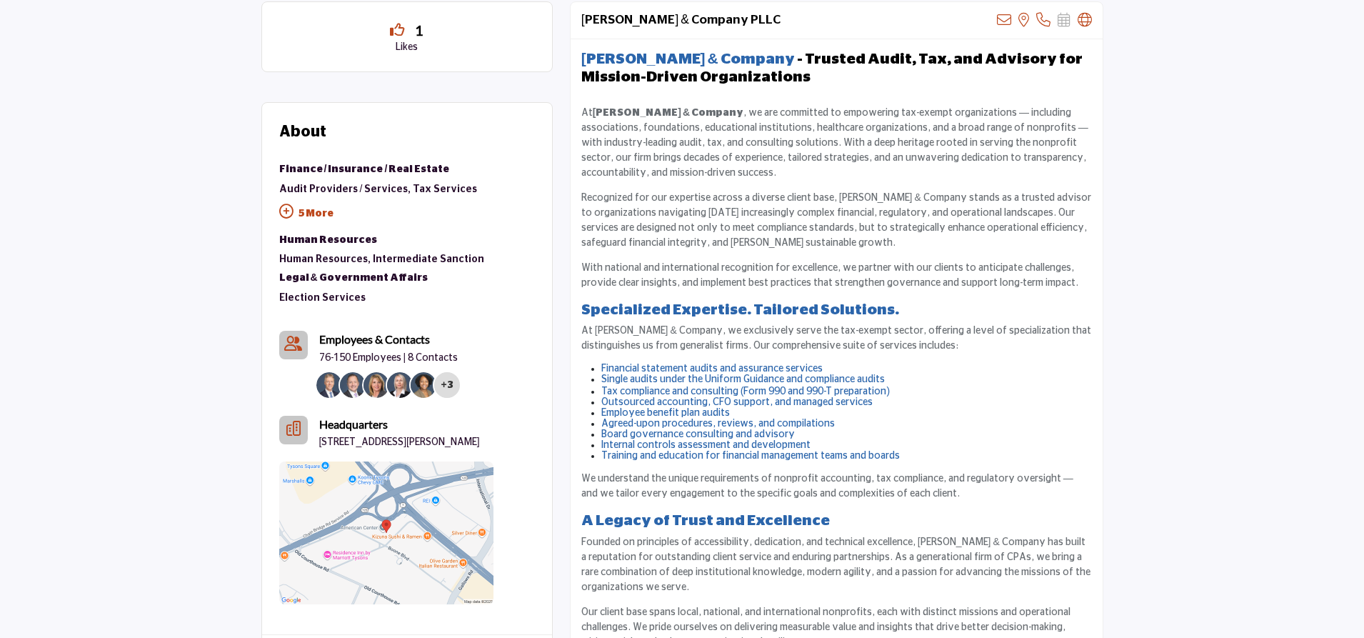
scroll to position [558, 0]
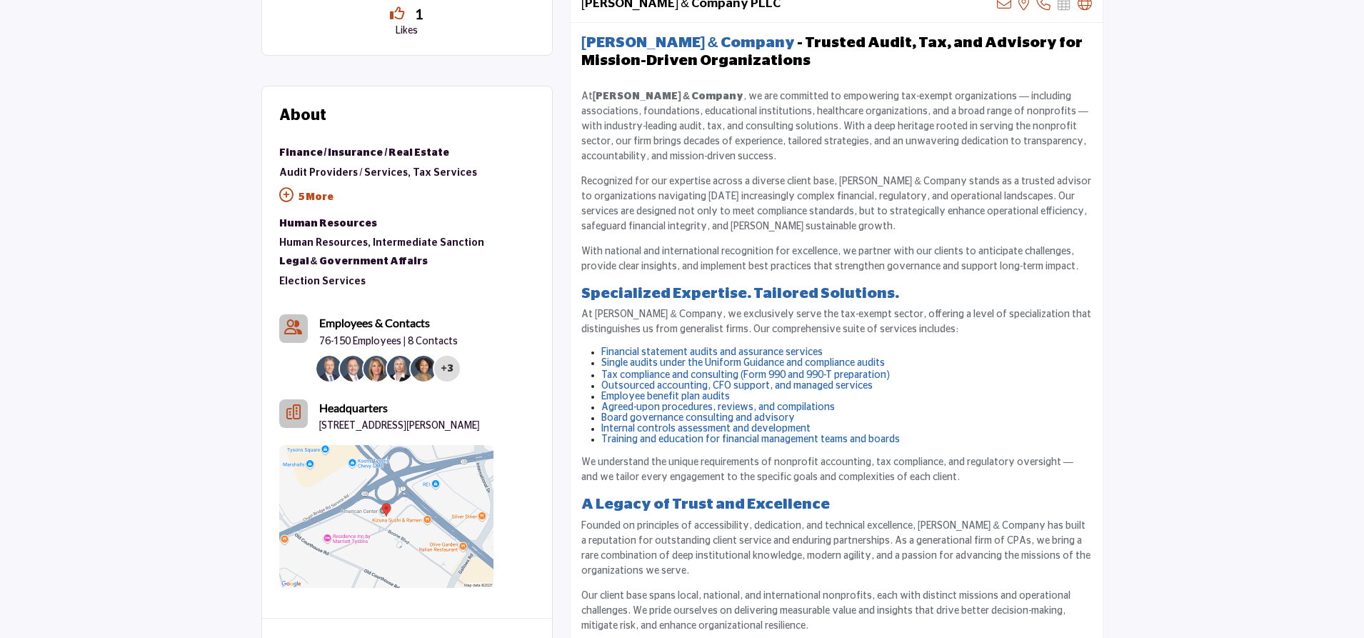
click at [736, 353] on span "Financial statement audits and assurance services" at bounding box center [711, 352] width 221 height 10
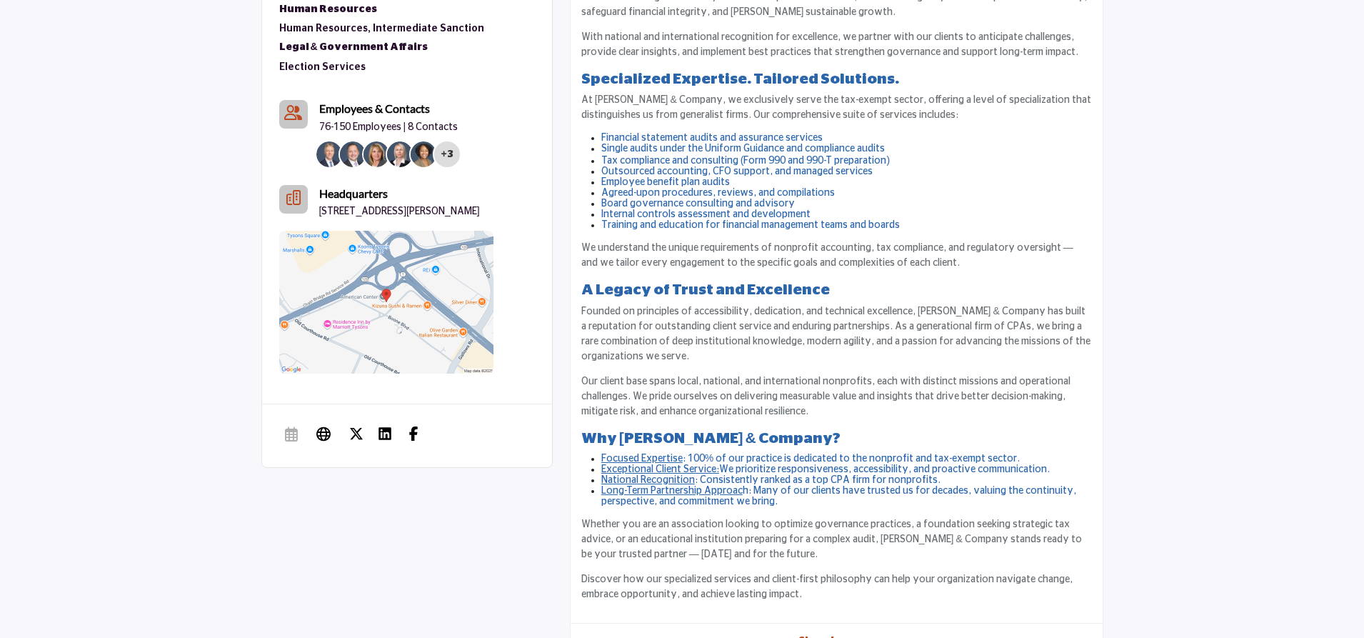
scroll to position [844, 0]
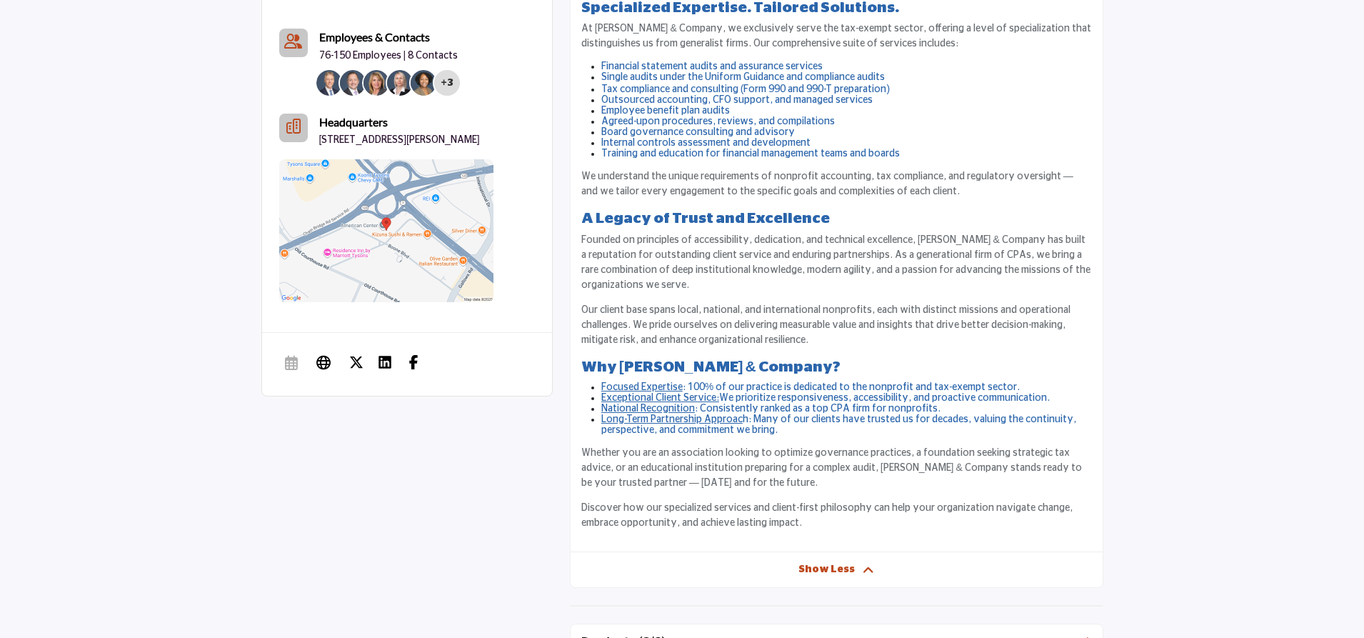
click at [651, 385] on div "Rogers & Company - Trusted Audit, Tax, and Advisory for Mission-Driven Organiza…" at bounding box center [837, 144] width 532 height 815
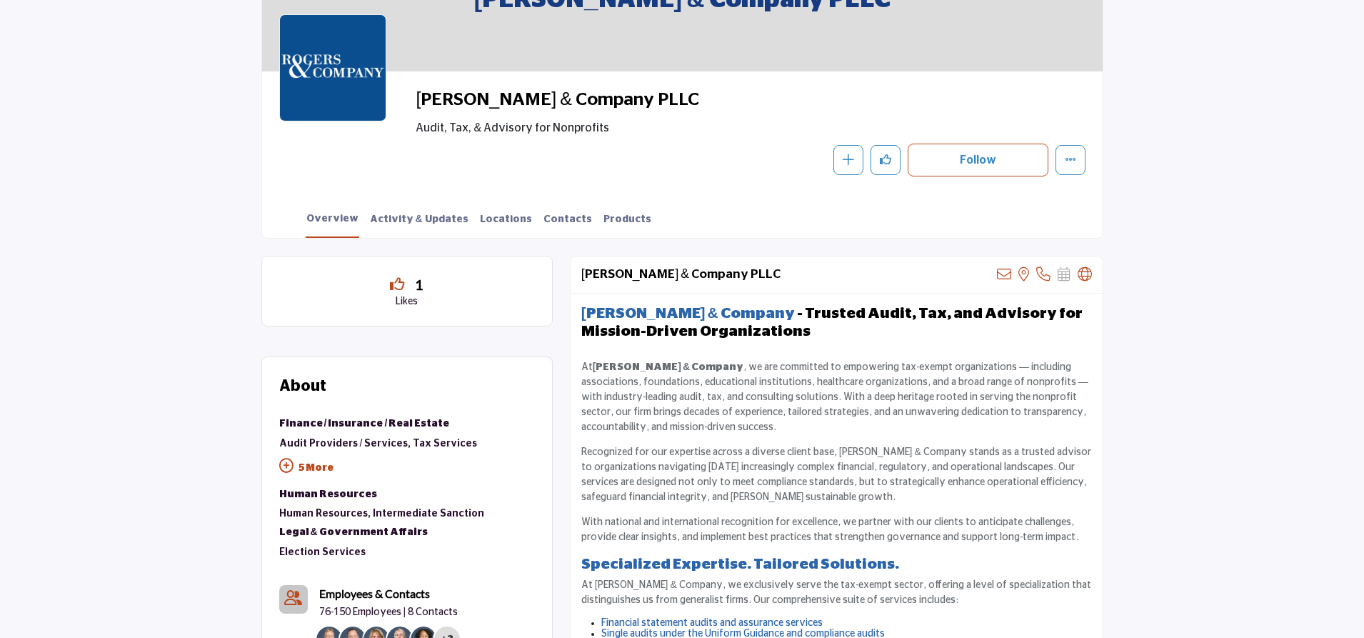
scroll to position [286, 0]
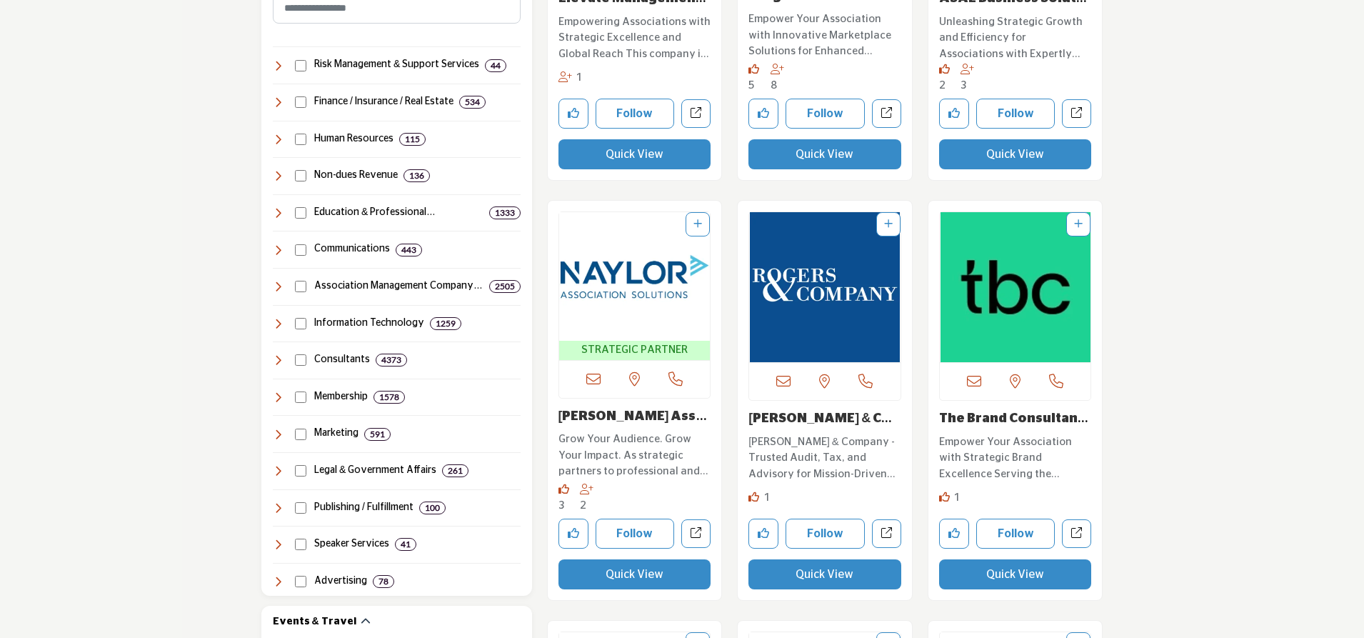
scroll to position [857, 0]
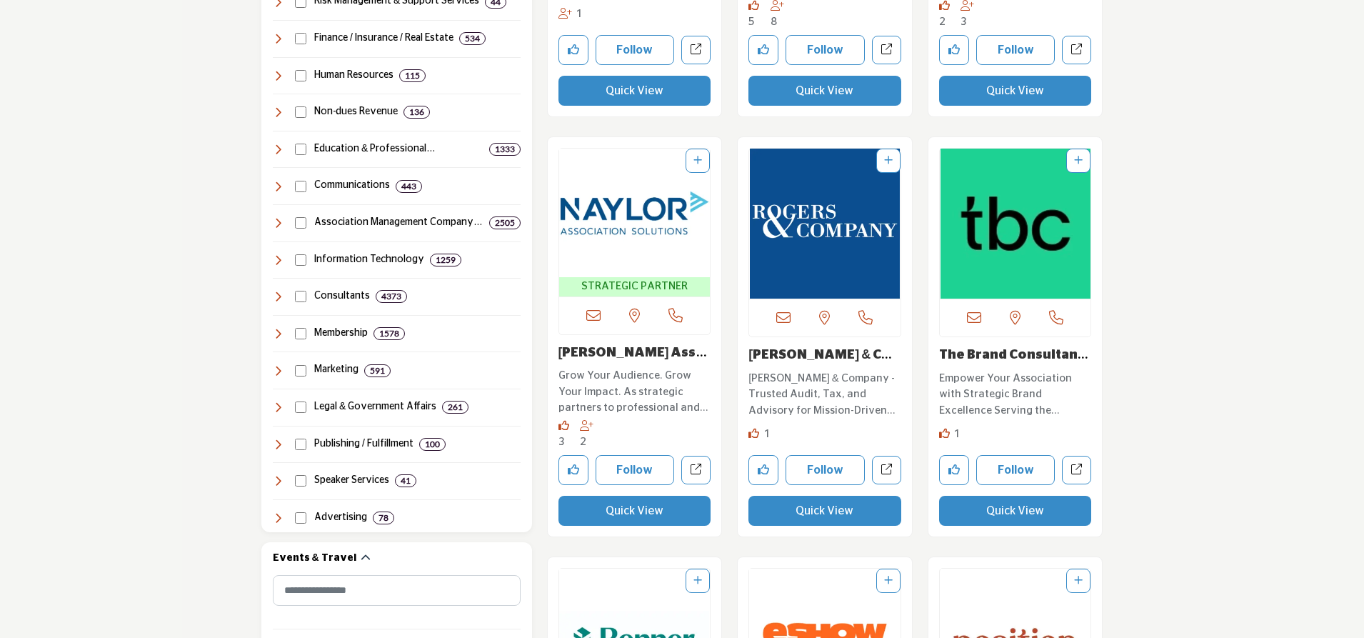
click at [1016, 349] on link "The Brand Consultanc..." at bounding box center [1013, 362] width 149 height 29
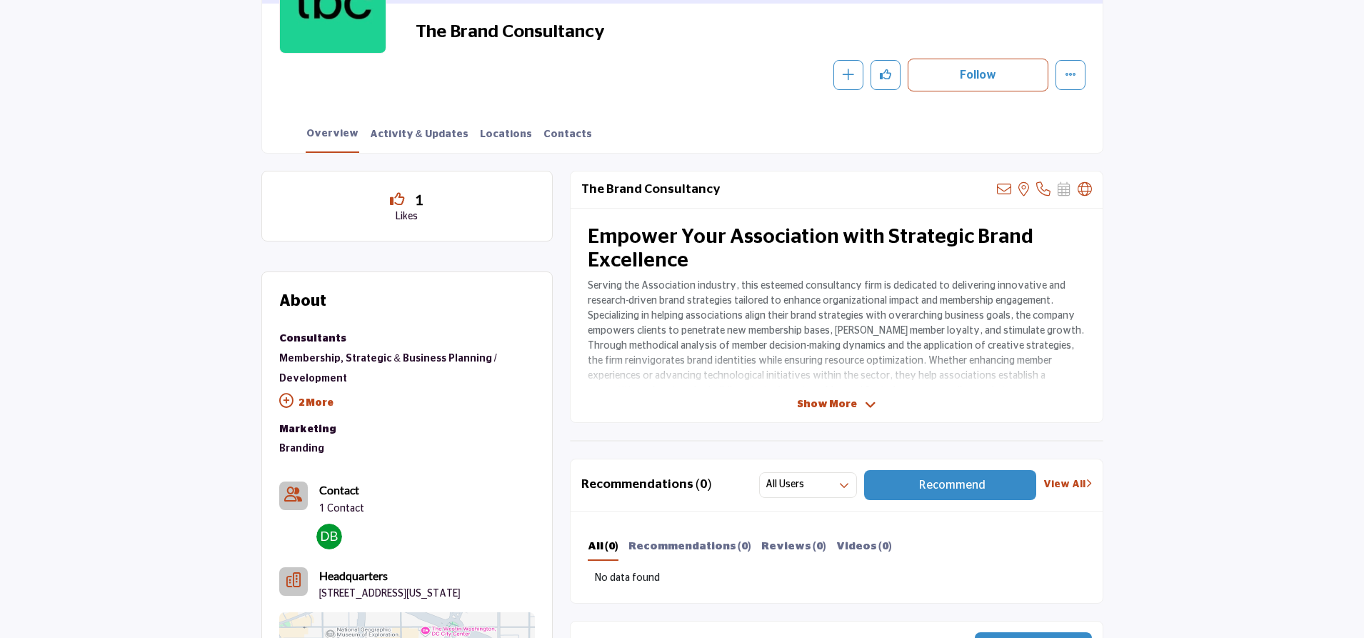
scroll to position [357, 0]
click at [758, 402] on div "Show More" at bounding box center [837, 403] width 532 height 15
click at [818, 398] on span "Show More" at bounding box center [827, 403] width 60 height 15
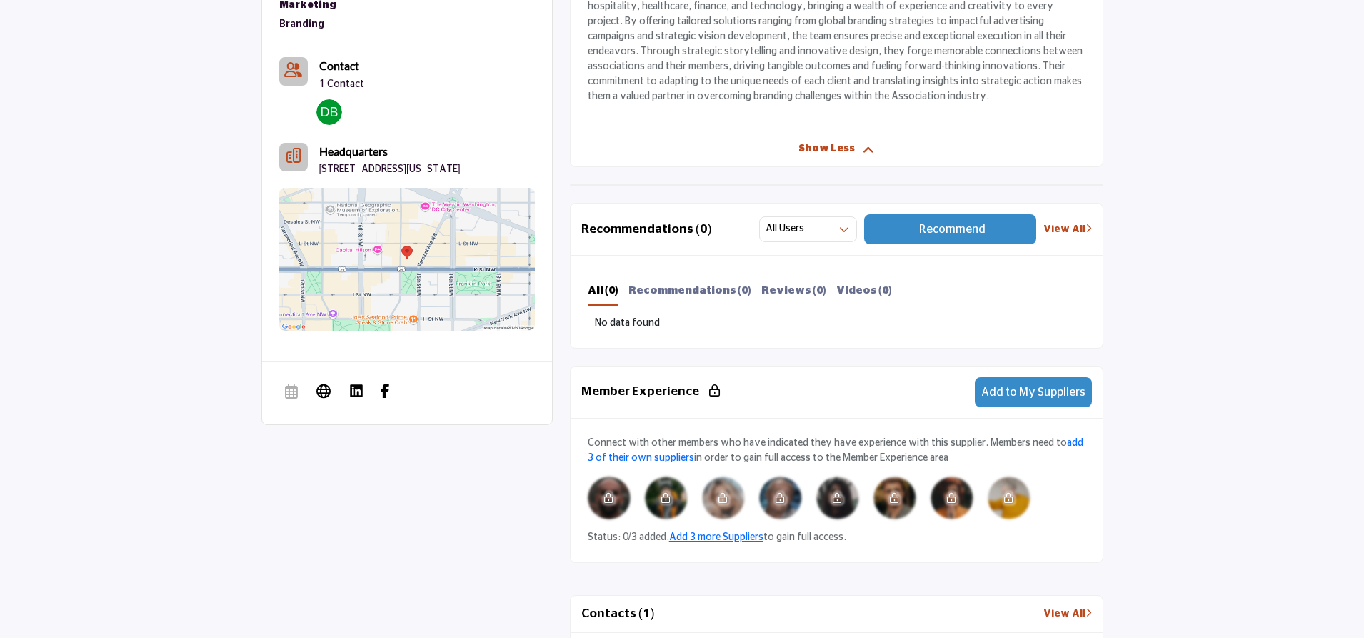
scroll to position [785, 0]
